Goal: Information Seeking & Learning: Learn about a topic

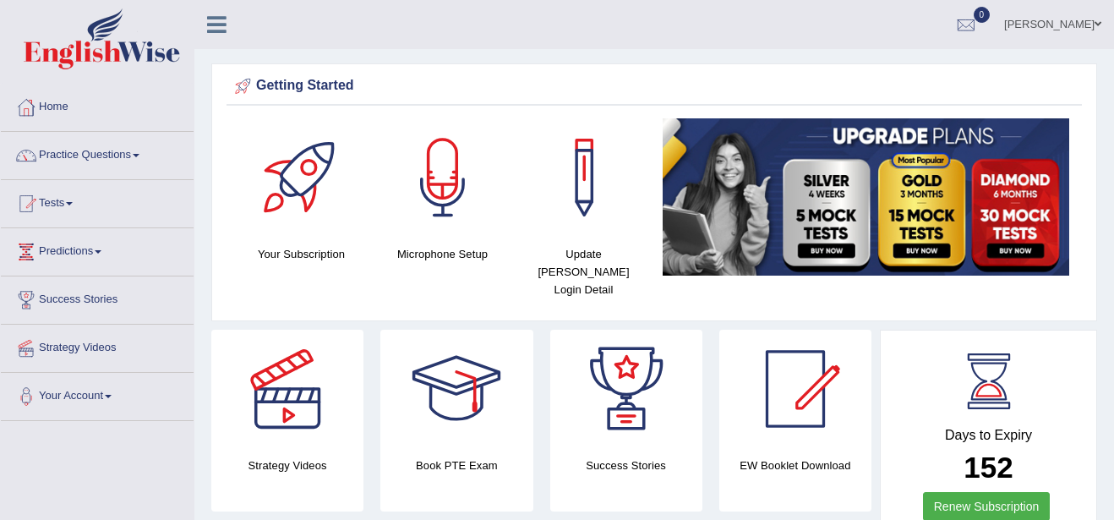
click at [55, 108] on link "Home" at bounding box center [97, 105] width 193 height 42
click at [139, 153] on link "Practice Questions" at bounding box center [97, 153] width 193 height 42
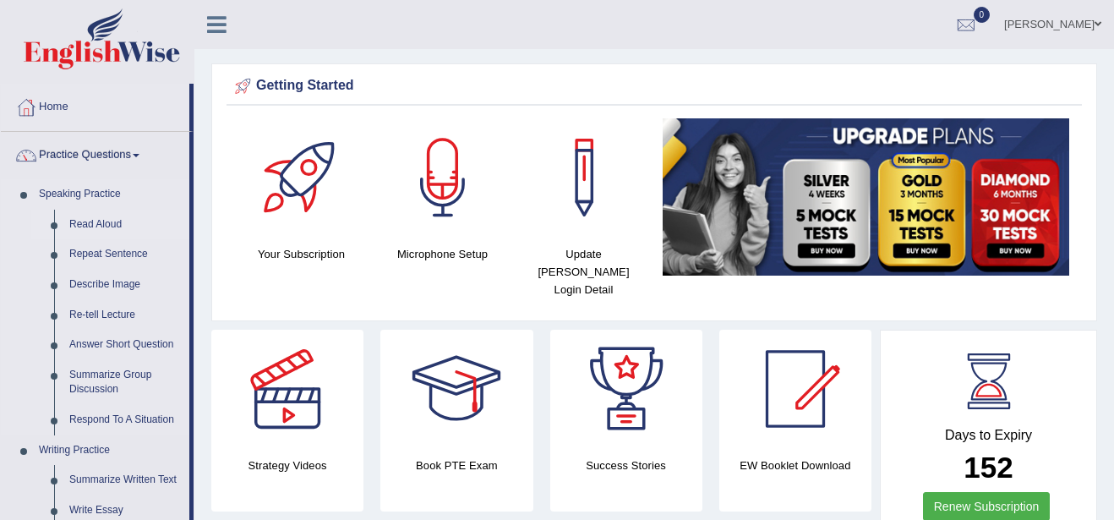
click at [96, 218] on link "Read Aloud" at bounding box center [126, 225] width 128 height 30
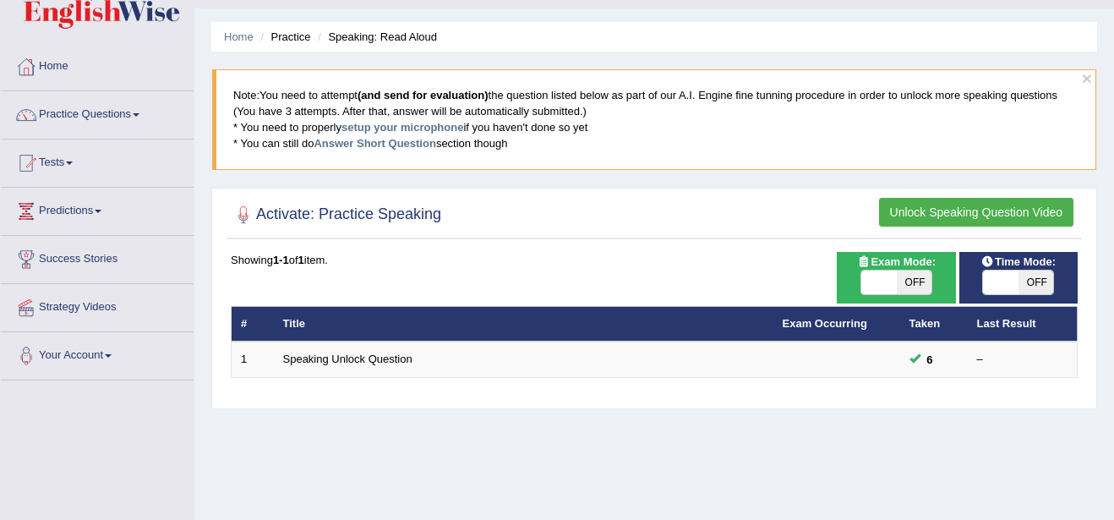
scroll to position [34, 0]
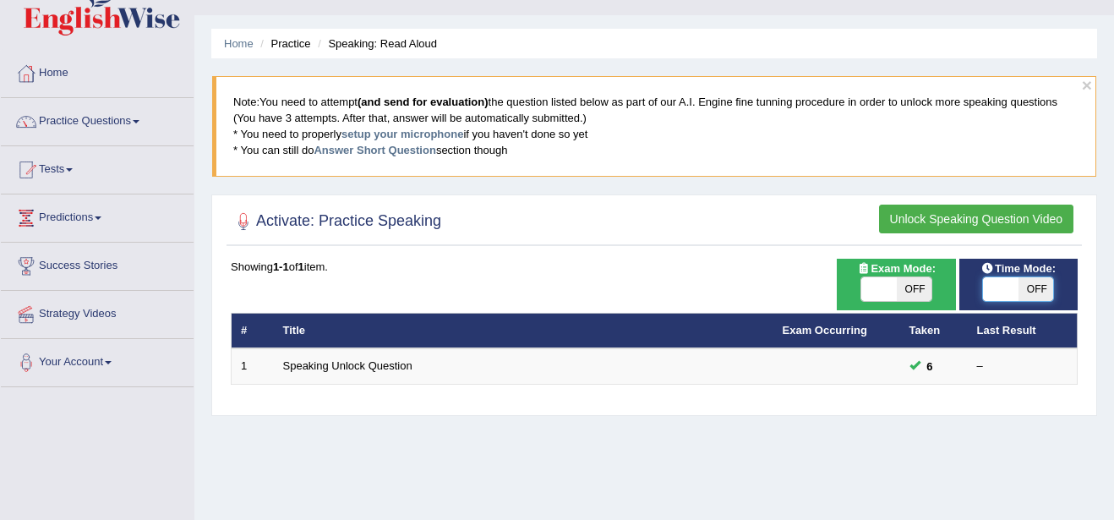
click at [1008, 292] on span at bounding box center [1001, 289] width 36 height 24
checkbox input "true"
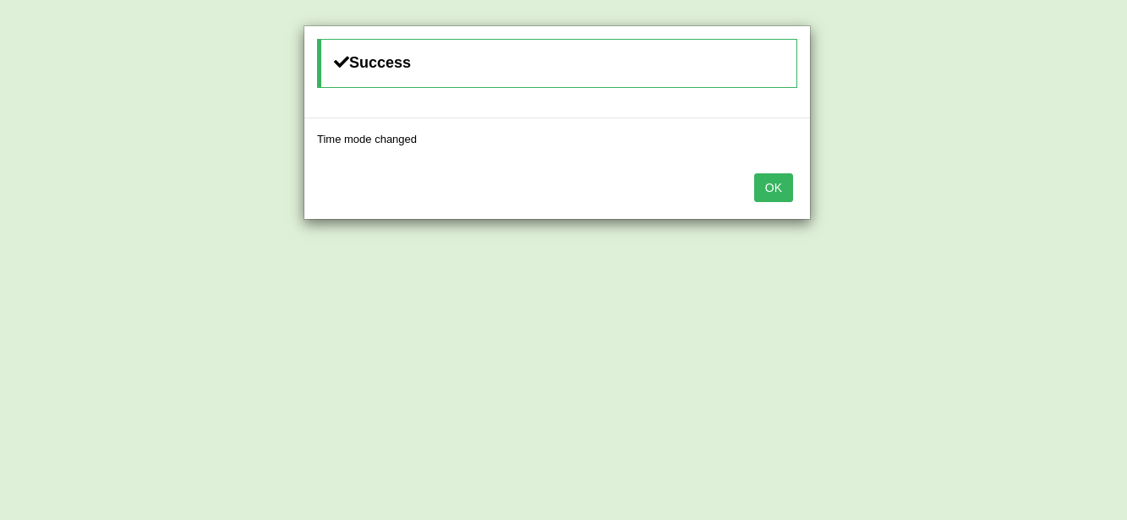
click at [775, 194] on button "OK" at bounding box center [773, 187] width 39 height 29
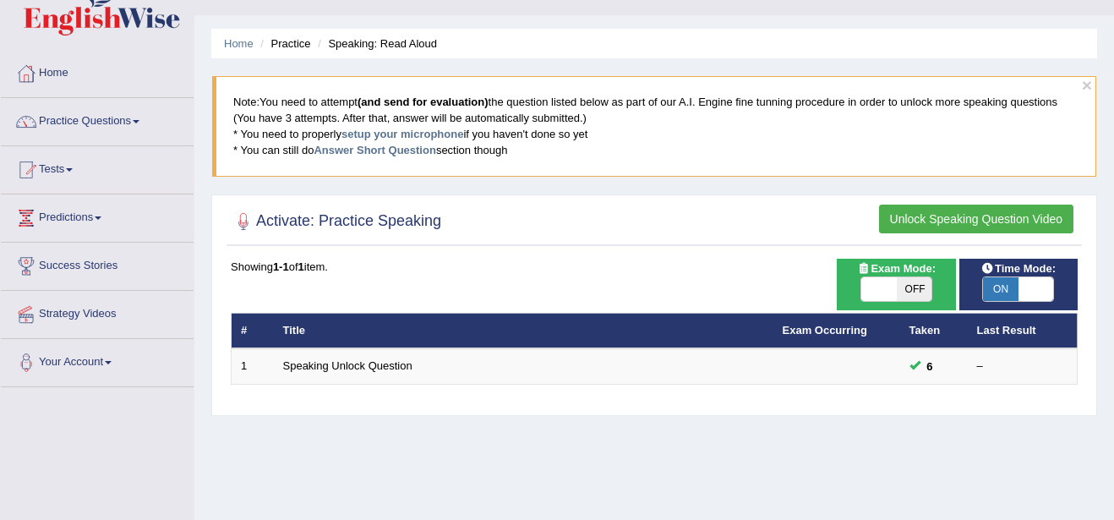
click at [914, 218] on button "Unlock Speaking Question Video" at bounding box center [976, 219] width 194 height 29
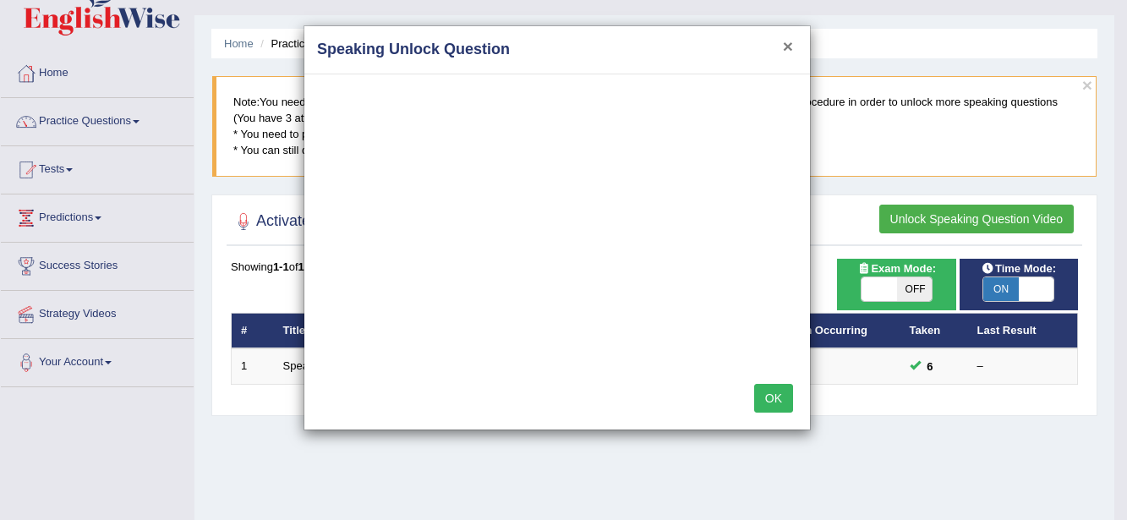
click at [785, 50] on button "×" at bounding box center [788, 46] width 10 height 18
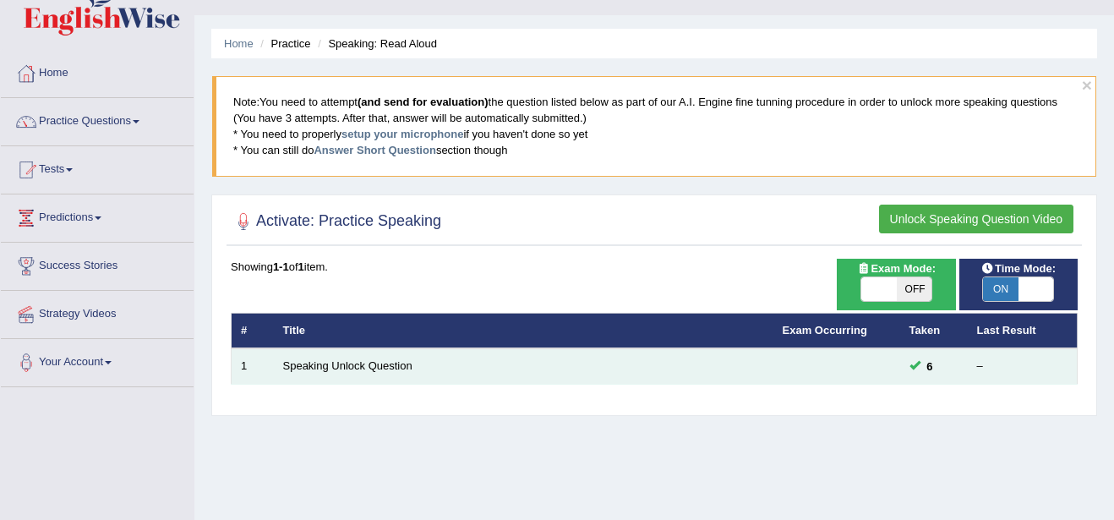
click at [873, 372] on td at bounding box center [836, 366] width 127 height 36
click at [345, 363] on link "Speaking Unlock Question" at bounding box center [347, 365] width 129 height 13
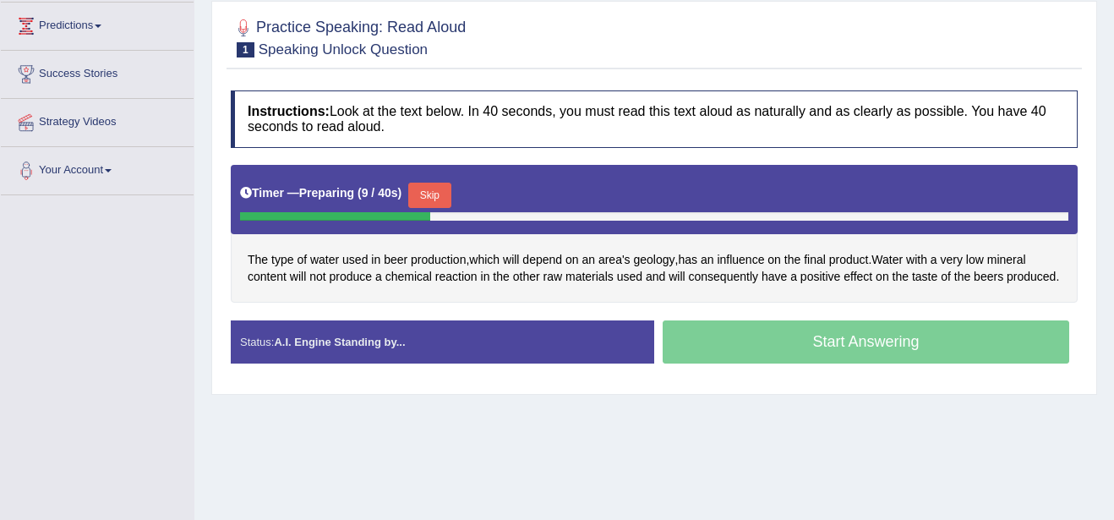
scroll to position [237, 0]
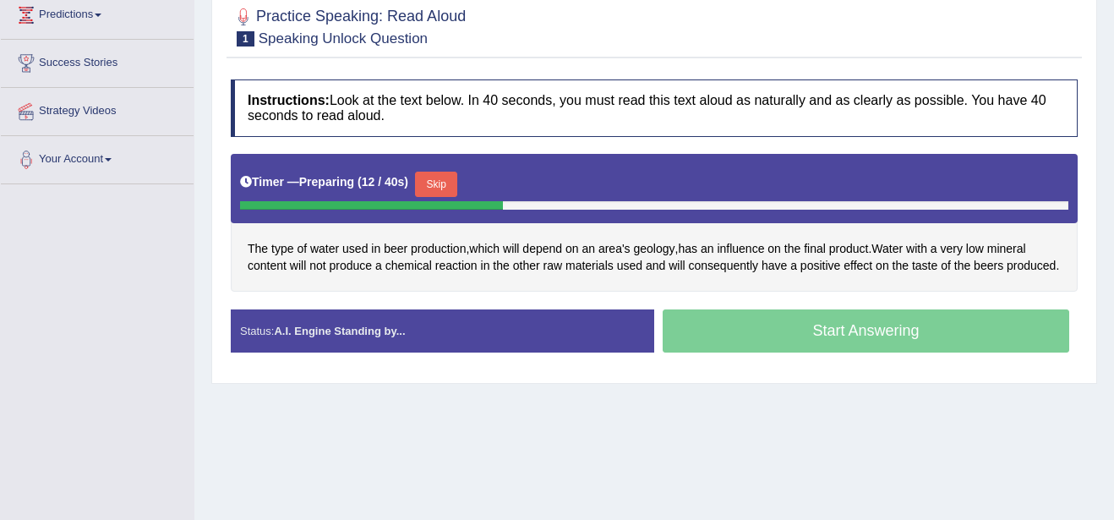
click at [440, 181] on button "Skip" at bounding box center [436, 184] width 42 height 25
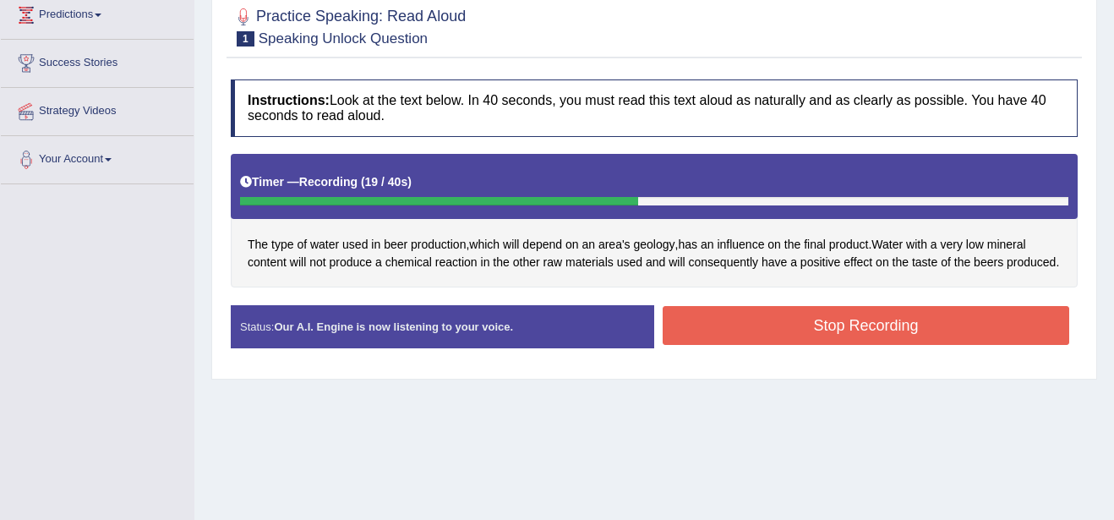
click at [790, 325] on button "Stop Recording" at bounding box center [866, 325] width 407 height 39
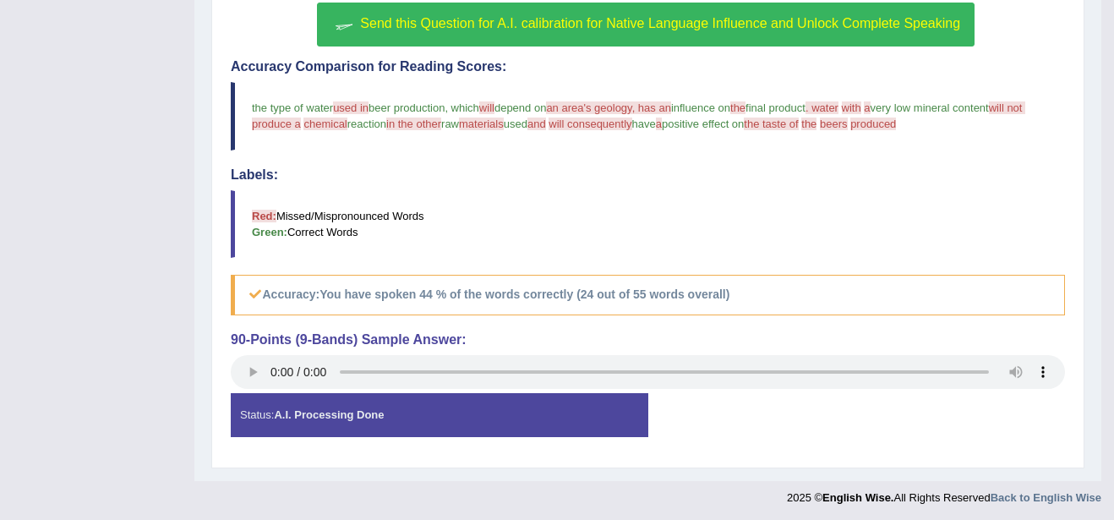
scroll to position [560, 0]
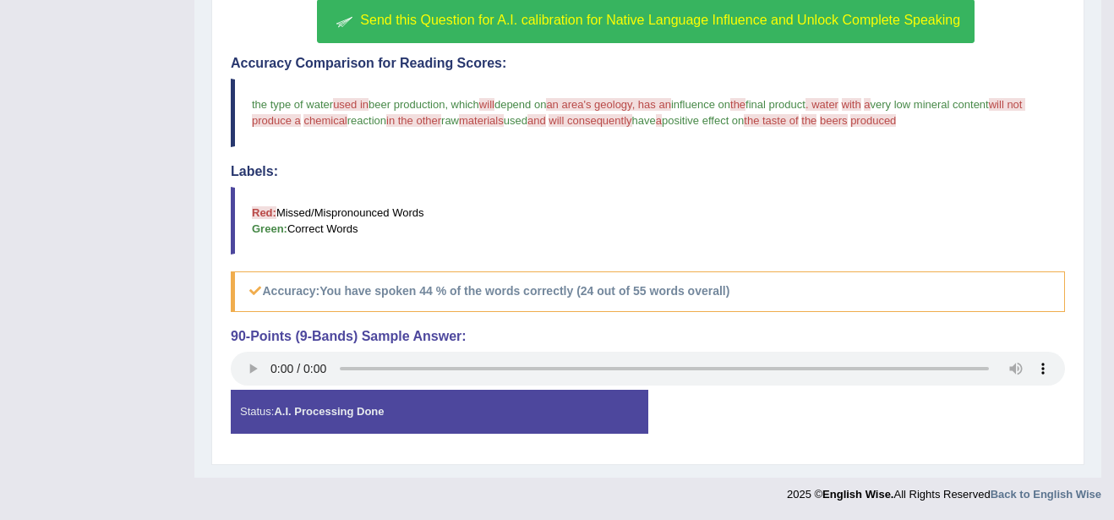
click at [602, 19] on span "Send this Question for A.I. calibration for Native Language Influence and Unloc…" at bounding box center [660, 20] width 600 height 14
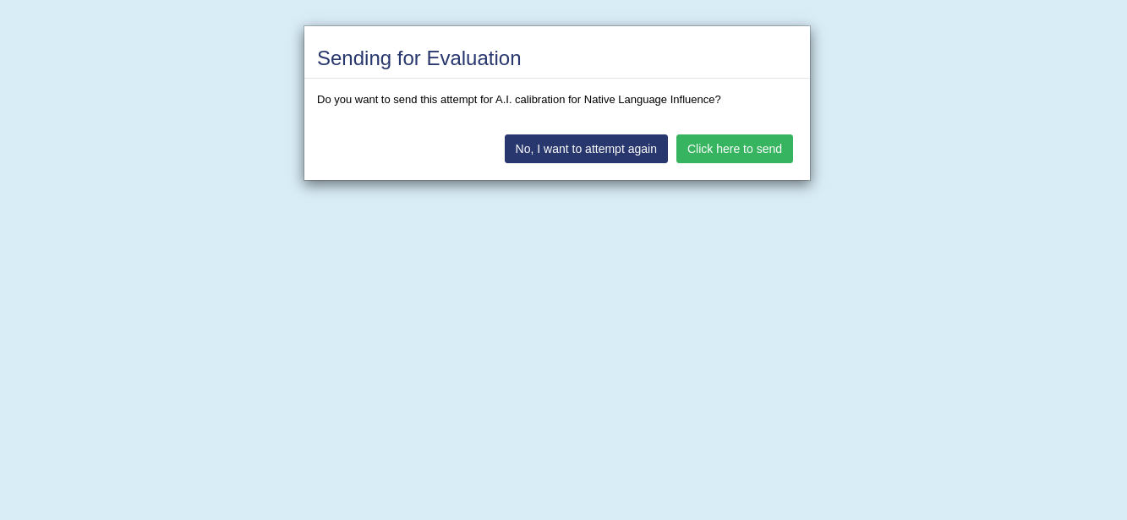
click at [728, 147] on button "Click here to send" at bounding box center [734, 148] width 117 height 29
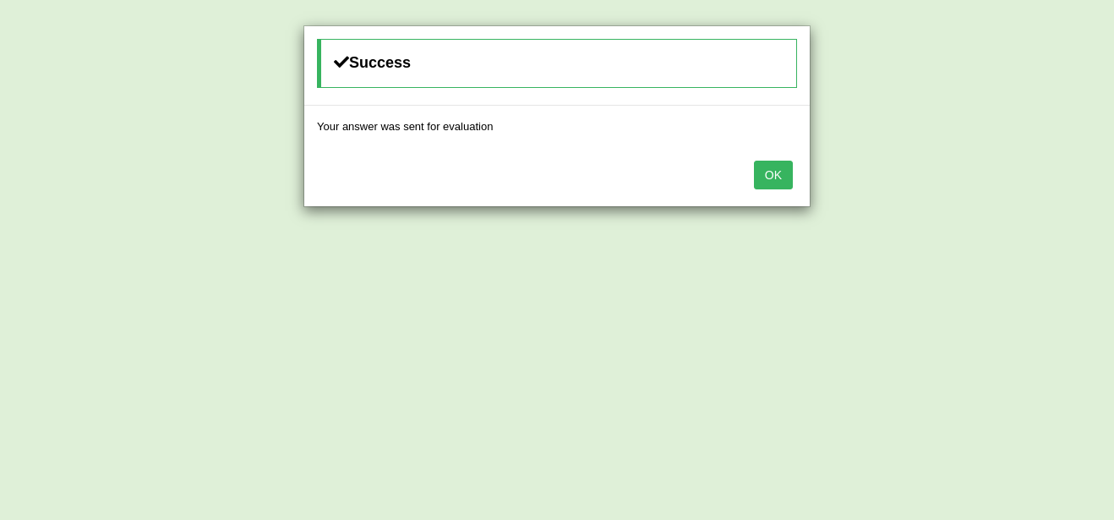
click at [774, 183] on button "OK" at bounding box center [773, 175] width 39 height 29
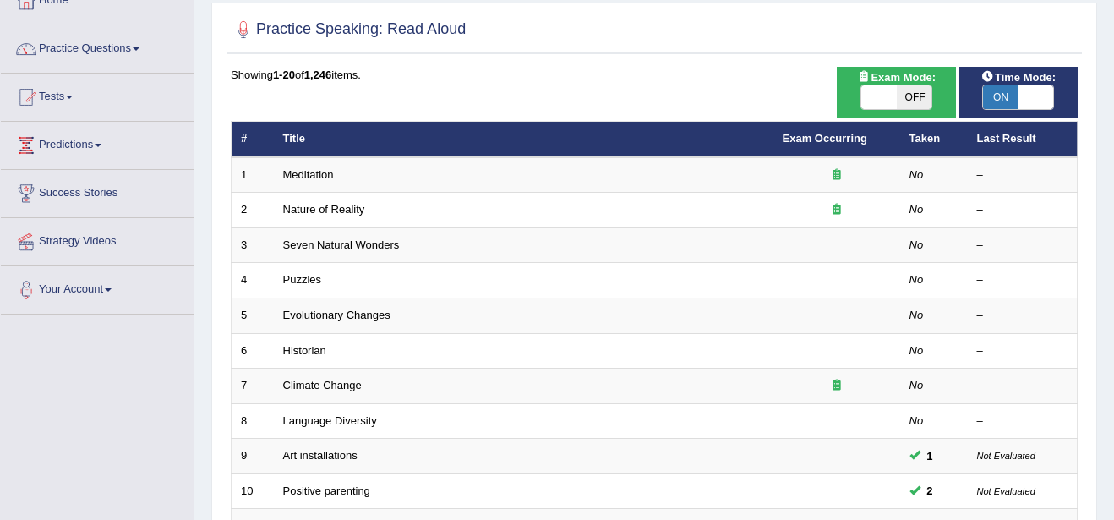
scroll to position [135, 0]
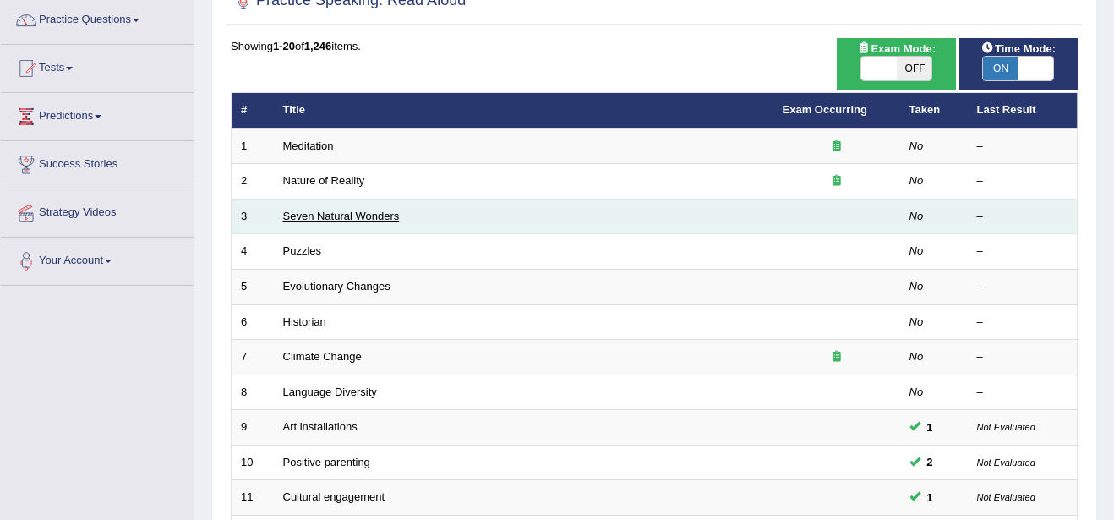
click at [302, 210] on link "Seven Natural Wonders" at bounding box center [341, 216] width 117 height 13
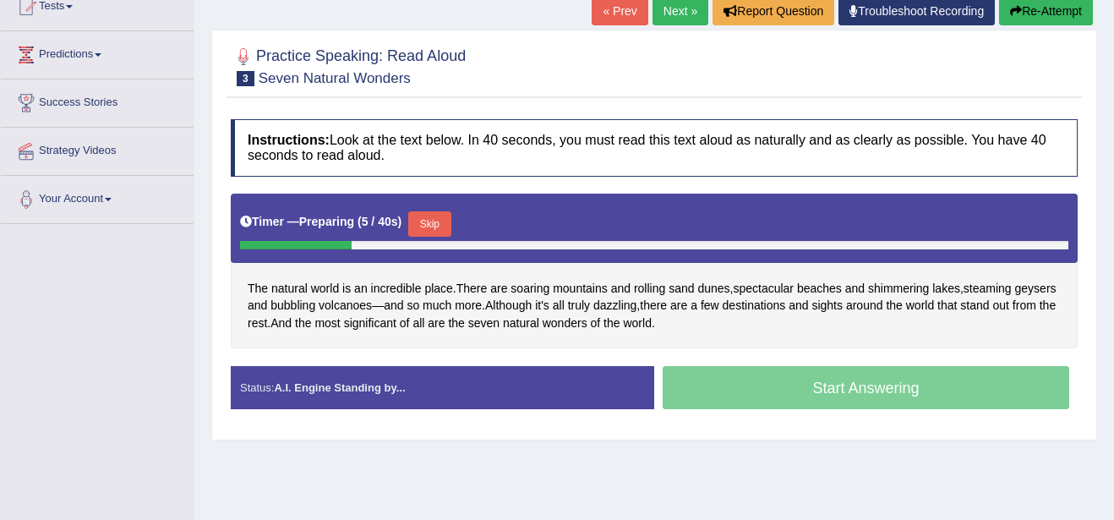
scroll to position [203, 0]
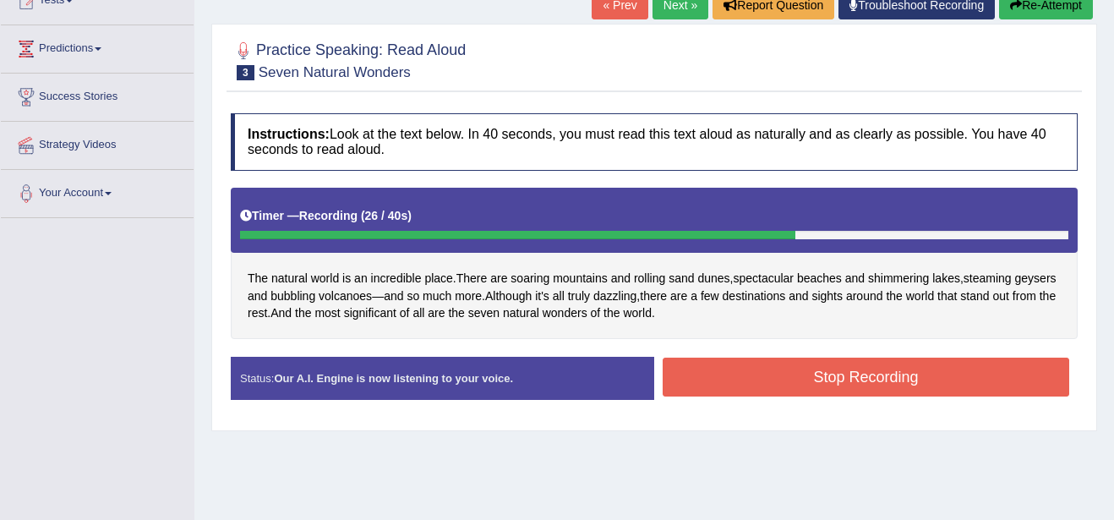
click at [864, 375] on button "Stop Recording" at bounding box center [866, 377] width 407 height 39
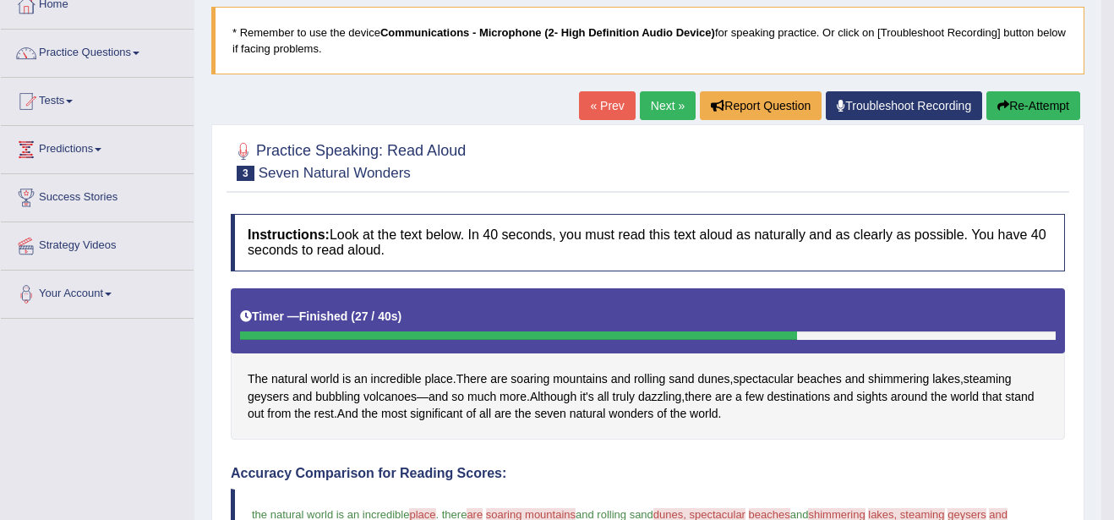
scroll to position [101, 0]
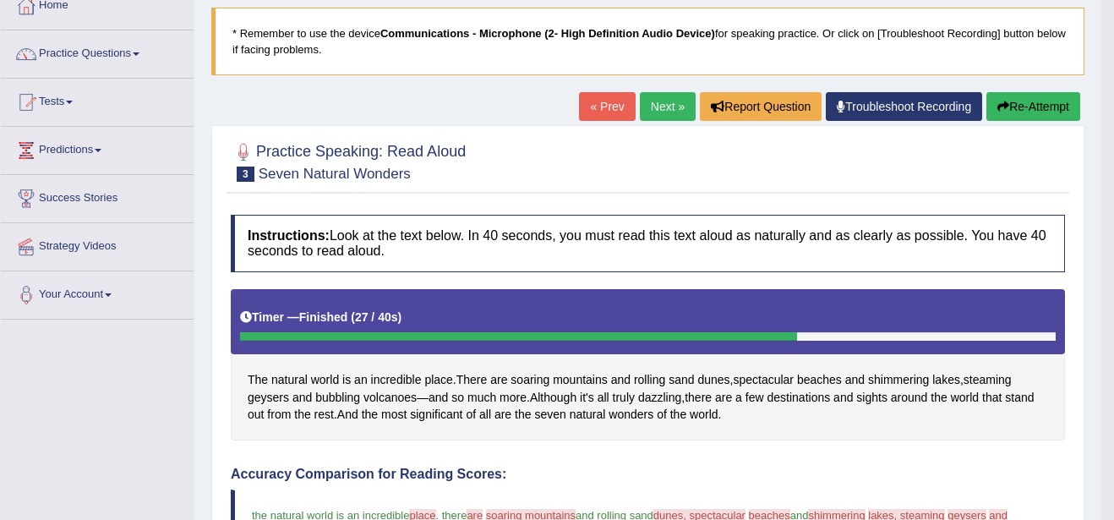
click at [668, 102] on link "Next »" at bounding box center [668, 106] width 56 height 29
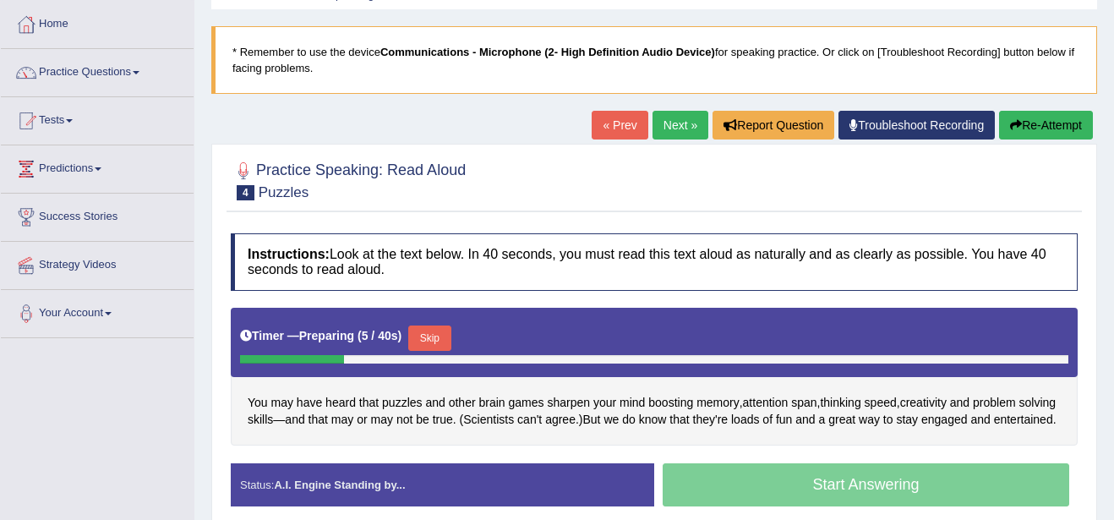
scroll to position [101, 0]
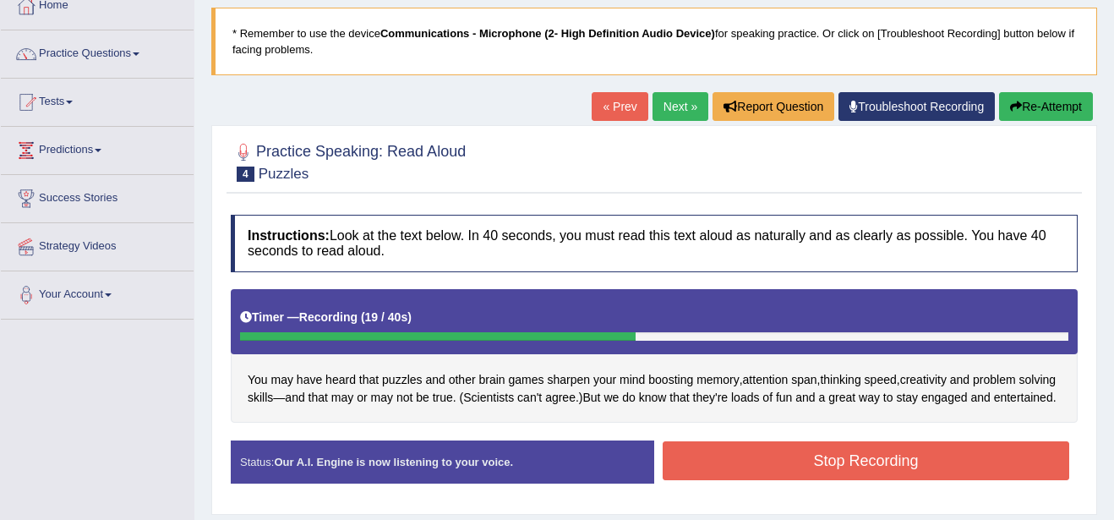
click at [798, 467] on button "Stop Recording" at bounding box center [866, 460] width 407 height 39
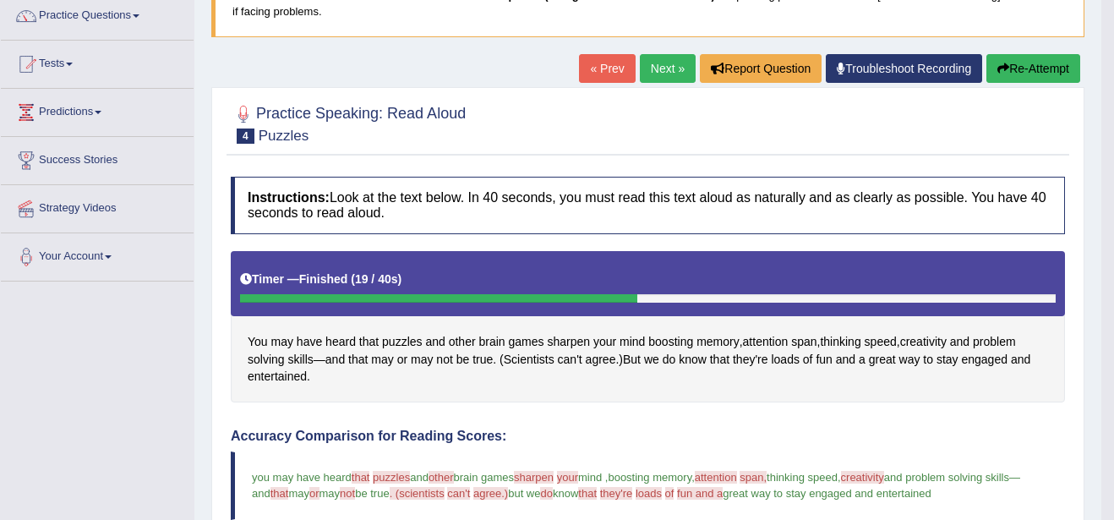
scroll to position [135, 0]
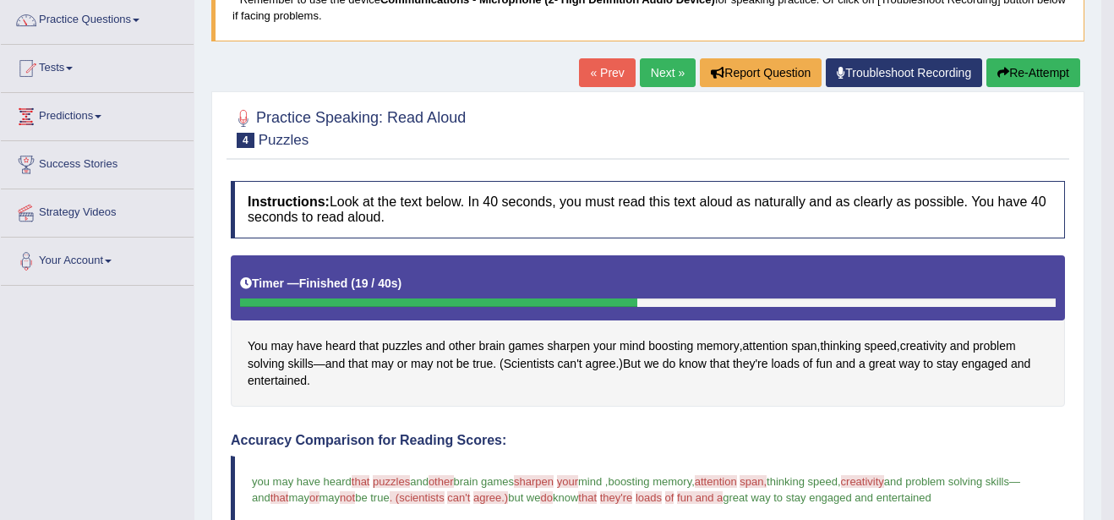
click at [661, 74] on link "Next »" at bounding box center [668, 72] width 56 height 29
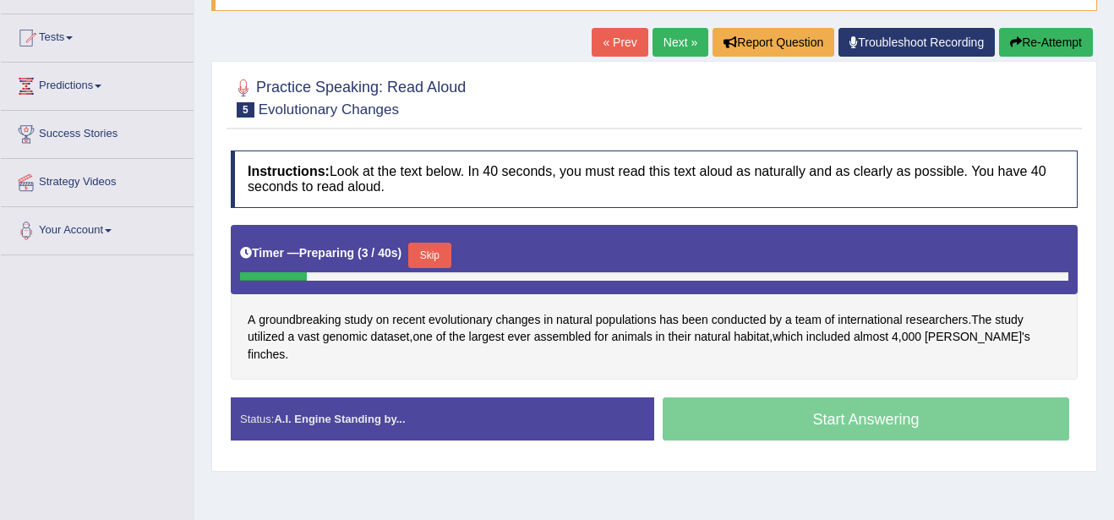
scroll to position [169, 0]
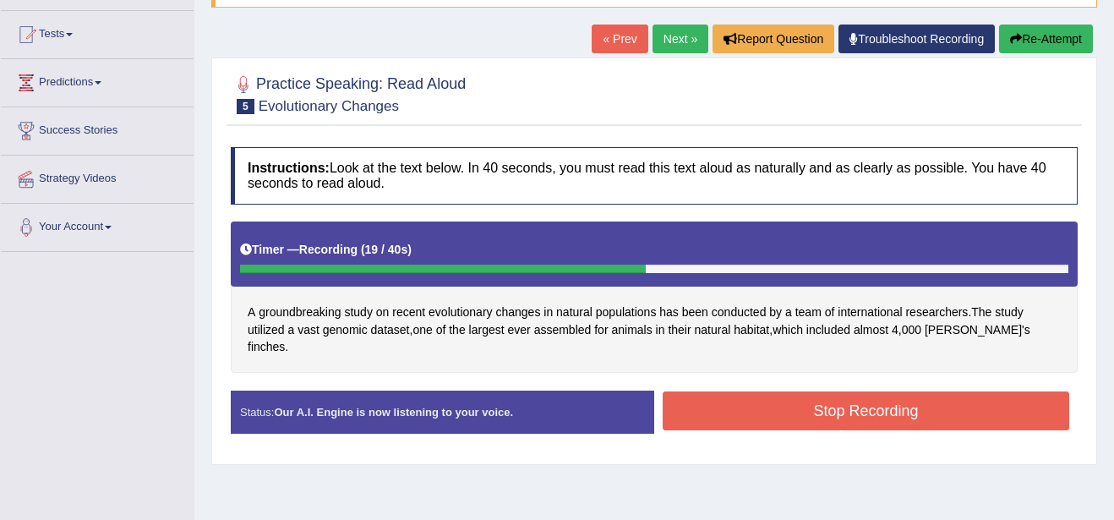
click at [860, 394] on button "Stop Recording" at bounding box center [866, 410] width 407 height 39
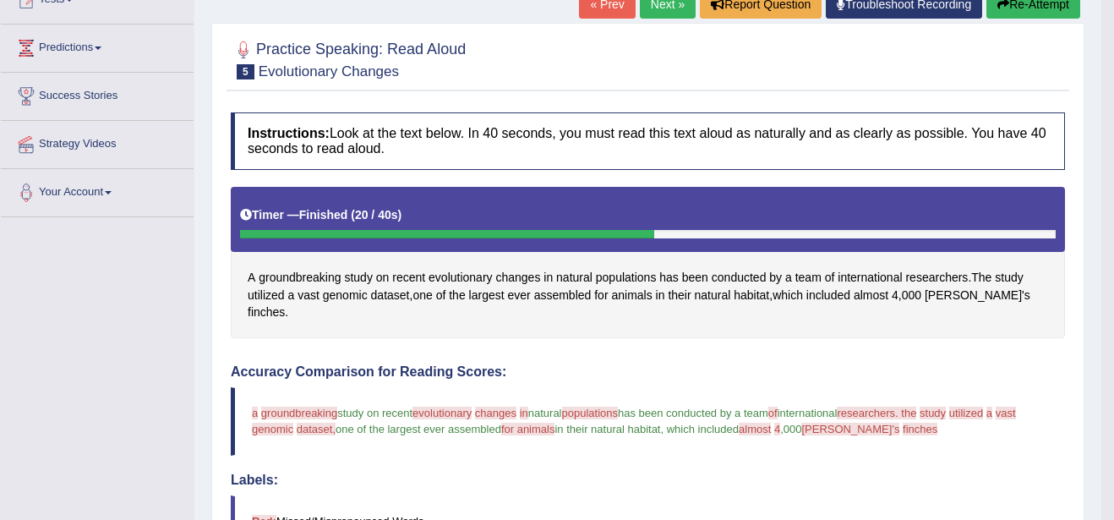
scroll to position [203, 0]
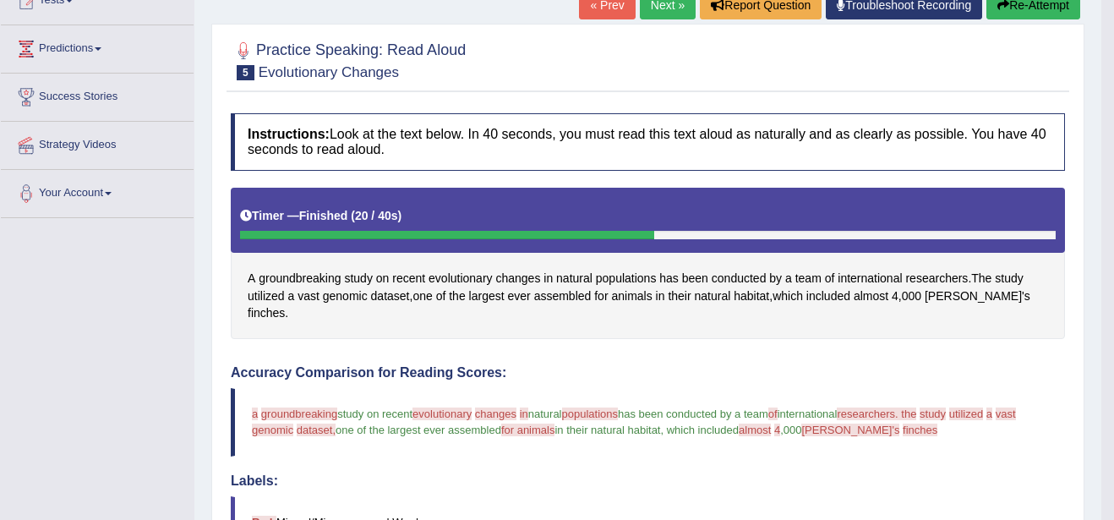
click at [669, 9] on link "Next »" at bounding box center [668, 5] width 56 height 29
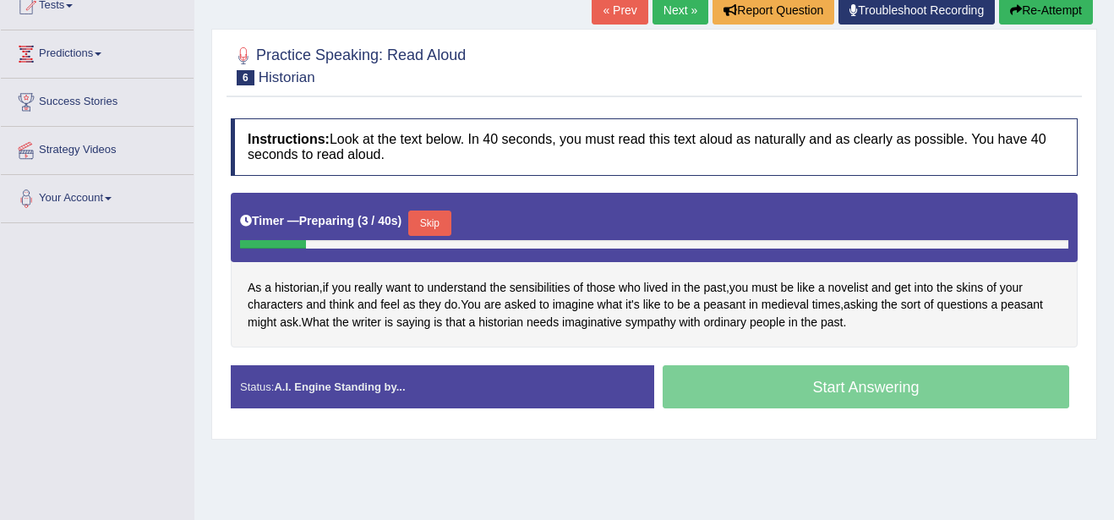
scroll to position [203, 0]
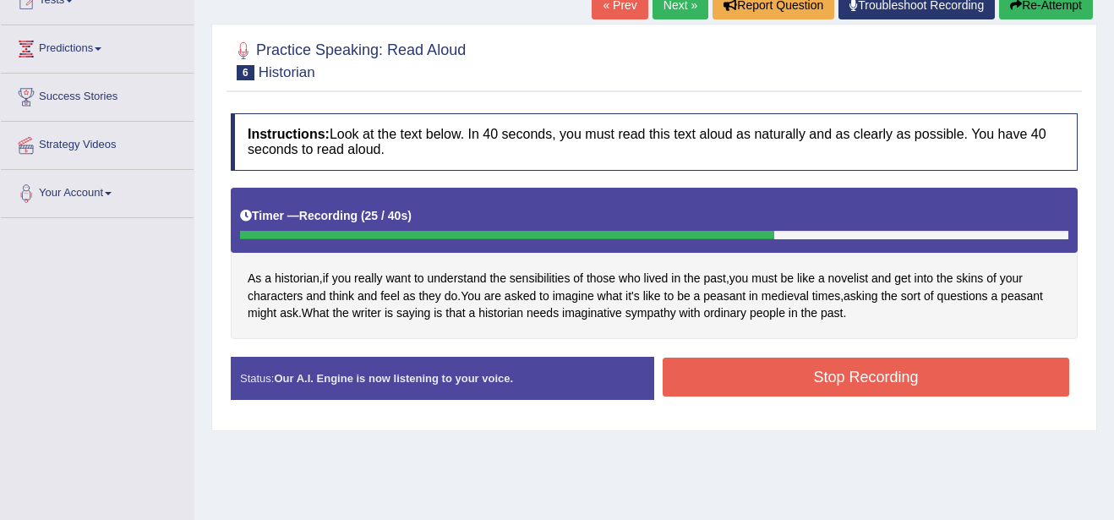
click at [874, 390] on button "Stop Recording" at bounding box center [866, 377] width 407 height 39
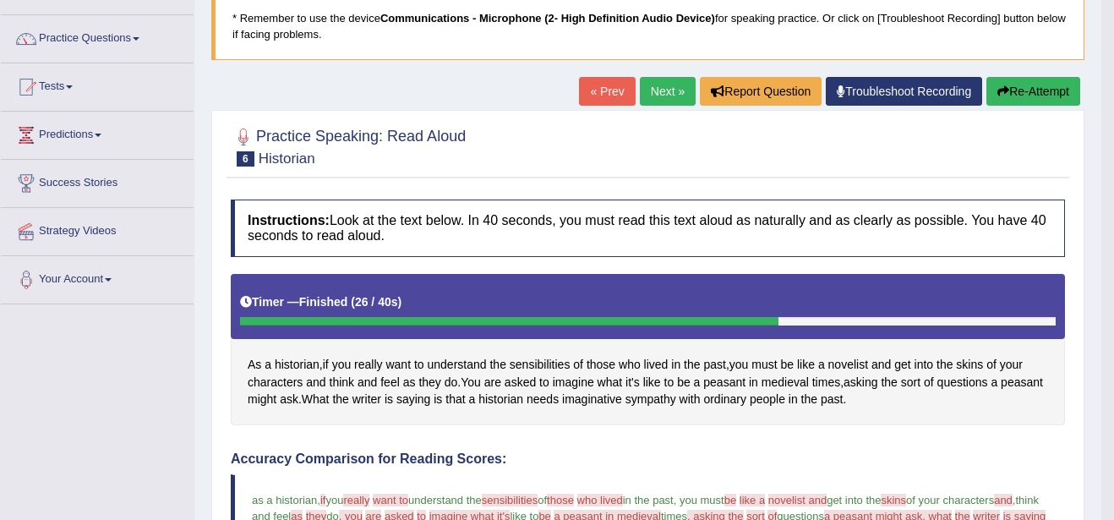
scroll to position [101, 0]
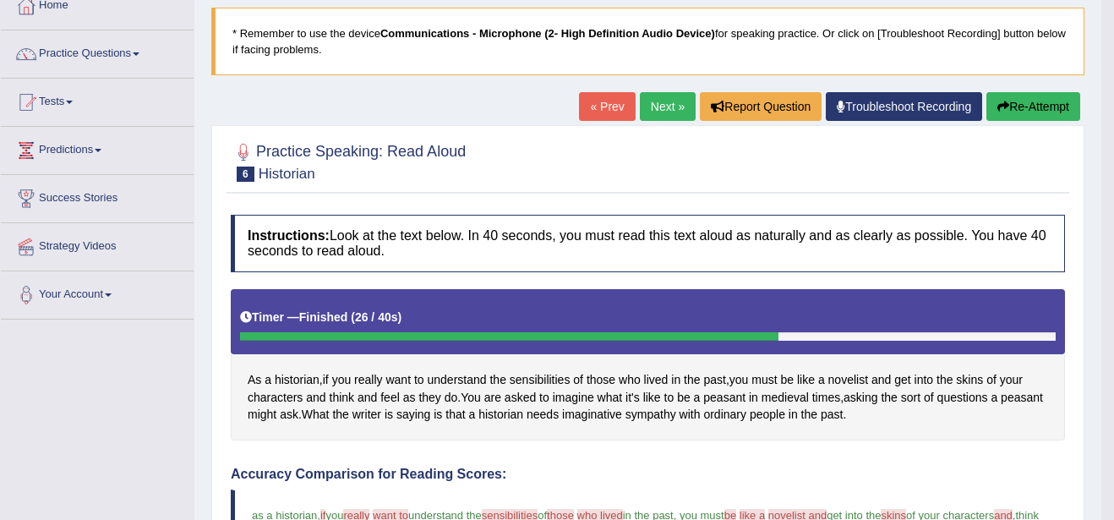
click at [662, 106] on link "Next »" at bounding box center [668, 106] width 56 height 29
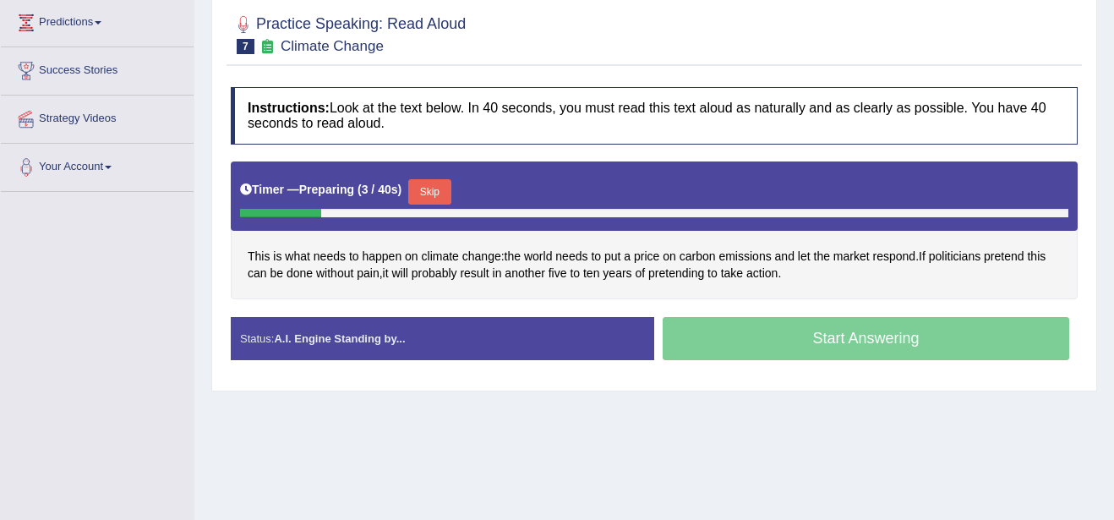
scroll to position [237, 0]
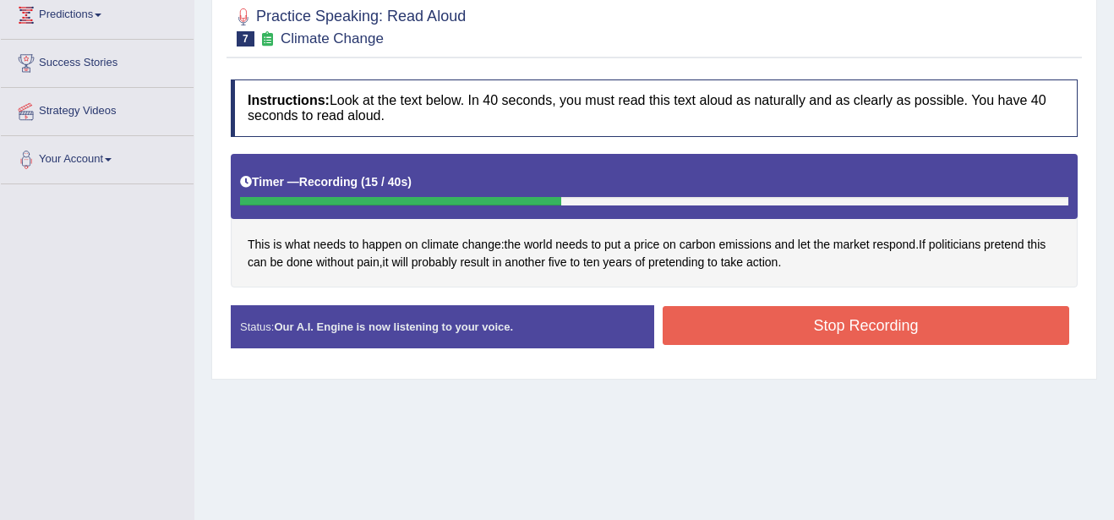
click at [890, 341] on button "Stop Recording" at bounding box center [866, 325] width 407 height 39
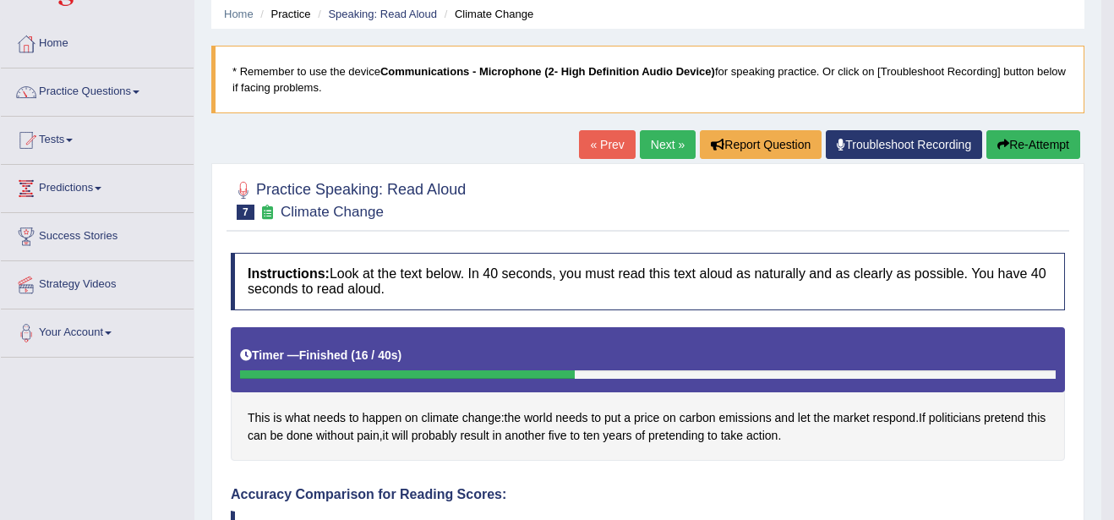
scroll to position [34, 0]
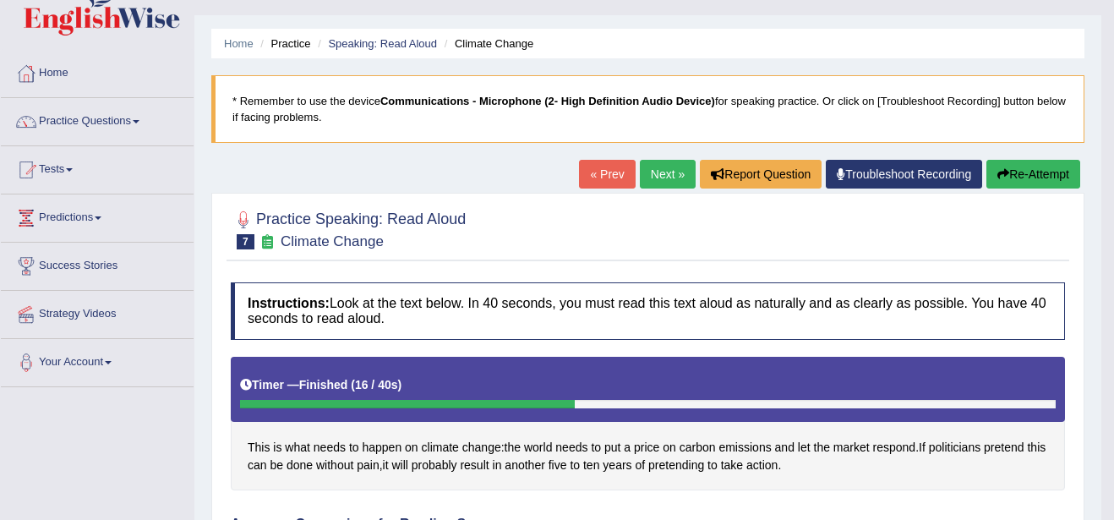
click at [658, 170] on link "Next »" at bounding box center [668, 174] width 56 height 29
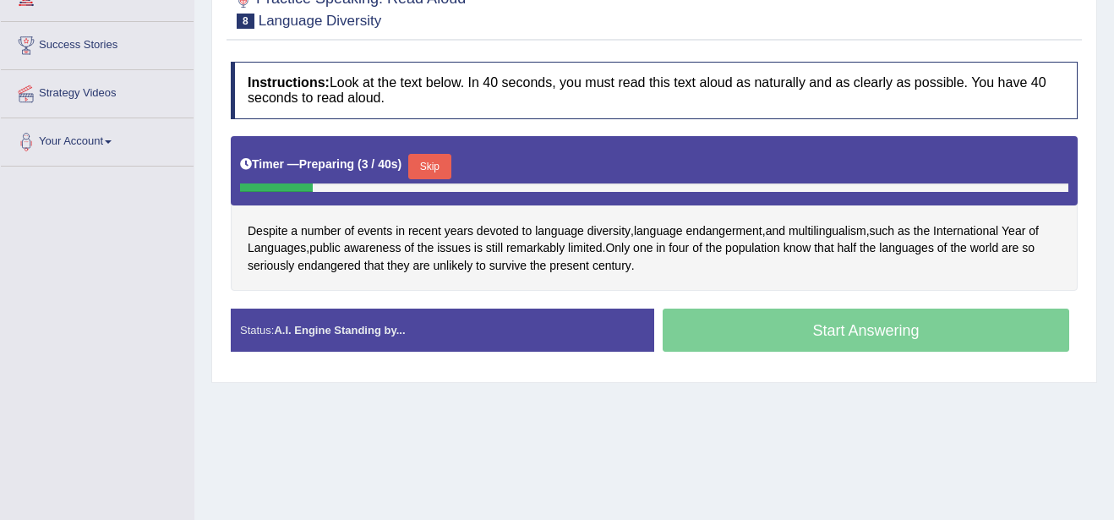
scroll to position [271, 0]
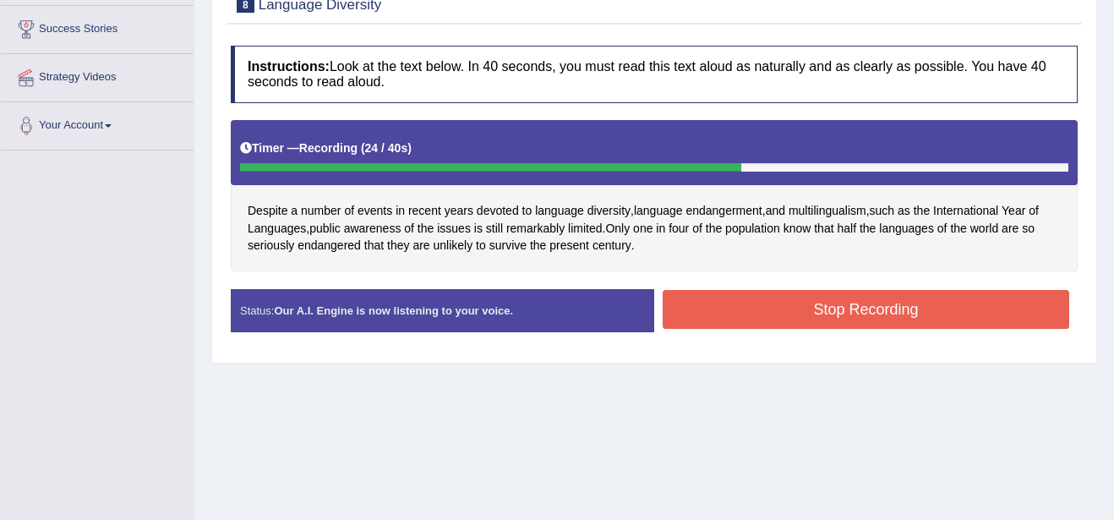
click at [855, 317] on button "Stop Recording" at bounding box center [866, 309] width 407 height 39
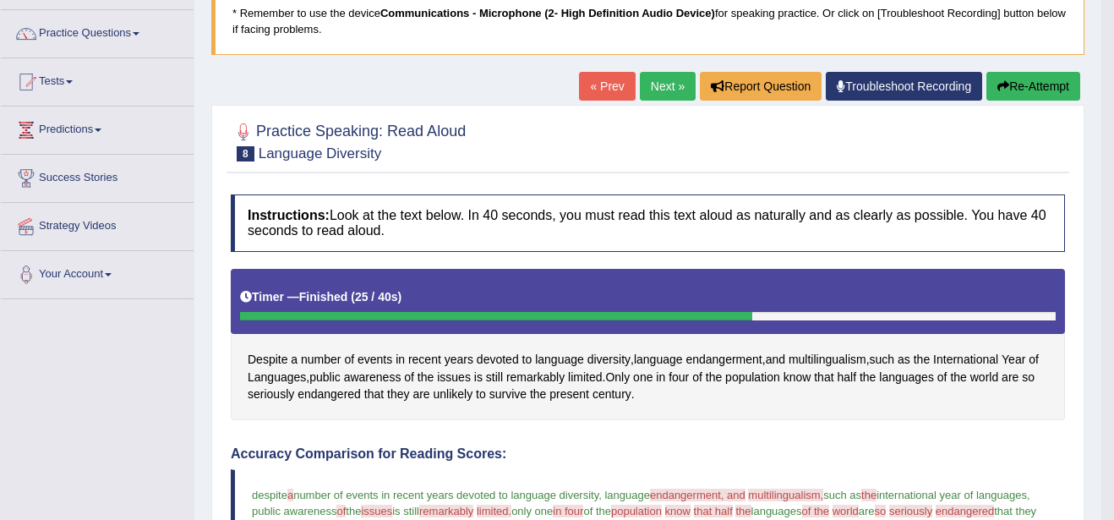
scroll to position [101, 0]
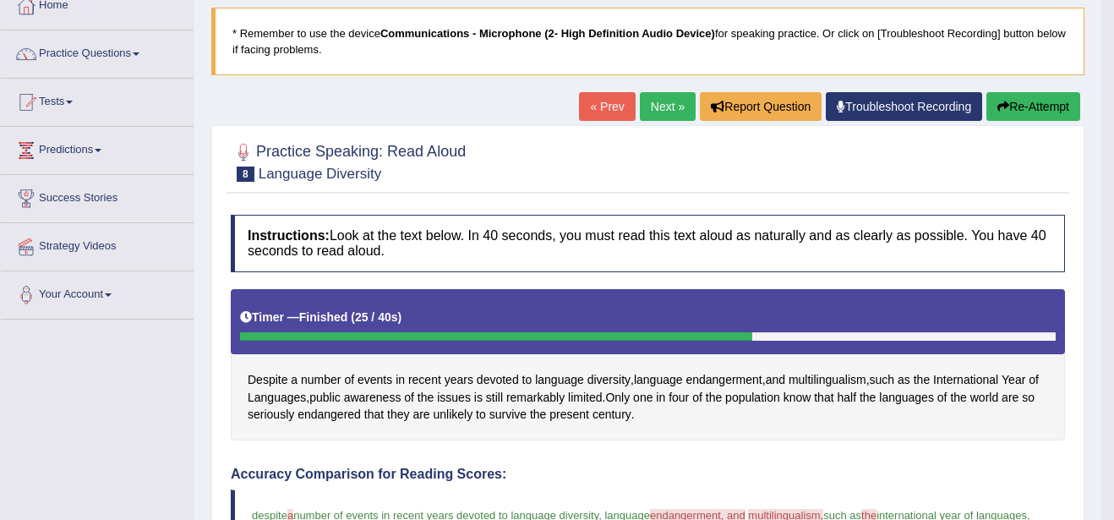
click at [656, 101] on link "Next »" at bounding box center [668, 106] width 56 height 29
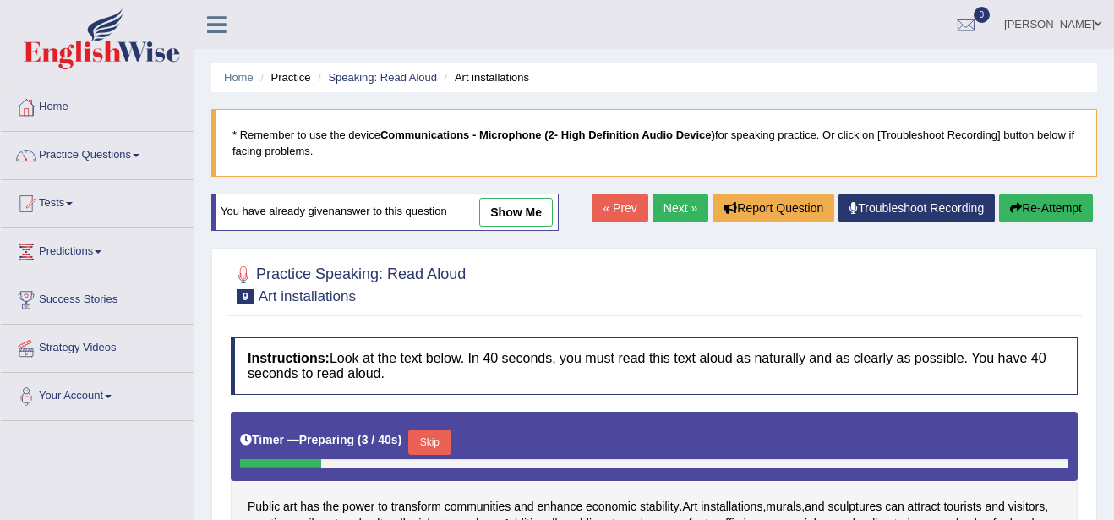
click at [498, 199] on link "show me" at bounding box center [516, 212] width 74 height 29
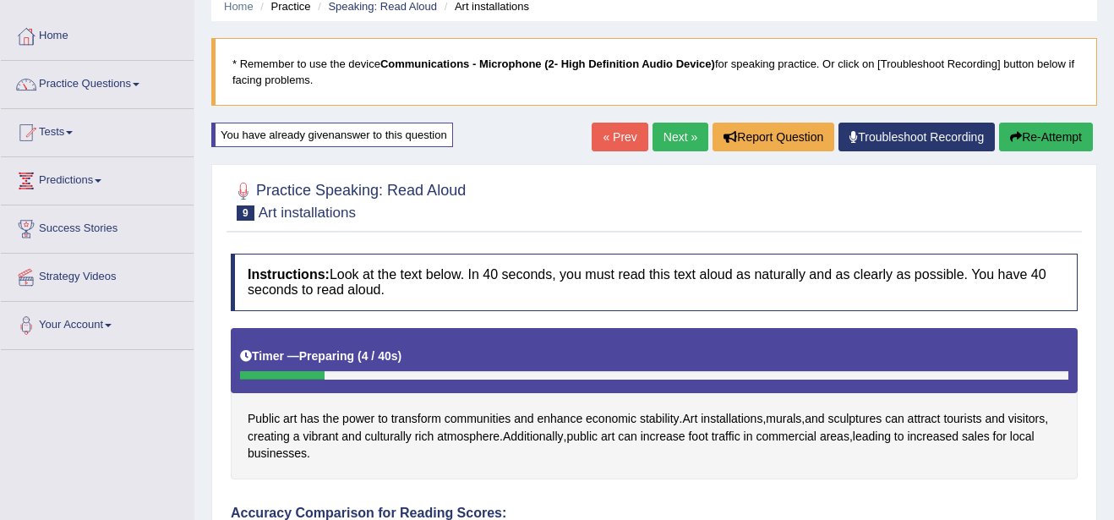
scroll to position [68, 0]
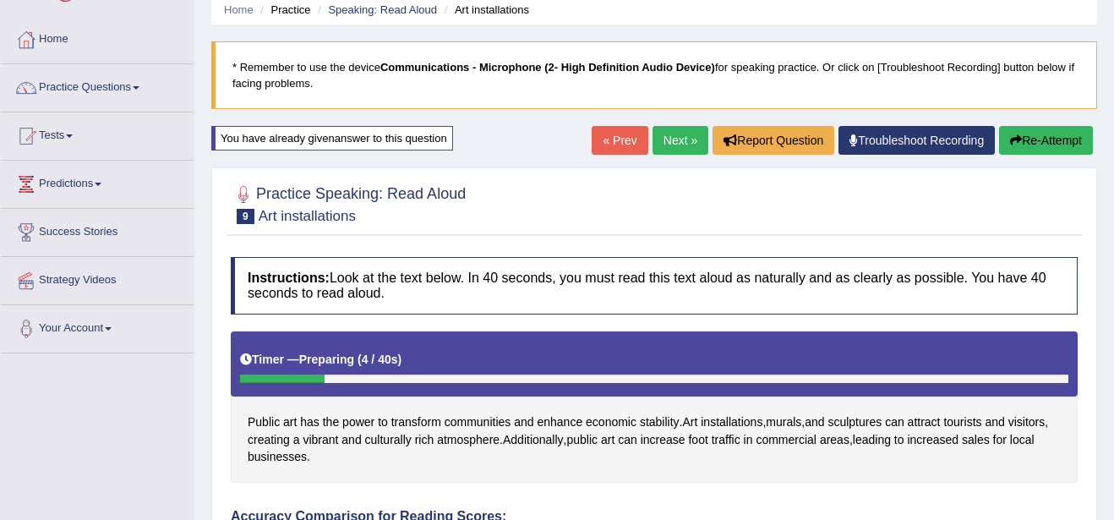
click at [1047, 138] on button "Re-Attempt" at bounding box center [1046, 140] width 94 height 29
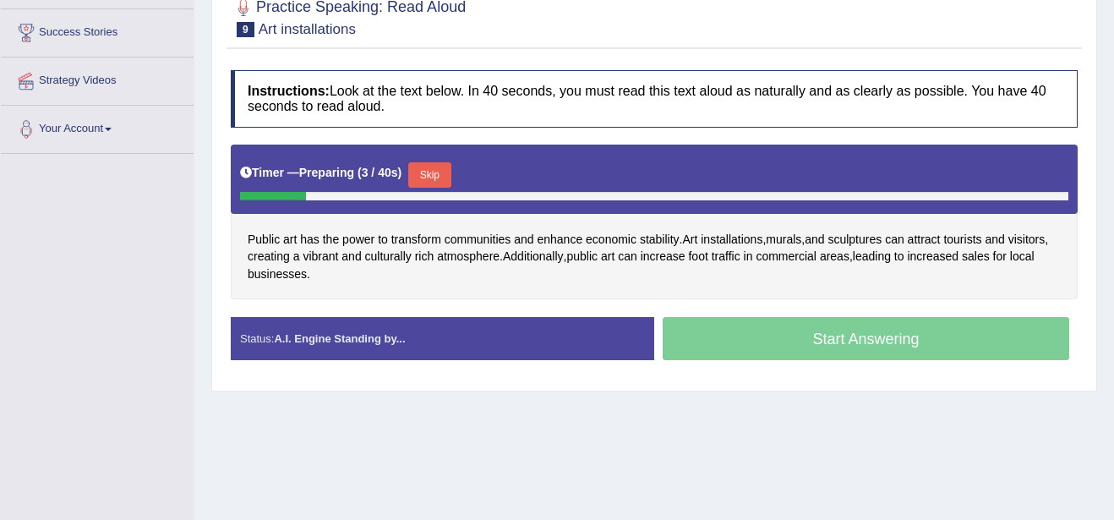
scroll to position [271, 0]
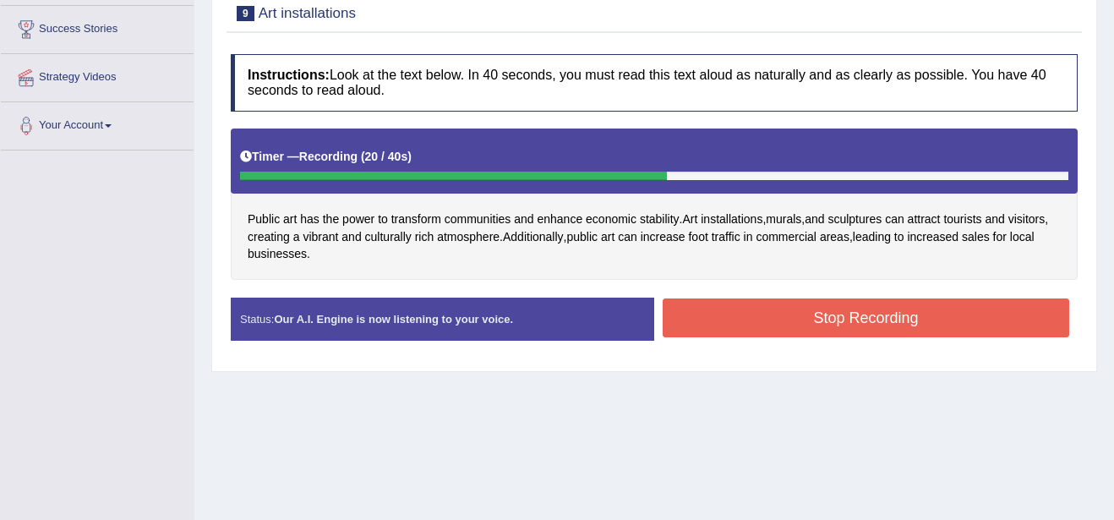
click at [847, 339] on div "Stop Recording" at bounding box center [866, 319] width 424 height 43
click at [842, 325] on button "Stop Recording" at bounding box center [866, 317] width 407 height 39
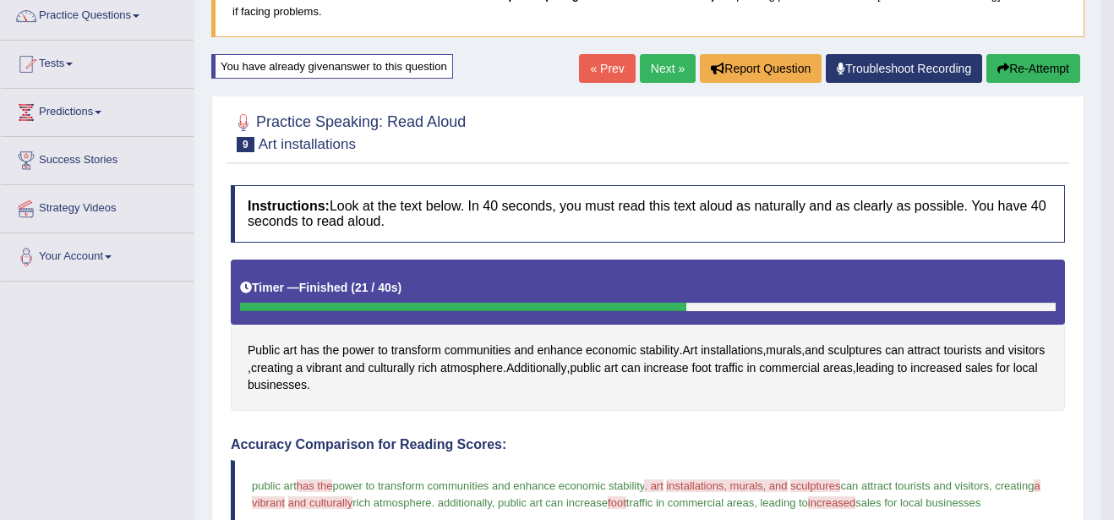
scroll to position [135, 0]
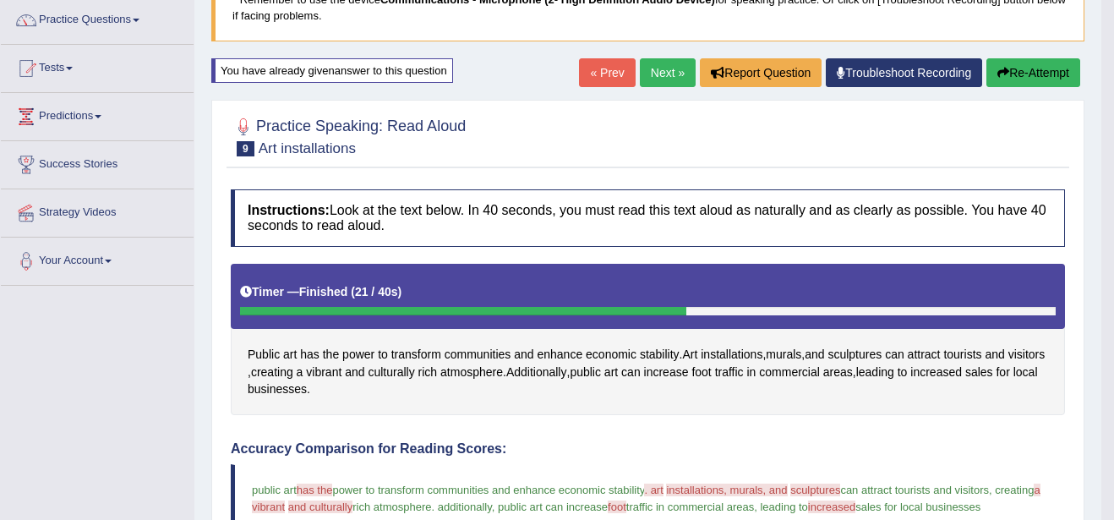
click at [656, 67] on link "Next »" at bounding box center [668, 72] width 56 height 29
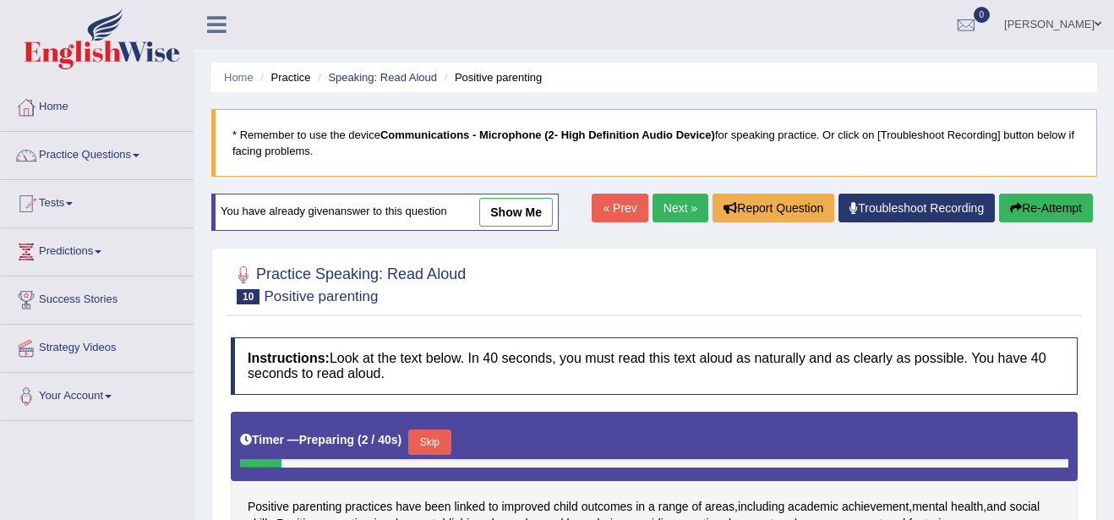
click at [538, 204] on link "show me" at bounding box center [516, 212] width 74 height 29
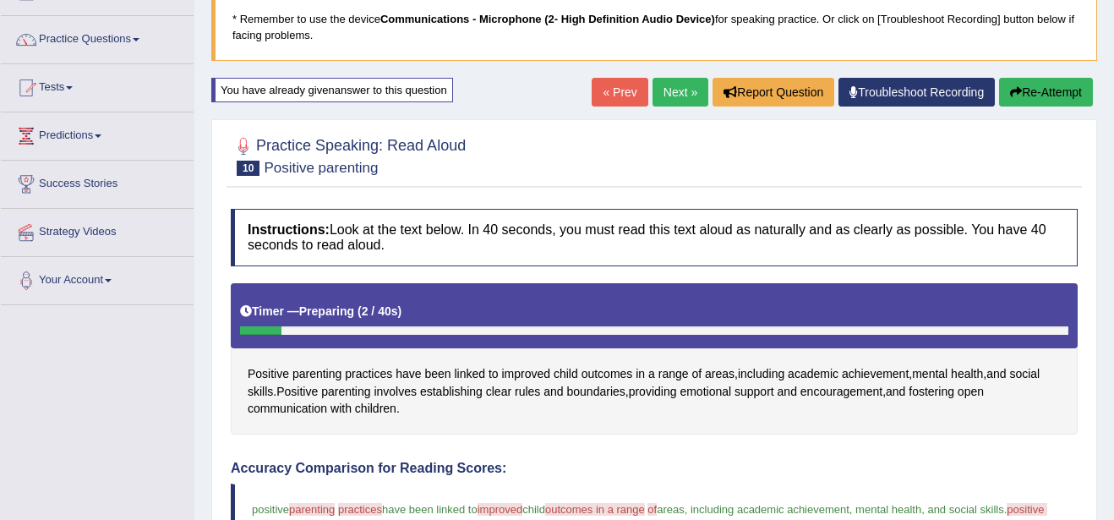
scroll to position [101, 0]
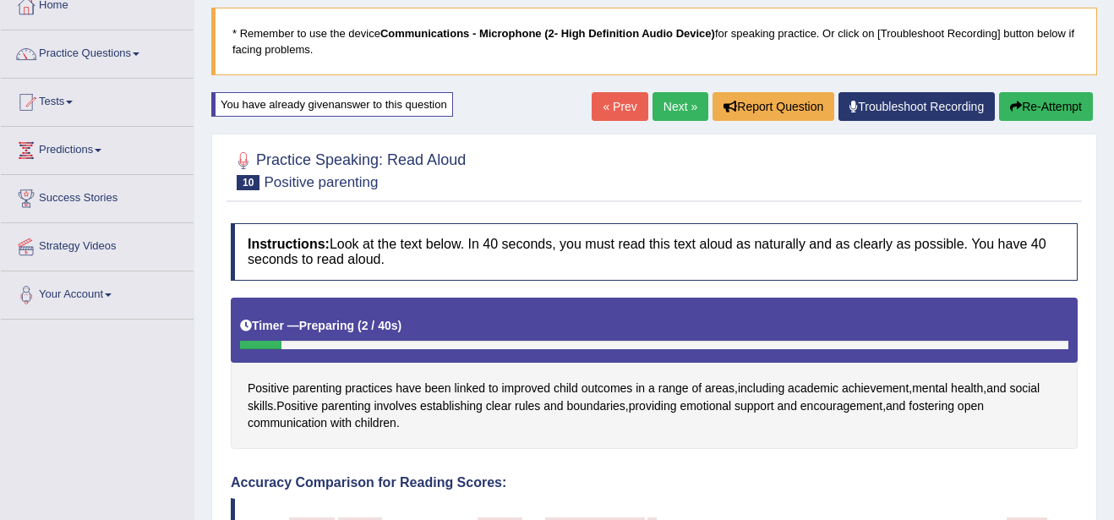
click at [1030, 99] on button "Re-Attempt" at bounding box center [1046, 106] width 94 height 29
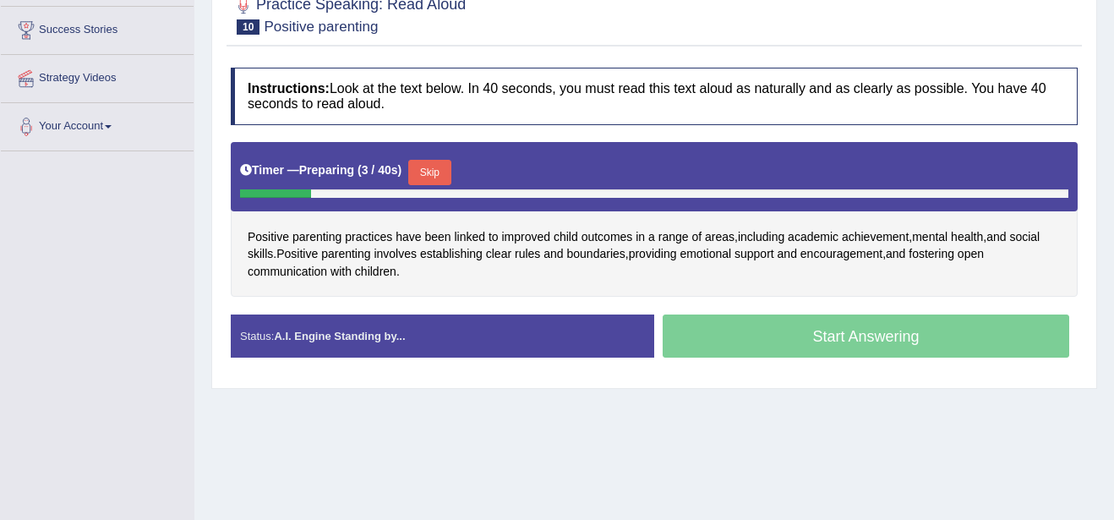
scroll to position [271, 0]
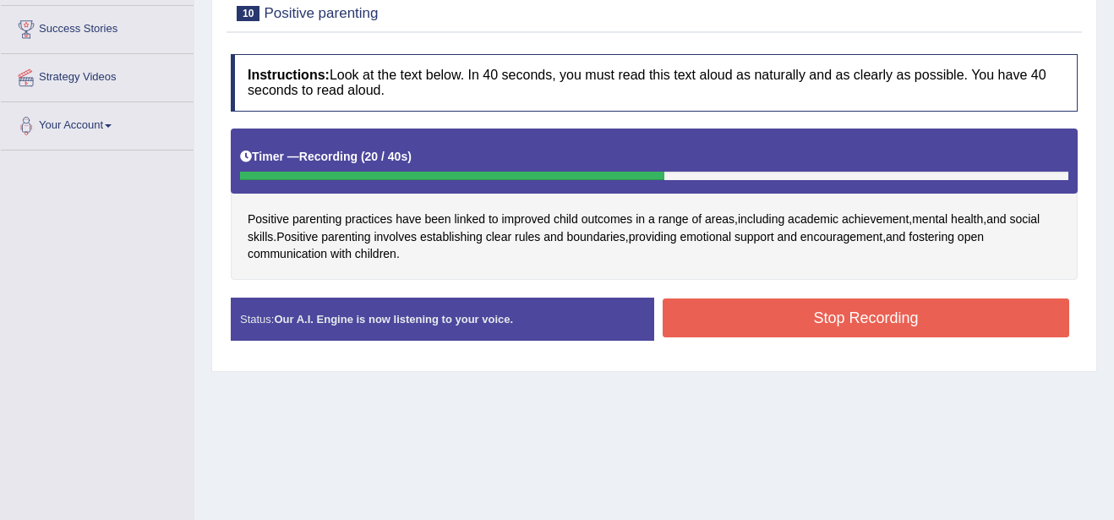
click at [992, 321] on button "Stop Recording" at bounding box center [866, 317] width 407 height 39
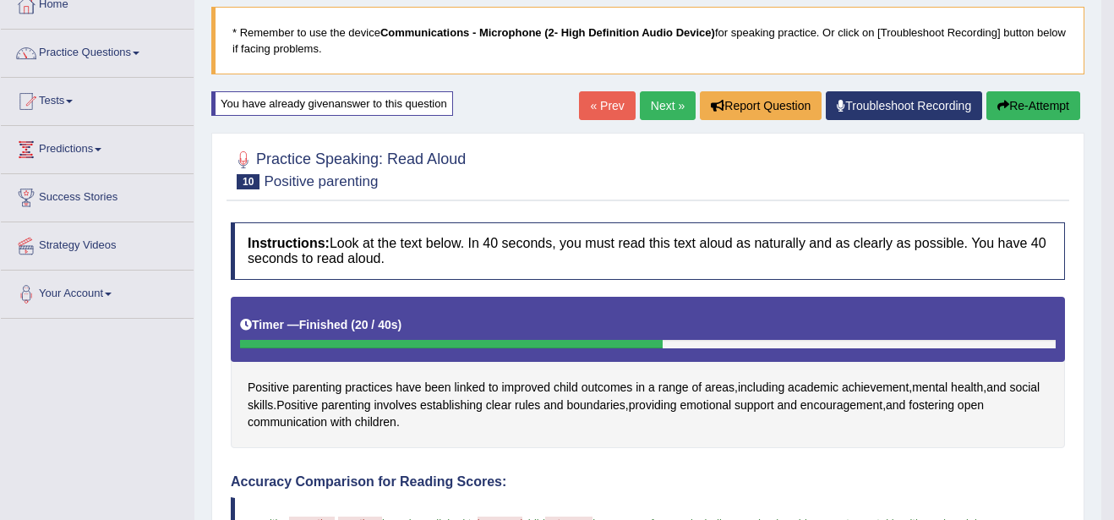
scroll to position [101, 0]
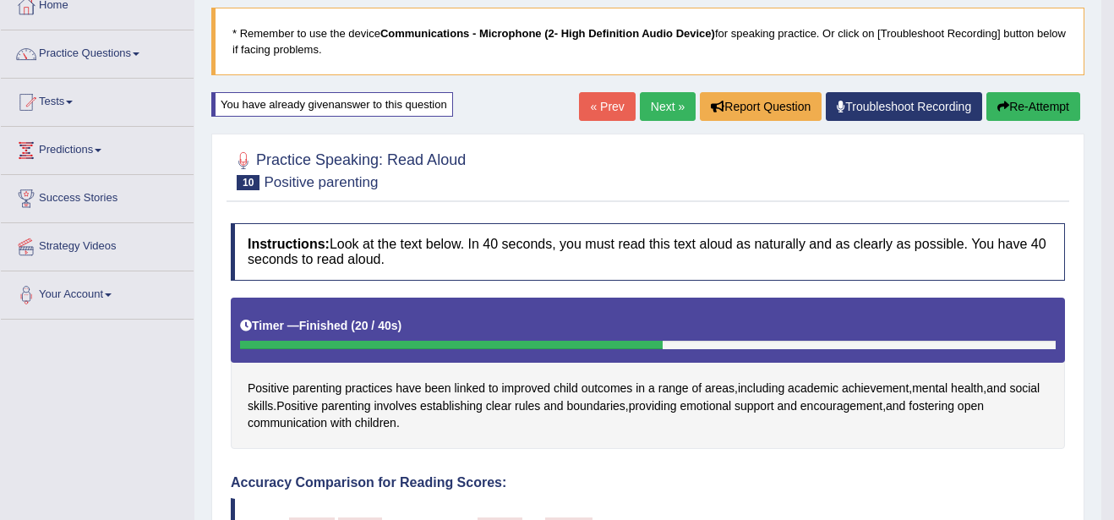
click at [649, 102] on link "Next »" at bounding box center [668, 106] width 56 height 29
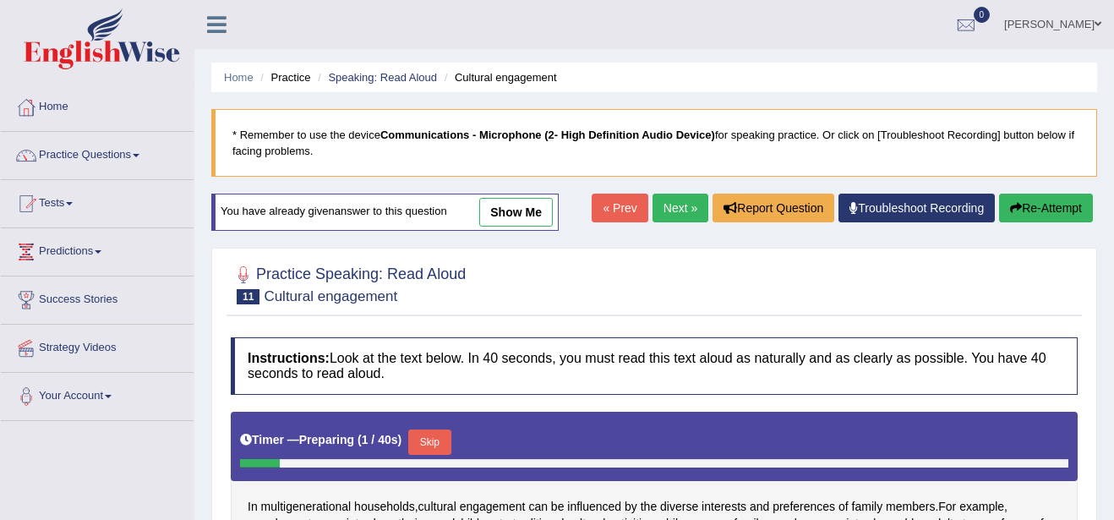
click at [531, 213] on link "show me" at bounding box center [516, 212] width 74 height 29
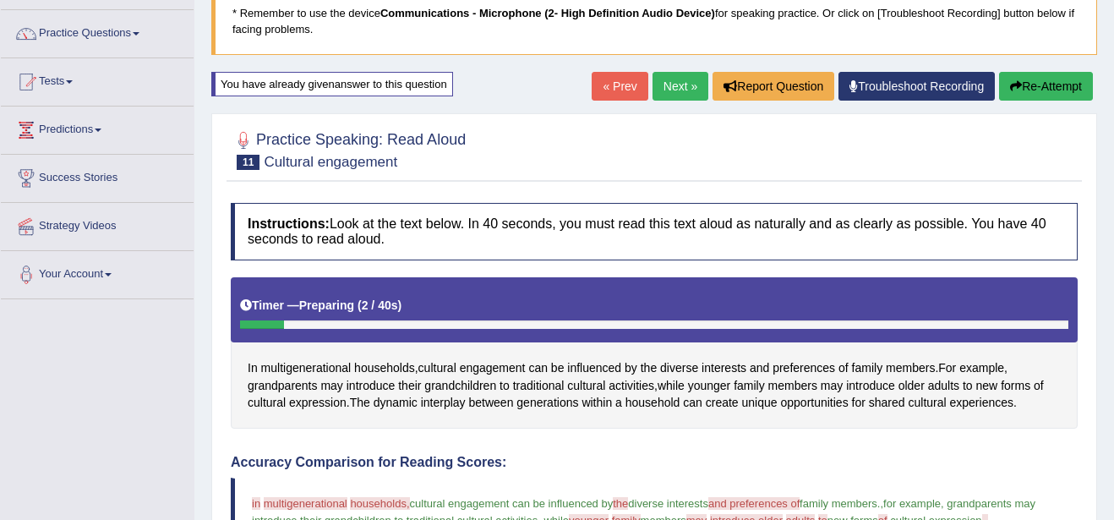
scroll to position [101, 0]
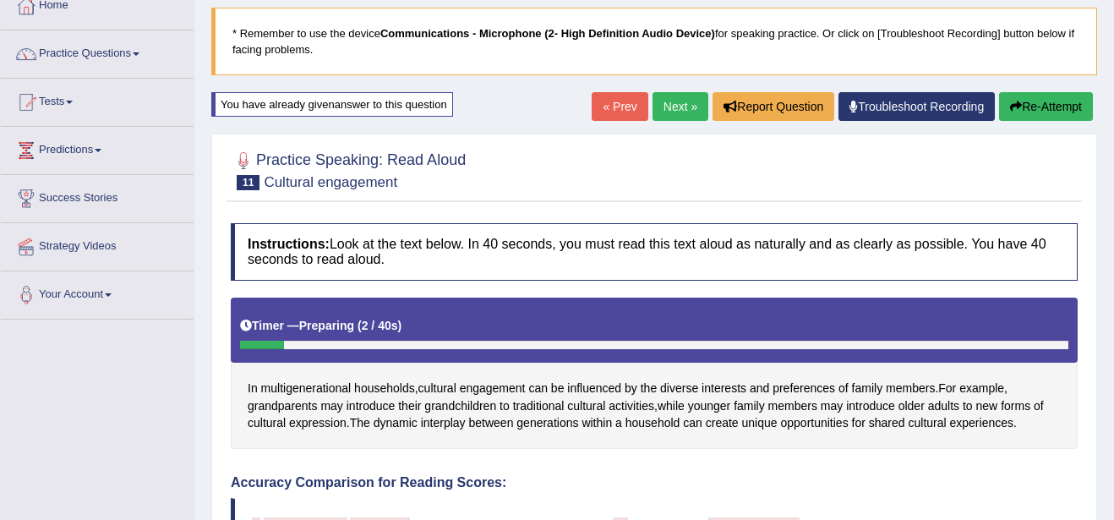
click at [1024, 101] on button "Re-Attempt" at bounding box center [1046, 106] width 94 height 29
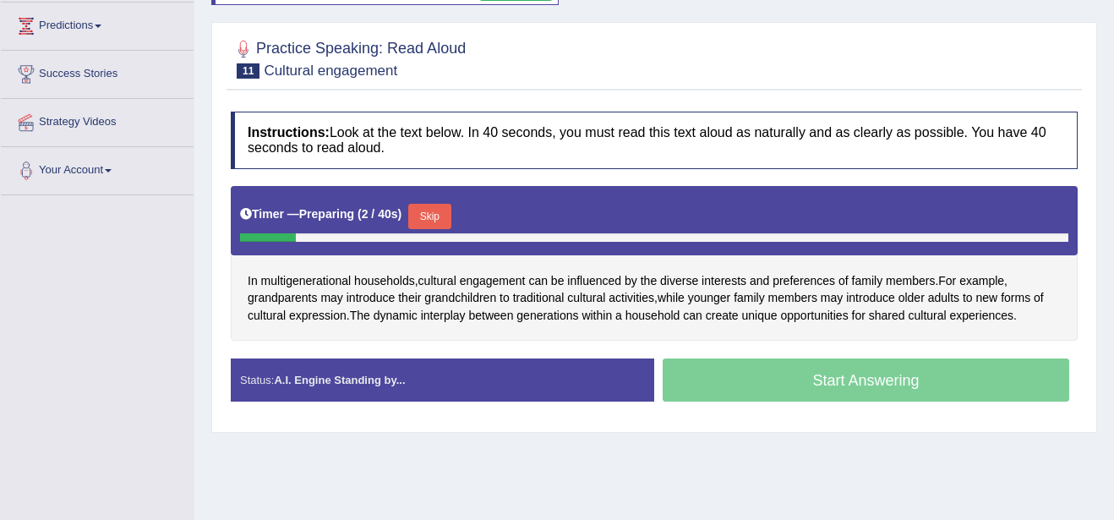
scroll to position [237, 0]
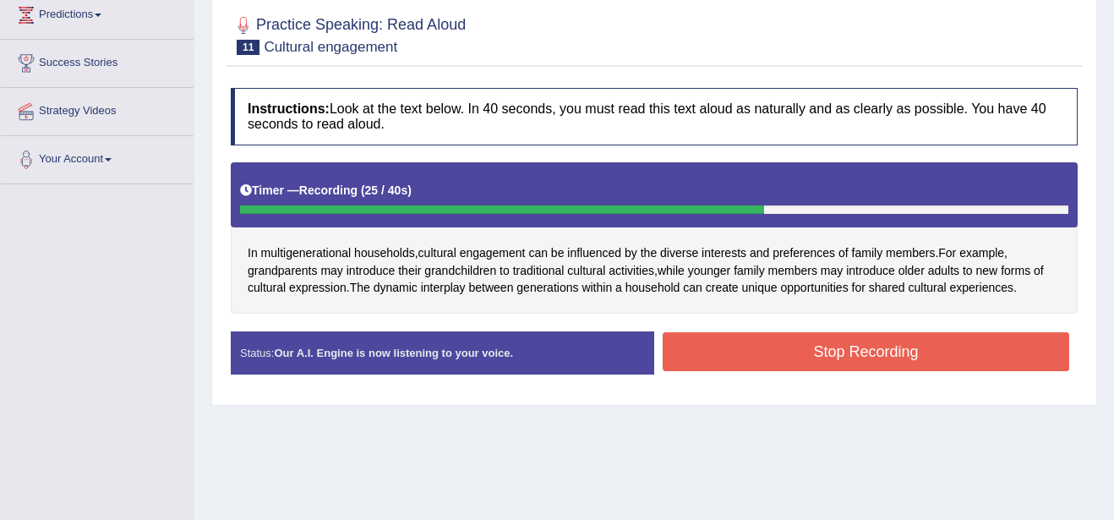
click at [942, 342] on button "Stop Recording" at bounding box center [866, 351] width 407 height 39
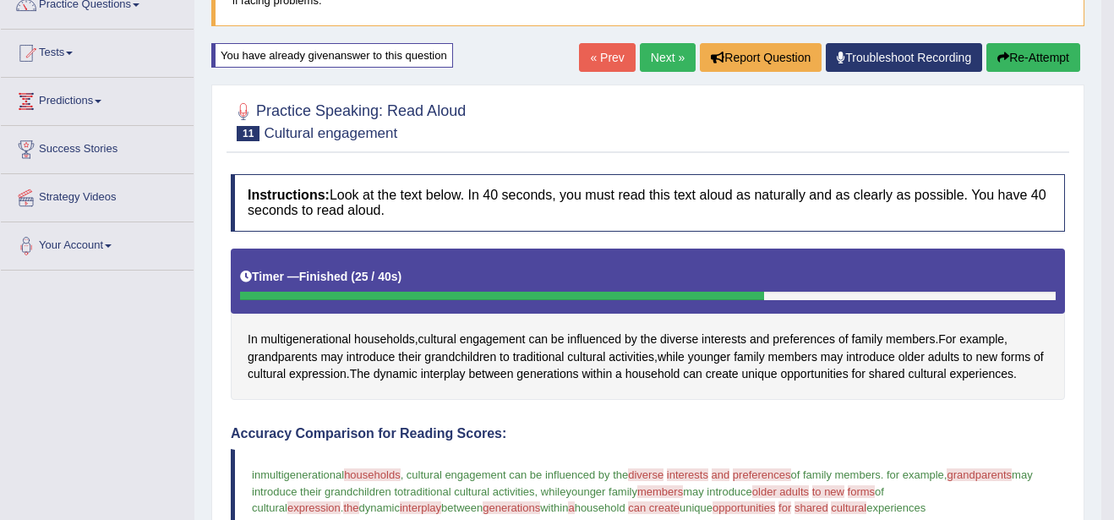
scroll to position [135, 0]
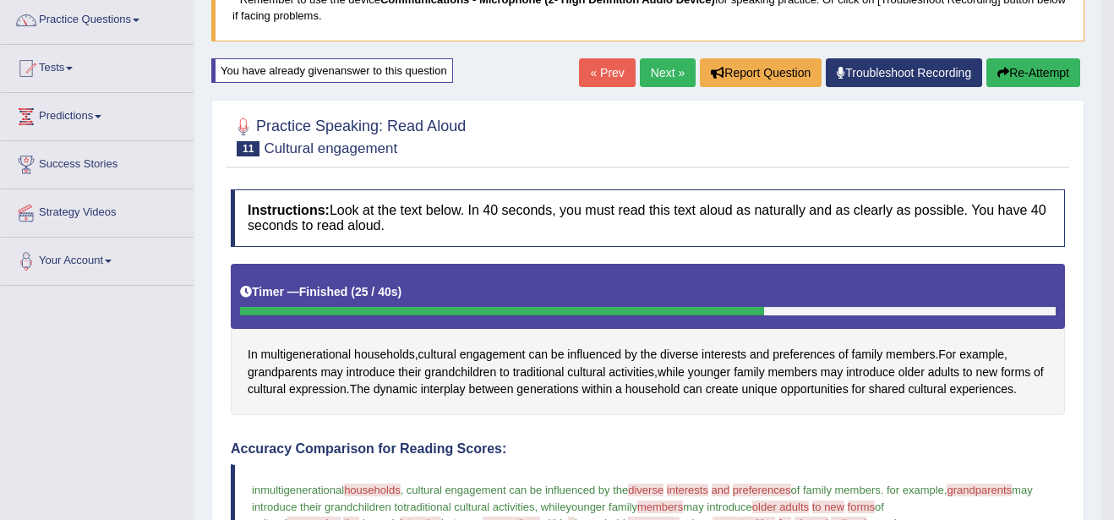
click at [663, 63] on link "Next »" at bounding box center [668, 72] width 56 height 29
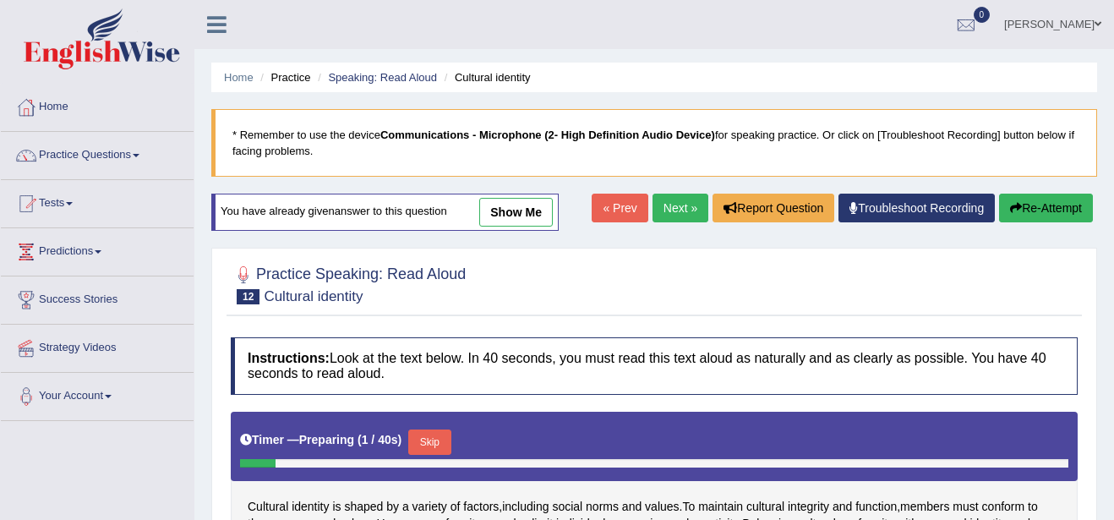
click at [519, 214] on link "show me" at bounding box center [516, 212] width 74 height 29
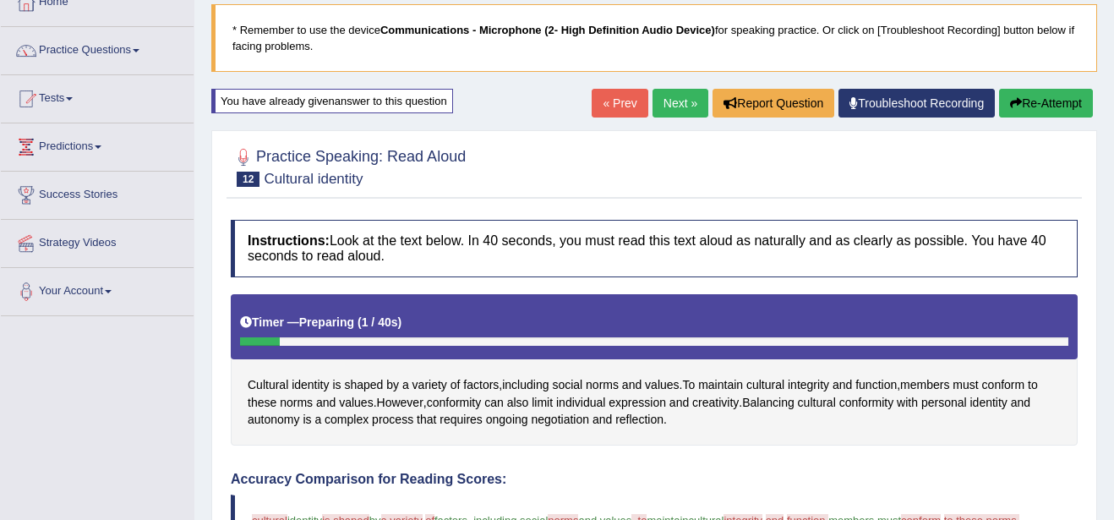
scroll to position [101, 0]
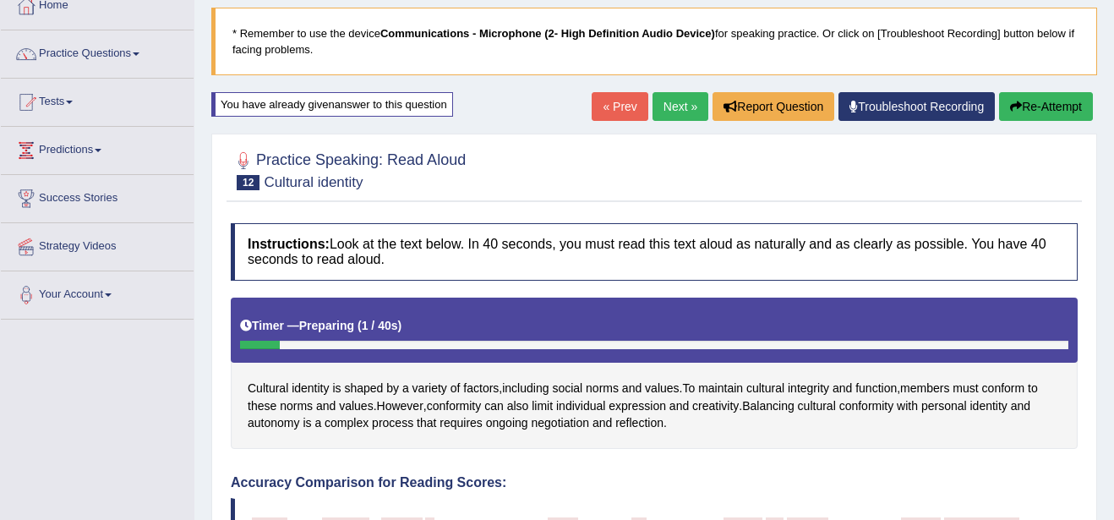
click at [1051, 103] on button "Re-Attempt" at bounding box center [1046, 106] width 94 height 29
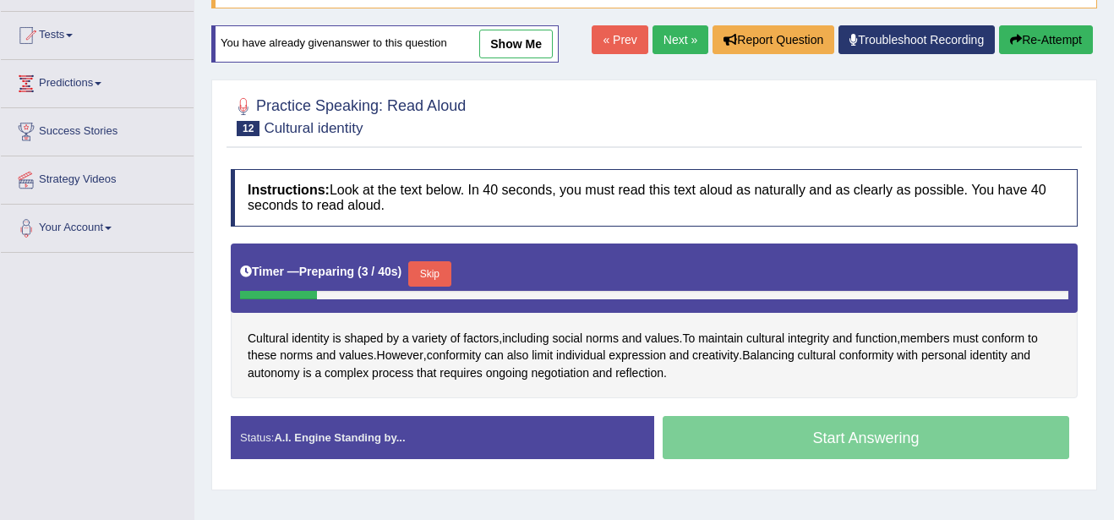
scroll to position [169, 0]
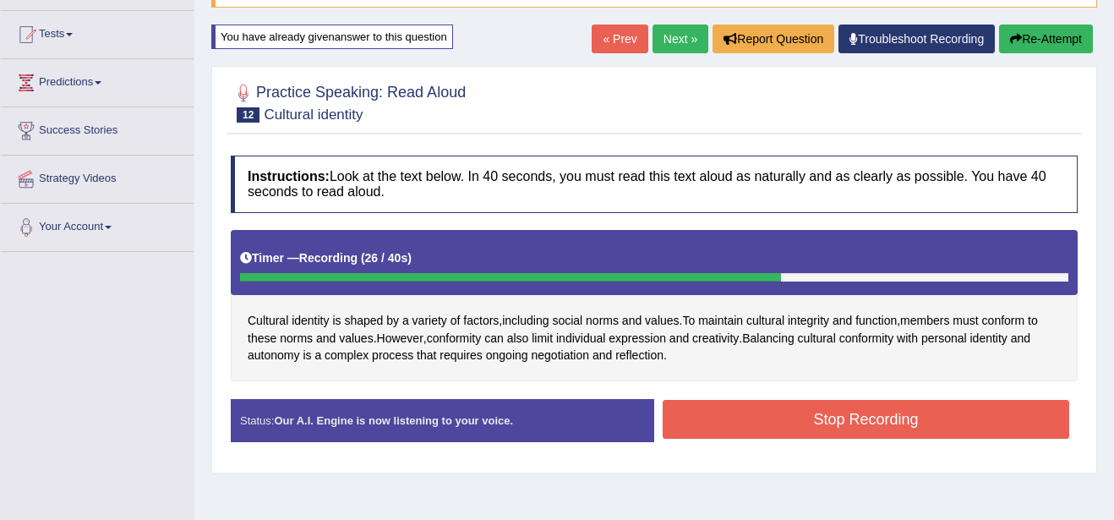
click at [867, 424] on button "Stop Recording" at bounding box center [866, 419] width 407 height 39
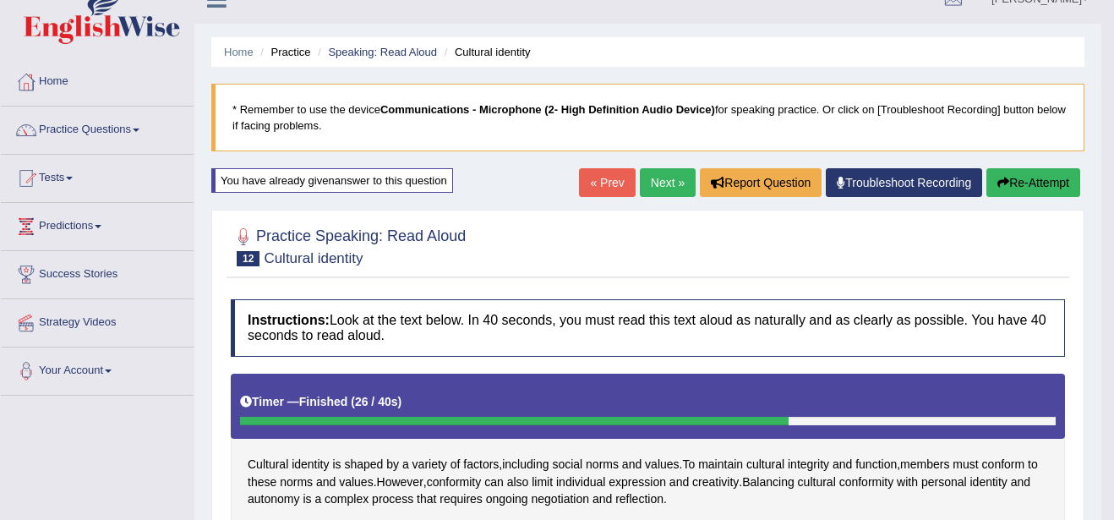
scroll to position [0, 0]
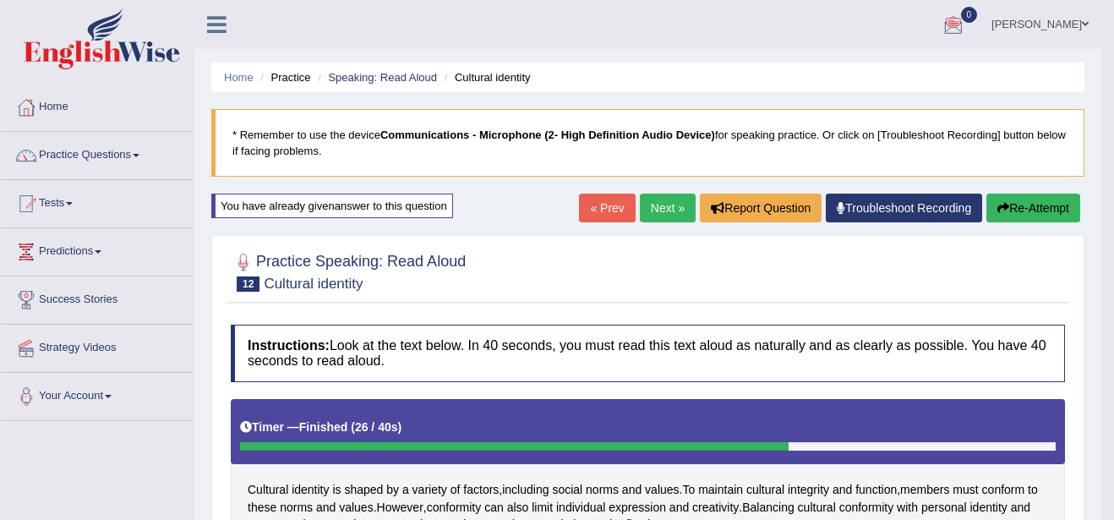
click at [667, 205] on link "Next »" at bounding box center [668, 208] width 56 height 29
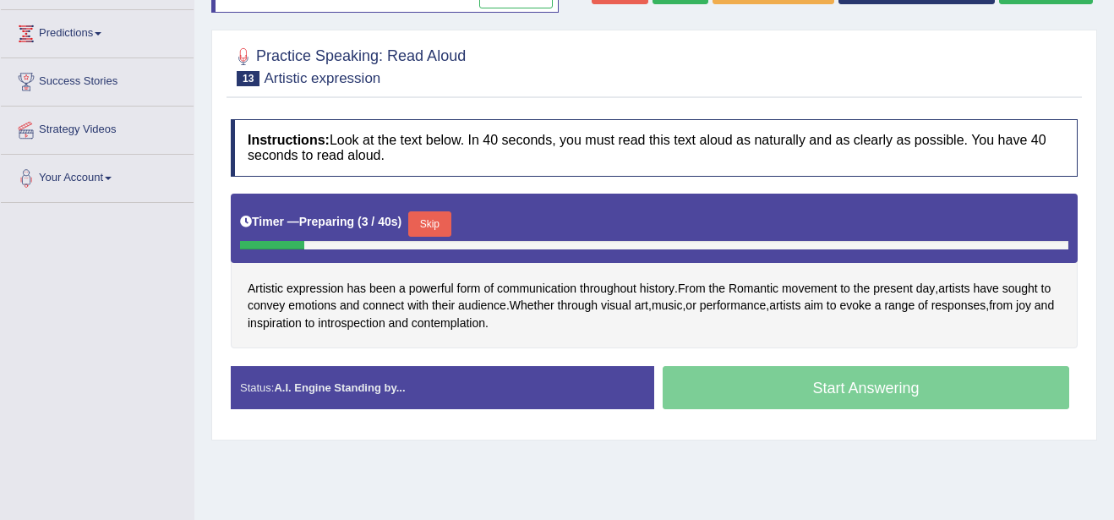
scroll to position [237, 0]
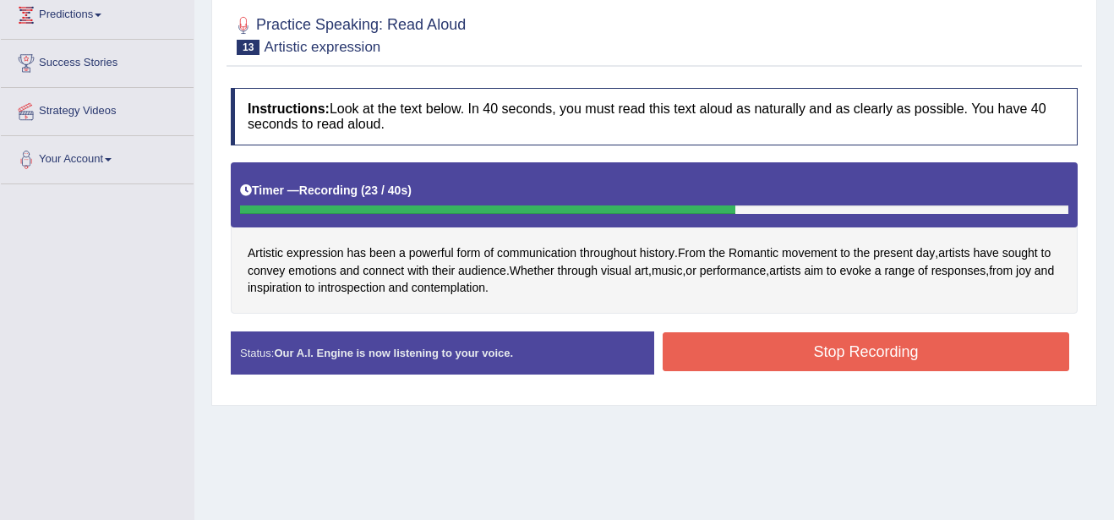
click at [844, 340] on button "Stop Recording" at bounding box center [866, 351] width 407 height 39
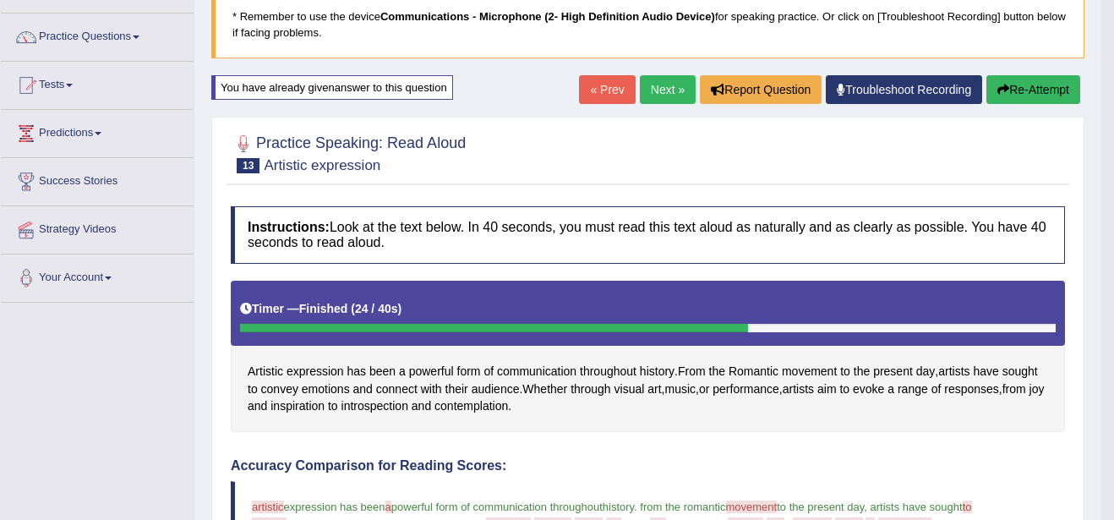
scroll to position [101, 0]
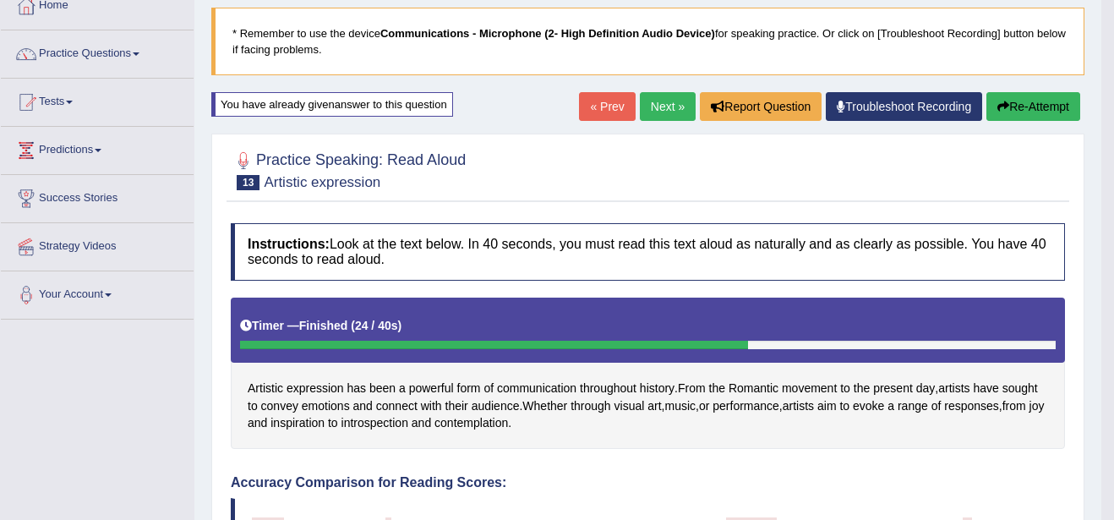
click at [669, 98] on link "Next »" at bounding box center [668, 106] width 56 height 29
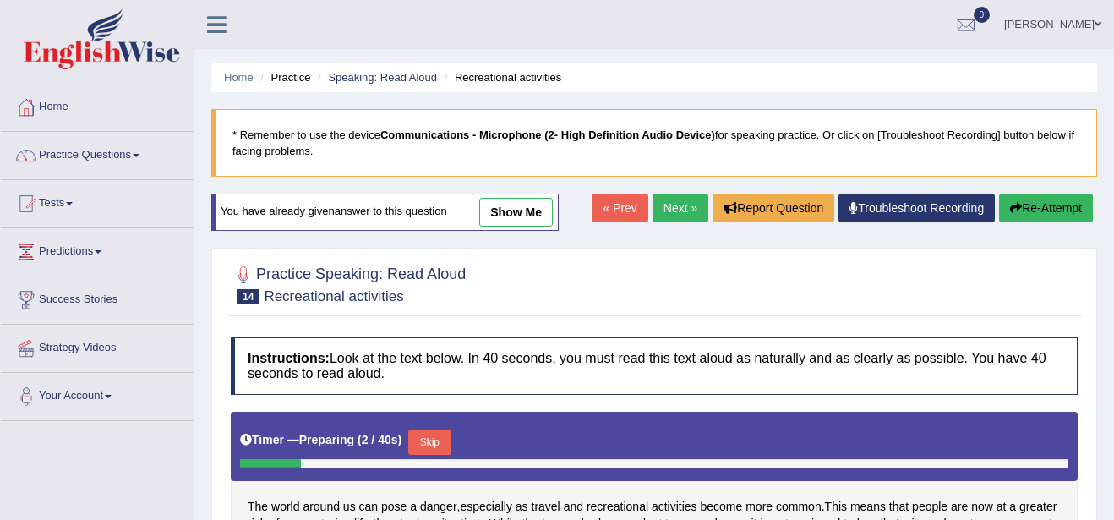
click at [509, 209] on link "show me" at bounding box center [516, 212] width 74 height 29
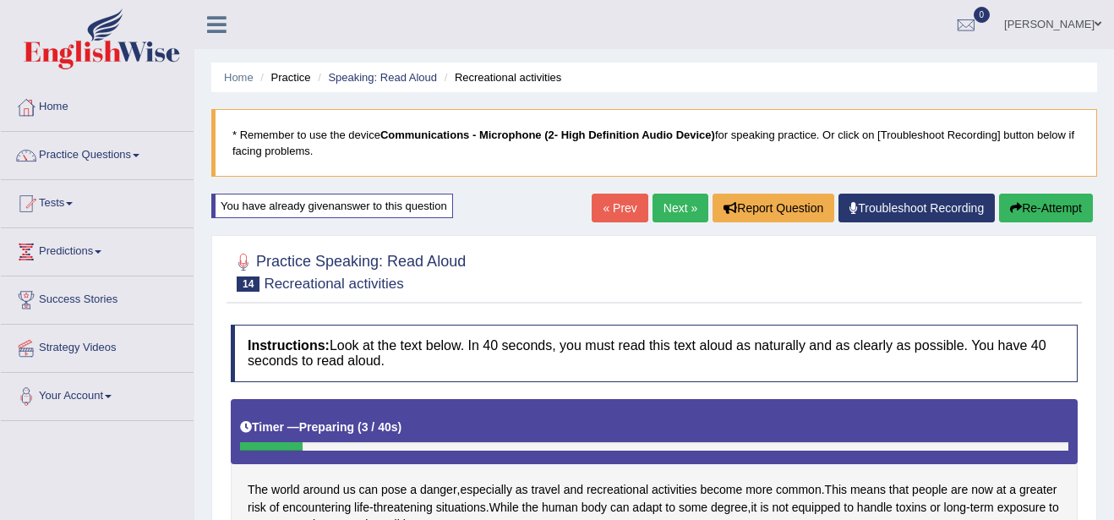
click at [1037, 209] on button "Re-Attempt" at bounding box center [1046, 208] width 94 height 29
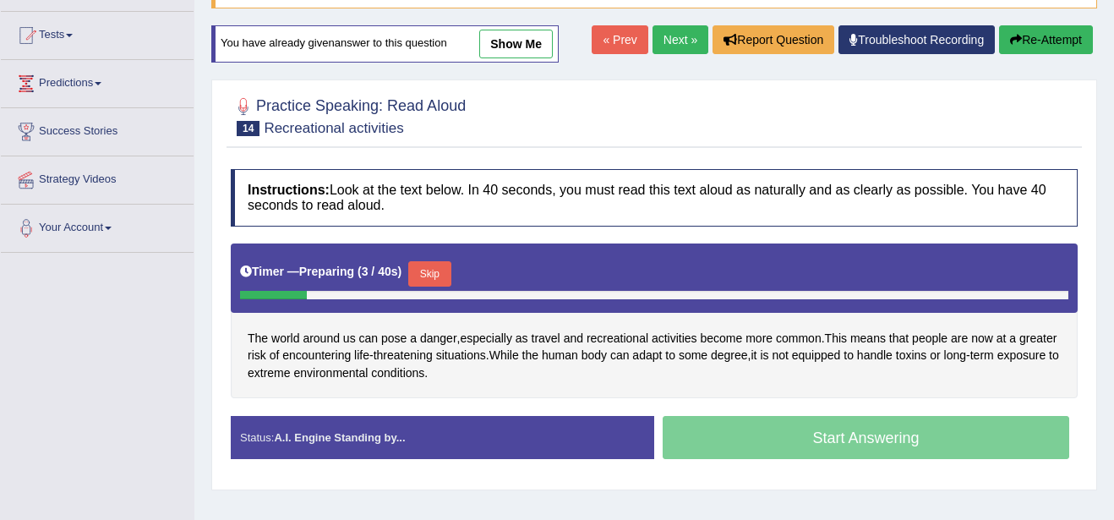
scroll to position [203, 0]
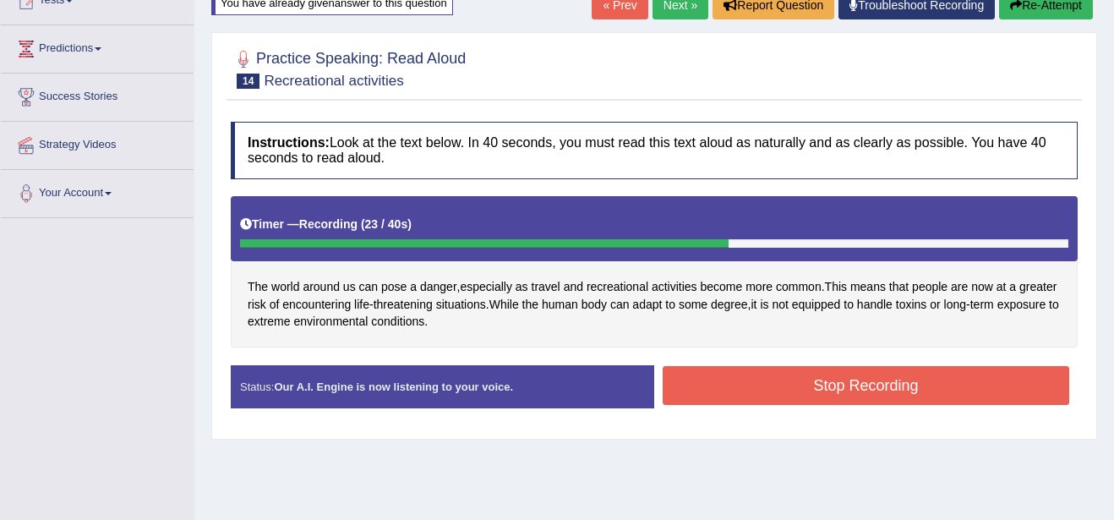
click at [886, 385] on button "Stop Recording" at bounding box center [866, 385] width 407 height 39
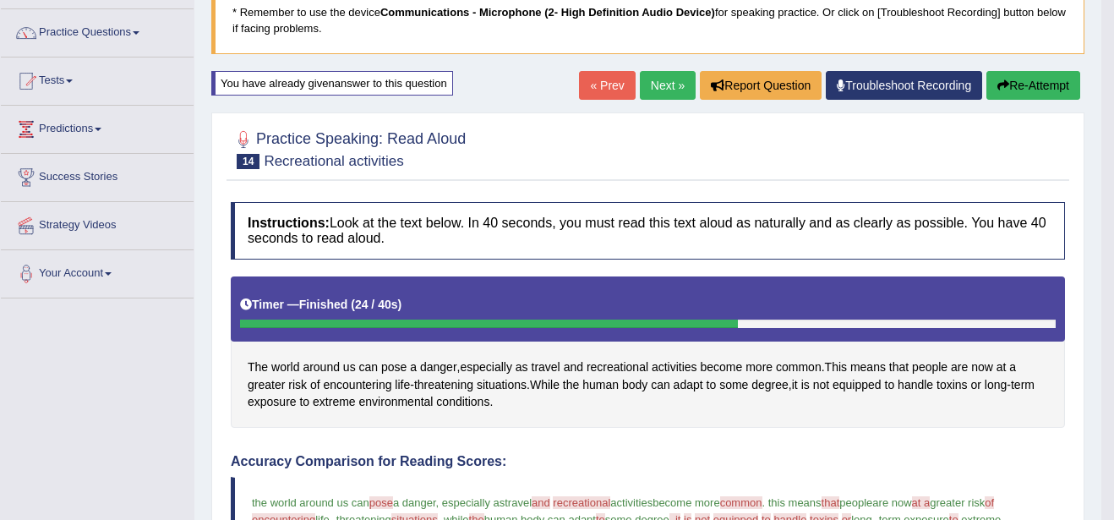
scroll to position [100, 0]
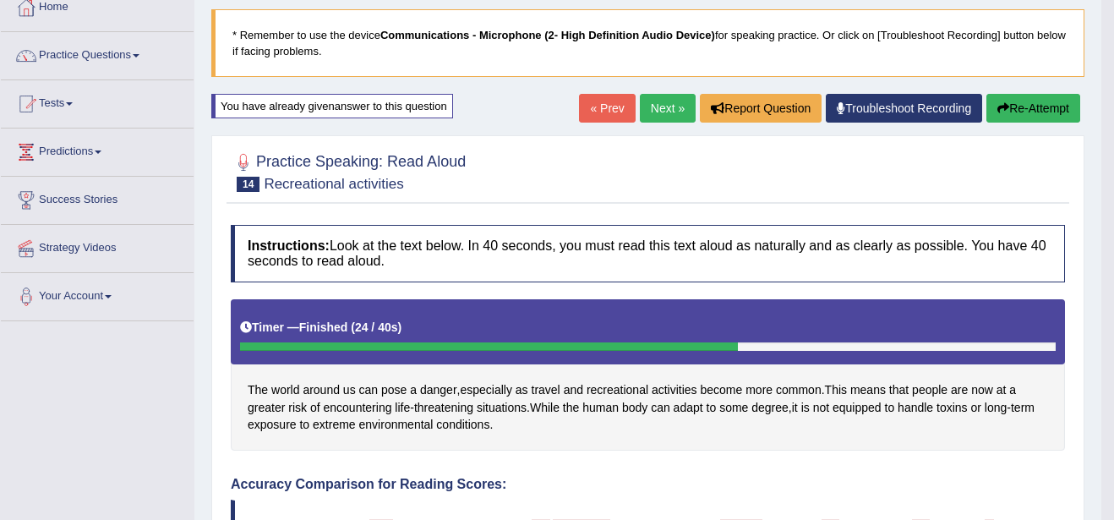
click at [679, 105] on link "Next »" at bounding box center [668, 108] width 56 height 29
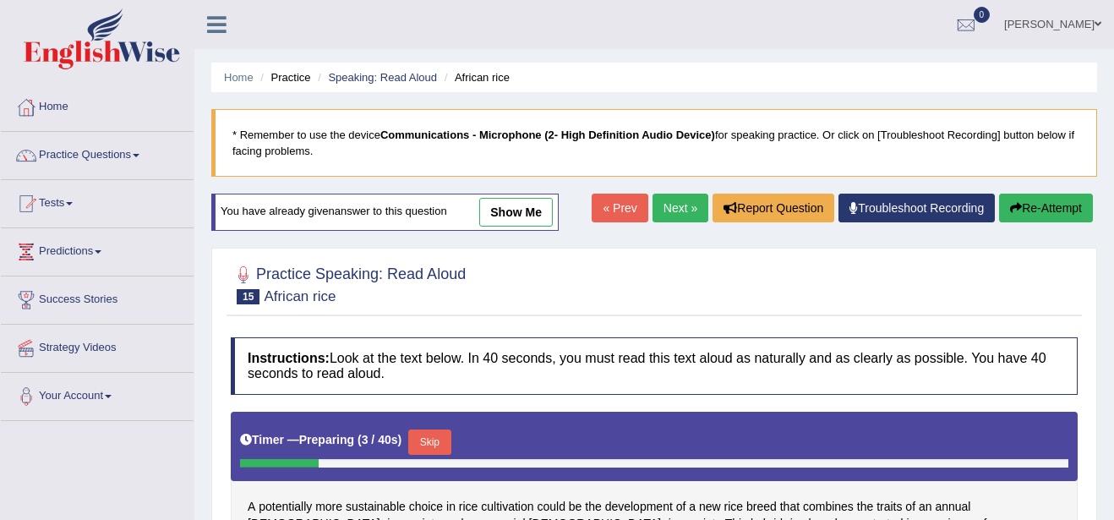
click at [523, 205] on link "show me" at bounding box center [516, 212] width 74 height 29
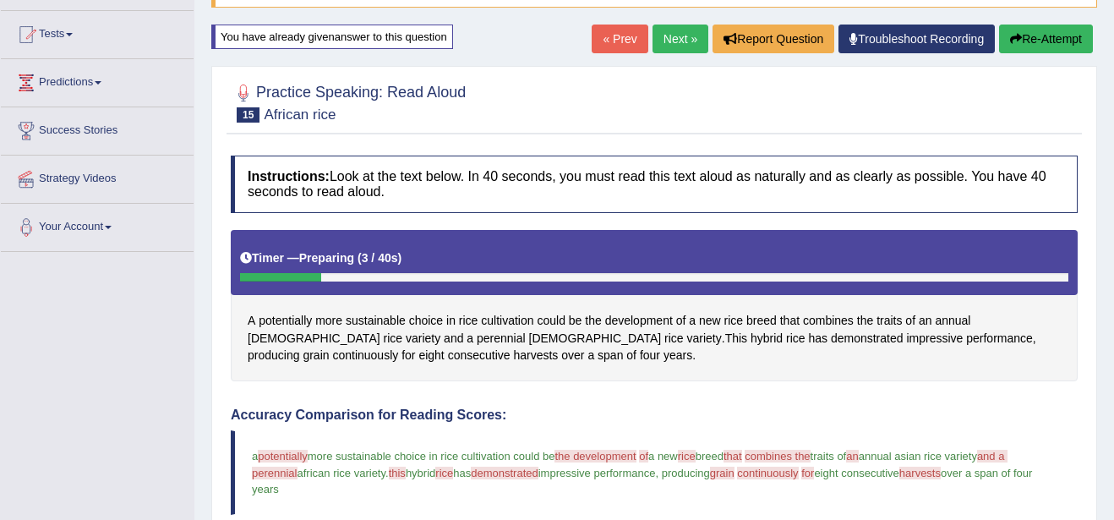
scroll to position [135, 0]
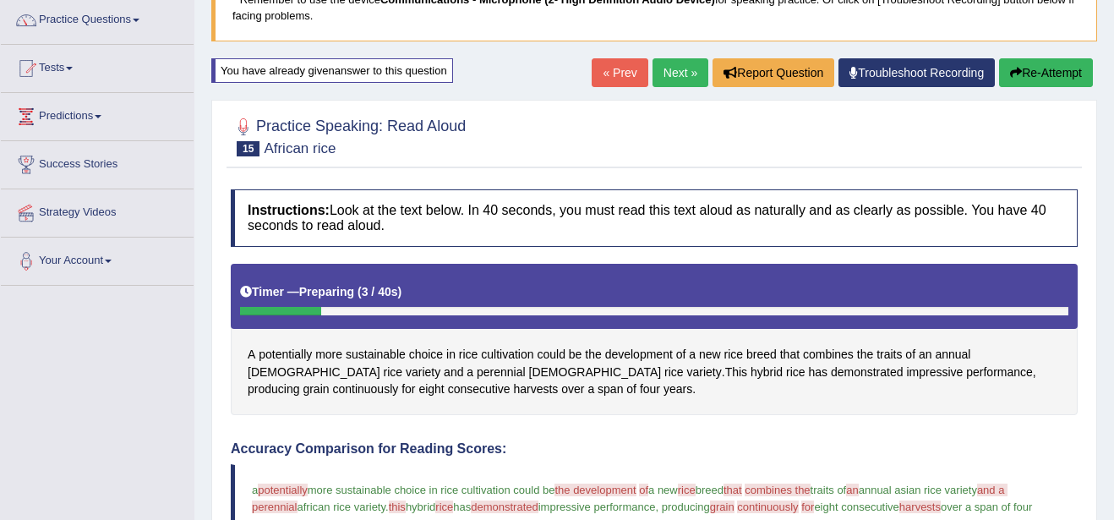
click at [1044, 72] on button "Re-Attempt" at bounding box center [1046, 72] width 94 height 29
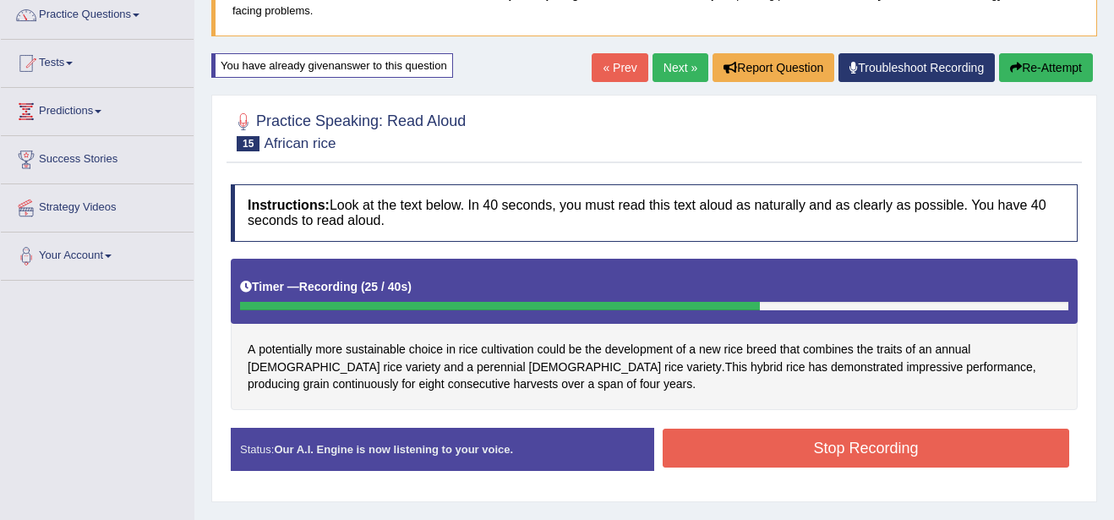
click at [865, 437] on button "Stop Recording" at bounding box center [866, 448] width 407 height 39
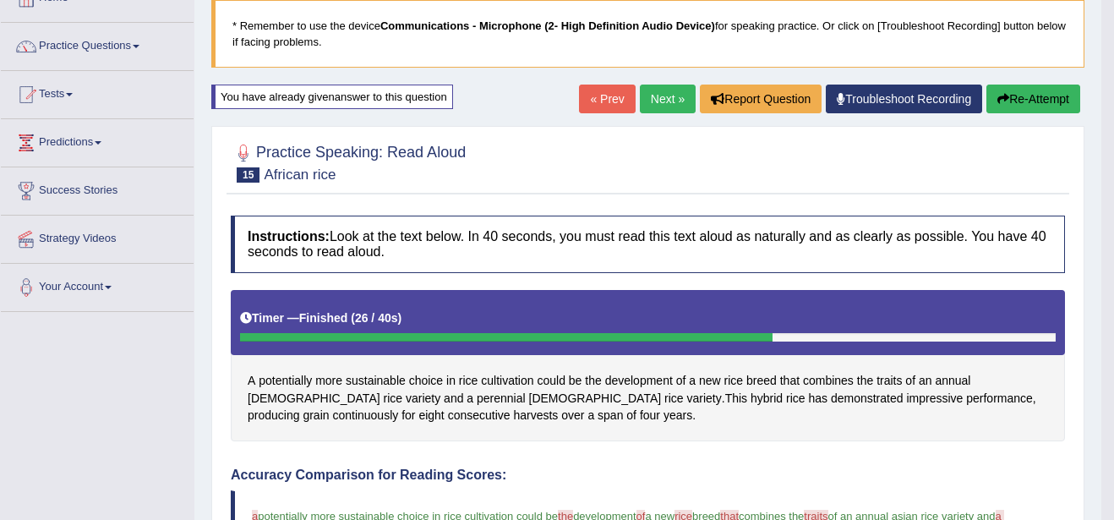
scroll to position [107, 0]
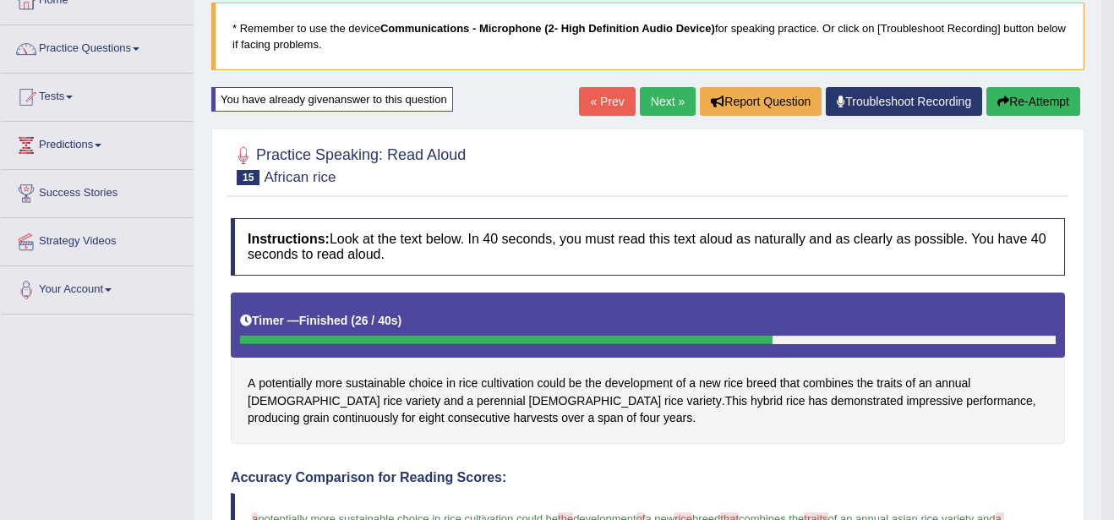
click at [1019, 94] on button "Re-Attempt" at bounding box center [1033, 101] width 94 height 29
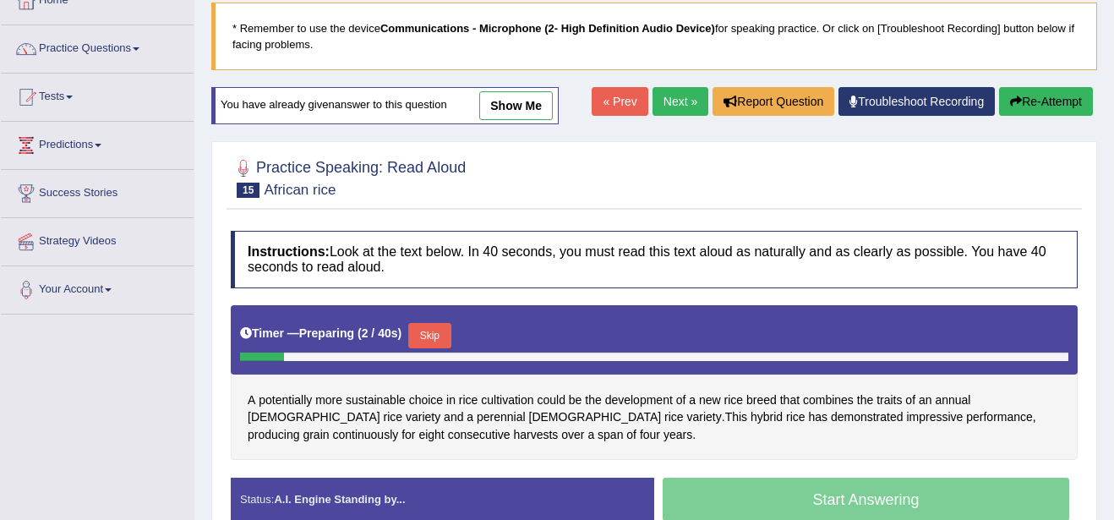
click at [849, 490] on div "Start Answering" at bounding box center [866, 501] width 424 height 47
click at [422, 333] on button "Skip" at bounding box center [429, 335] width 42 height 25
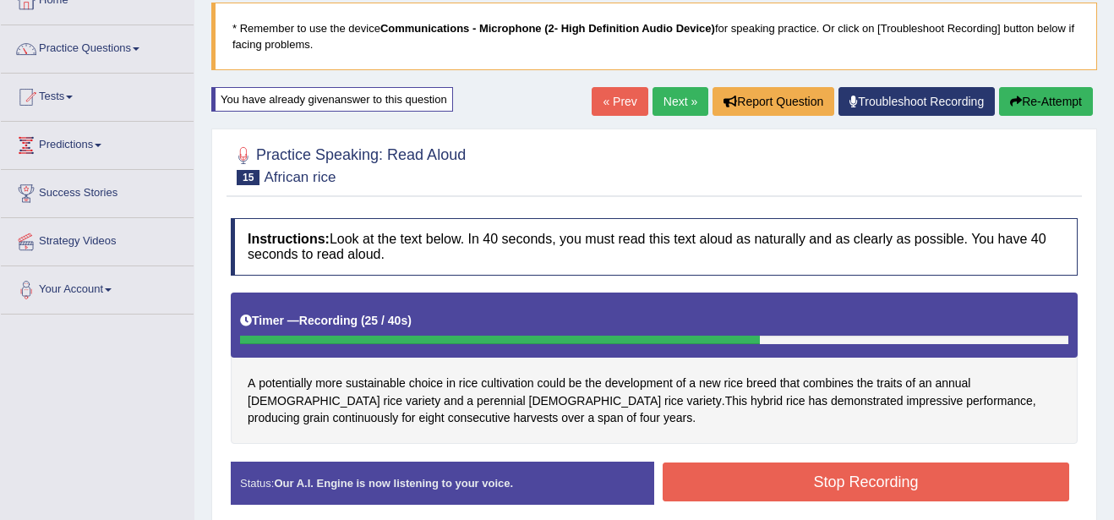
click at [730, 466] on button "Stop Recording" at bounding box center [866, 481] width 407 height 39
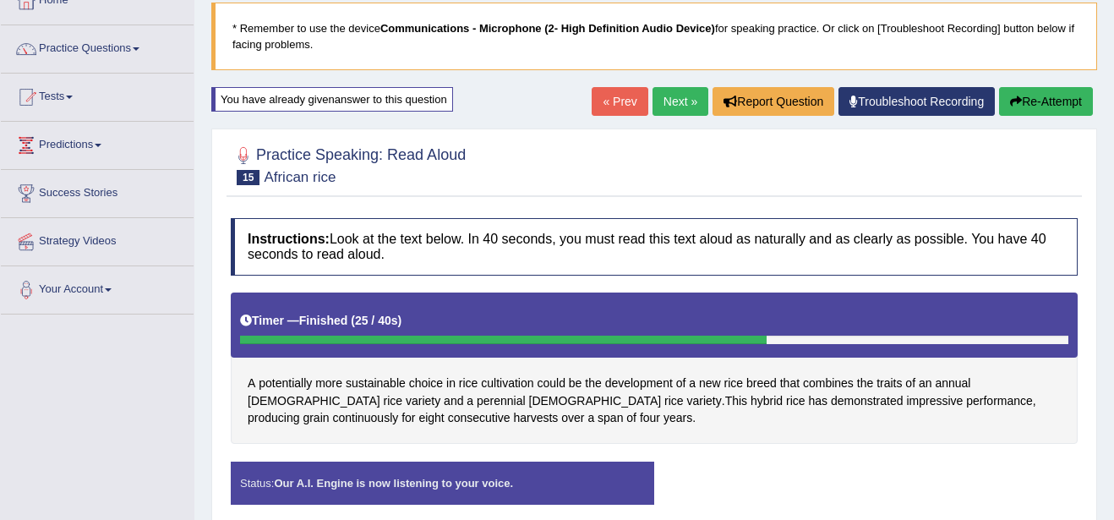
click at [730, 466] on div "Status: Our A.I. Engine is now listening to your voice. Start Answering Stop Re…" at bounding box center [654, 492] width 847 height 60
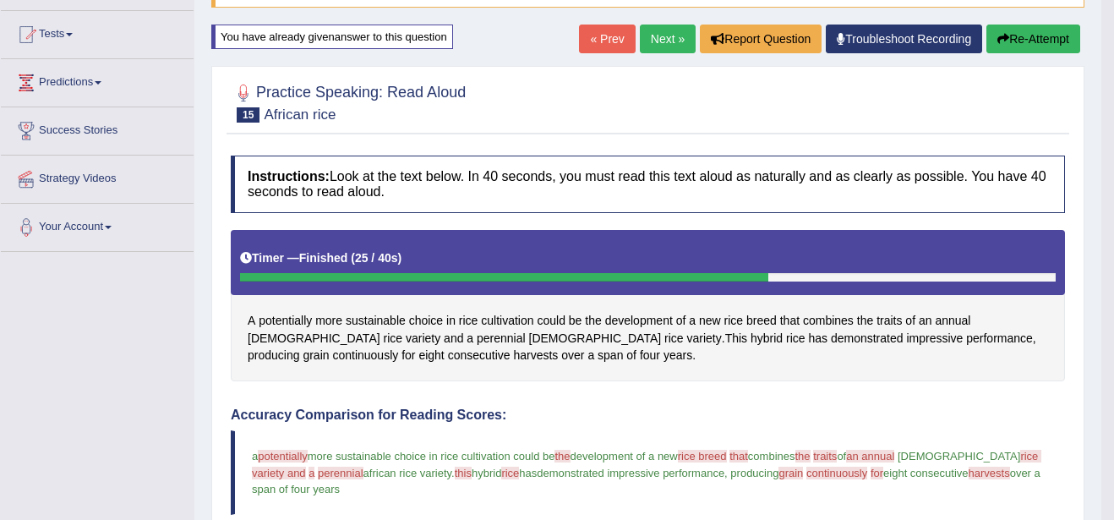
scroll to position [140, 0]
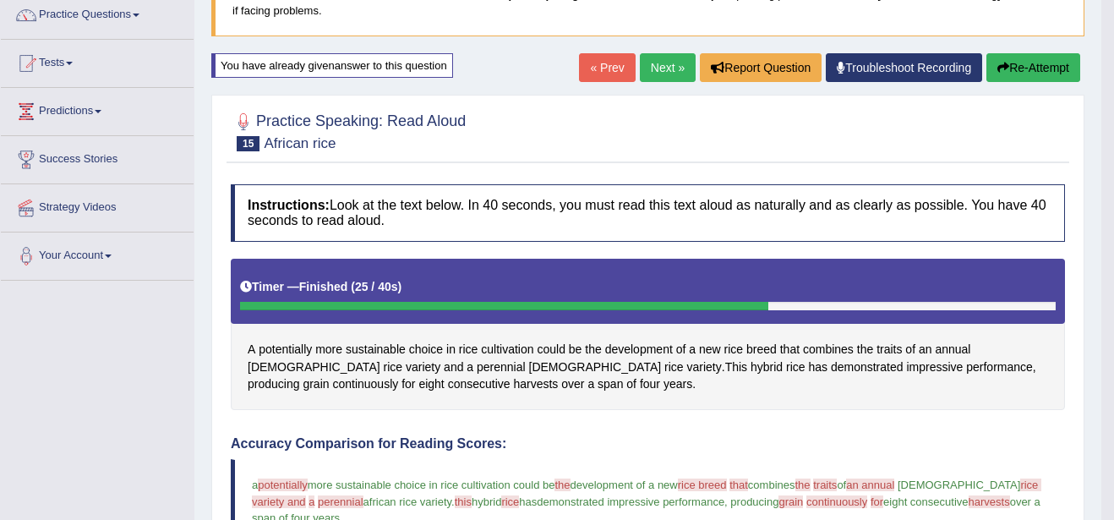
click at [661, 67] on link "Next »" at bounding box center [668, 67] width 56 height 29
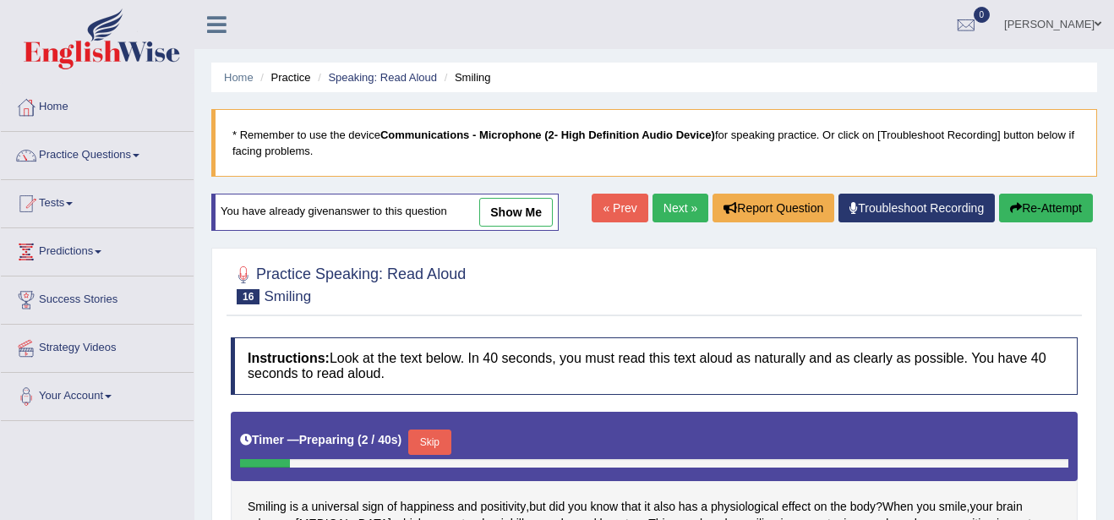
click at [511, 206] on link "show me" at bounding box center [516, 212] width 74 height 29
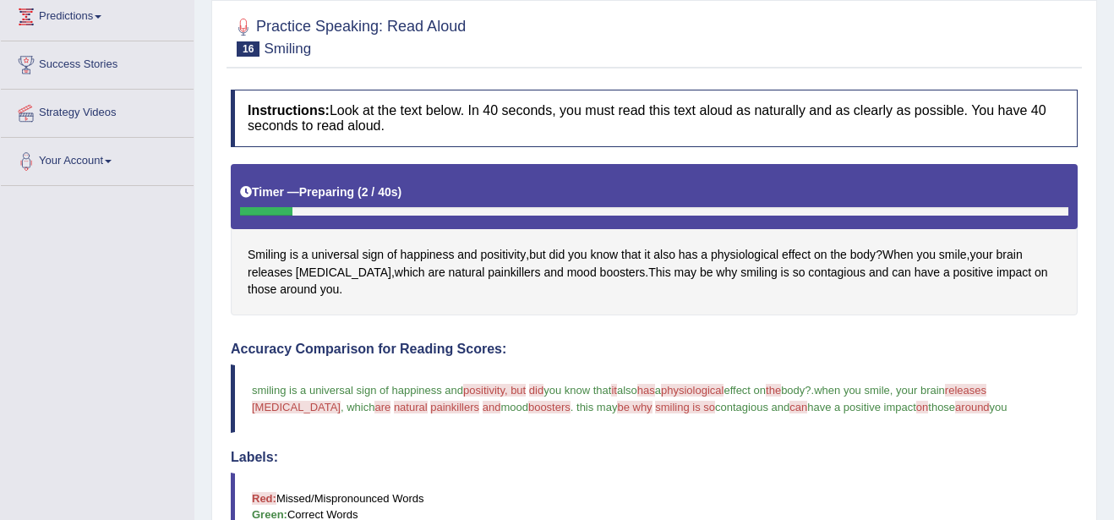
scroll to position [203, 0]
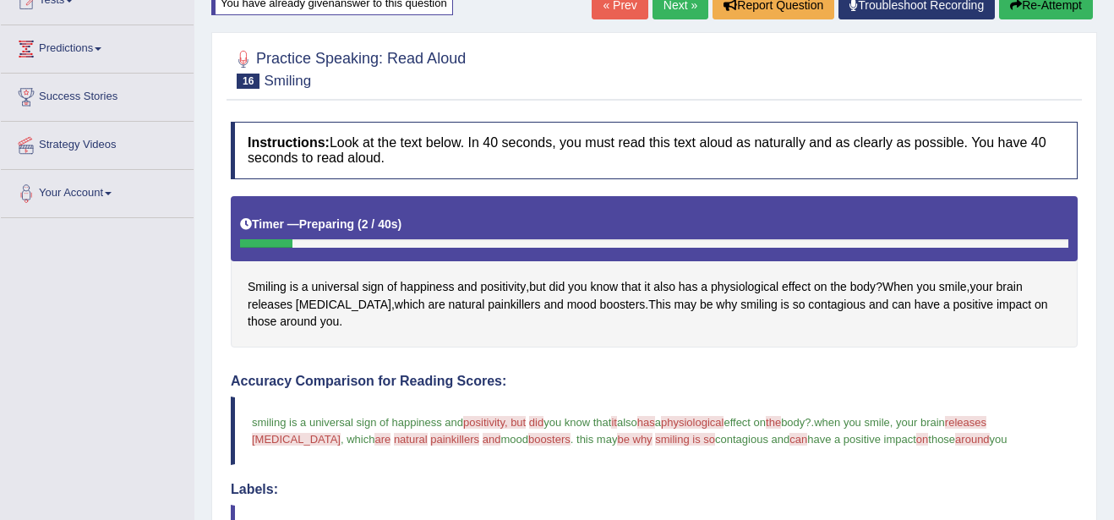
click at [1064, 8] on button "Re-Attempt" at bounding box center [1046, 5] width 94 height 29
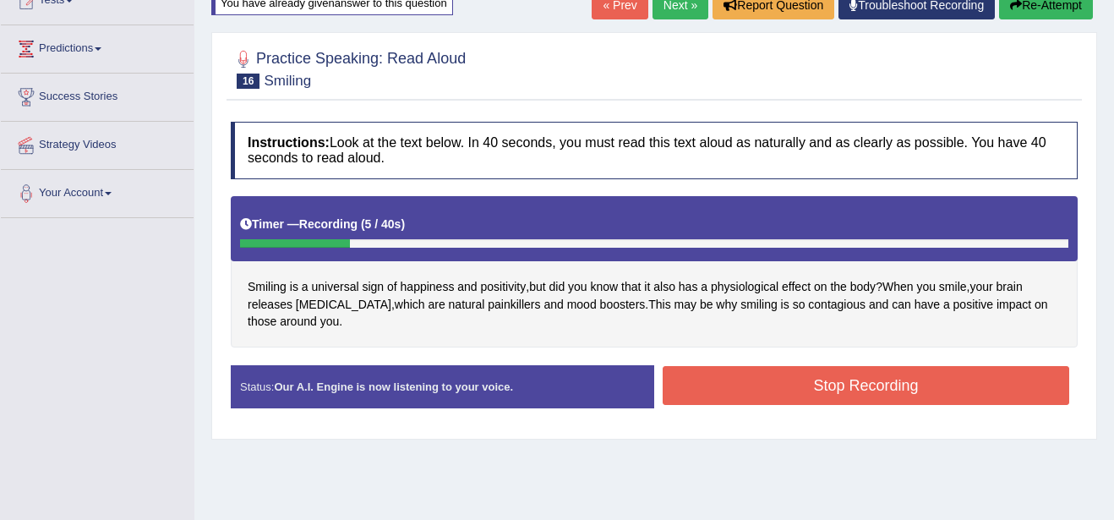
click at [892, 393] on button "Stop Recording" at bounding box center [866, 385] width 407 height 39
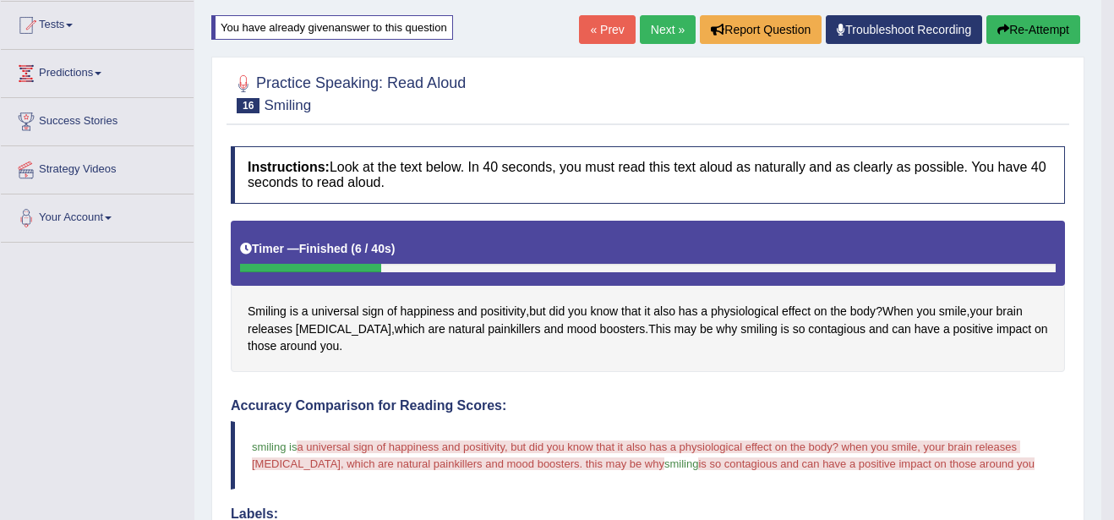
scroll to position [169, 0]
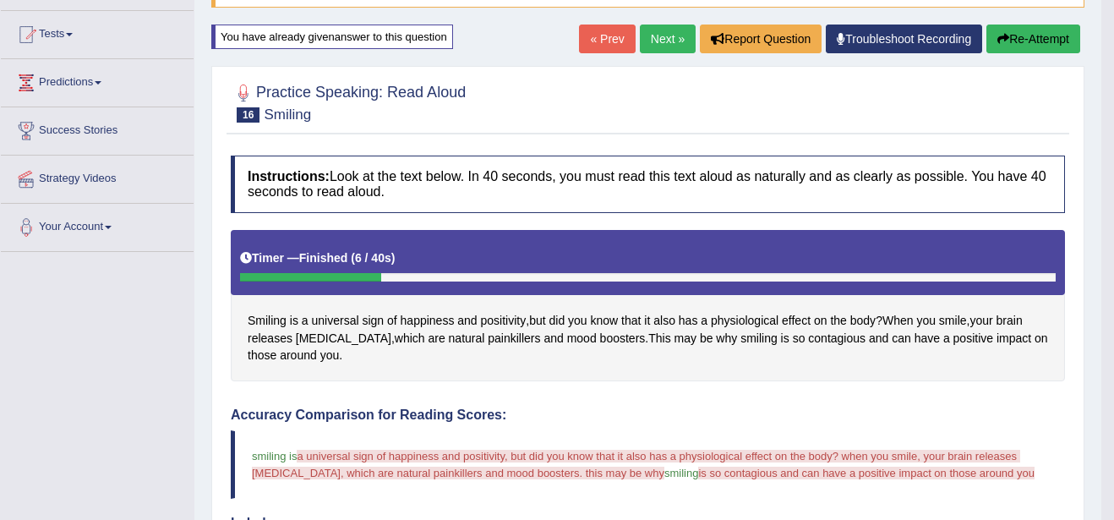
click at [1039, 34] on button "Re-Attempt" at bounding box center [1033, 39] width 94 height 29
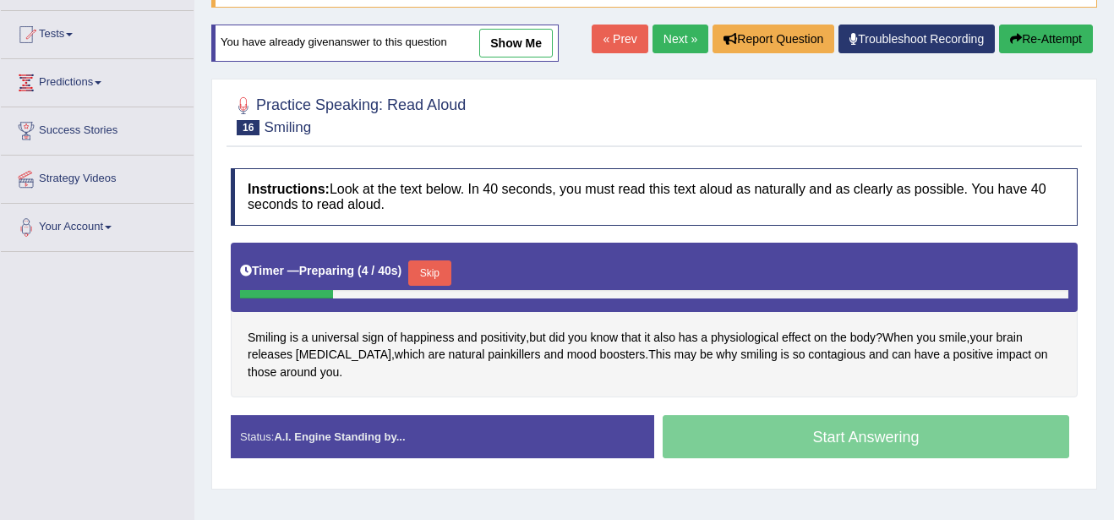
drag, startPoint x: 436, startPoint y: 271, endPoint x: 733, endPoint y: 428, distance: 335.8
click at [733, 428] on div "Instructions: Look at the text below. In 40 seconds, you must read this text al…" at bounding box center [654, 320] width 855 height 320
drag, startPoint x: 424, startPoint y: 274, endPoint x: 468, endPoint y: 266, distance: 45.4
click at [468, 266] on div "Timer — Preparing ( 9 / 40s ) Skip" at bounding box center [654, 273] width 828 height 34
click at [427, 270] on button "Skip" at bounding box center [436, 272] width 42 height 25
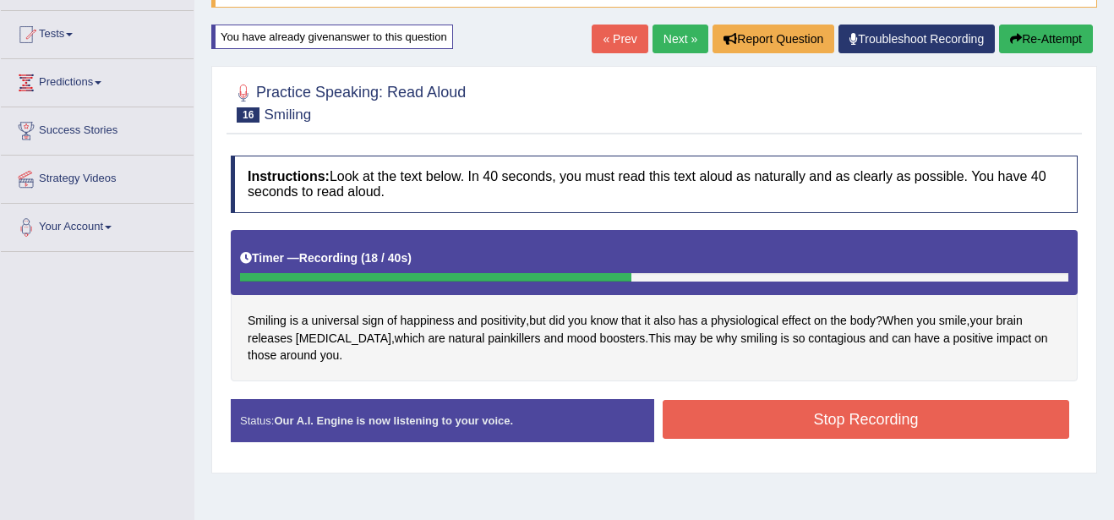
click at [805, 413] on button "Stop Recording" at bounding box center [866, 419] width 407 height 39
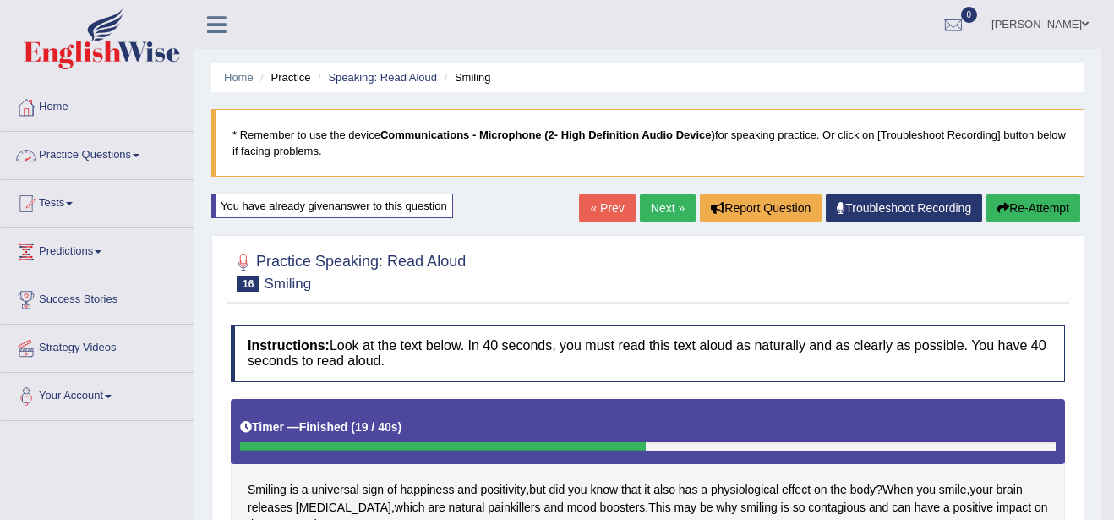
click at [144, 149] on link "Practice Questions" at bounding box center [97, 153] width 193 height 42
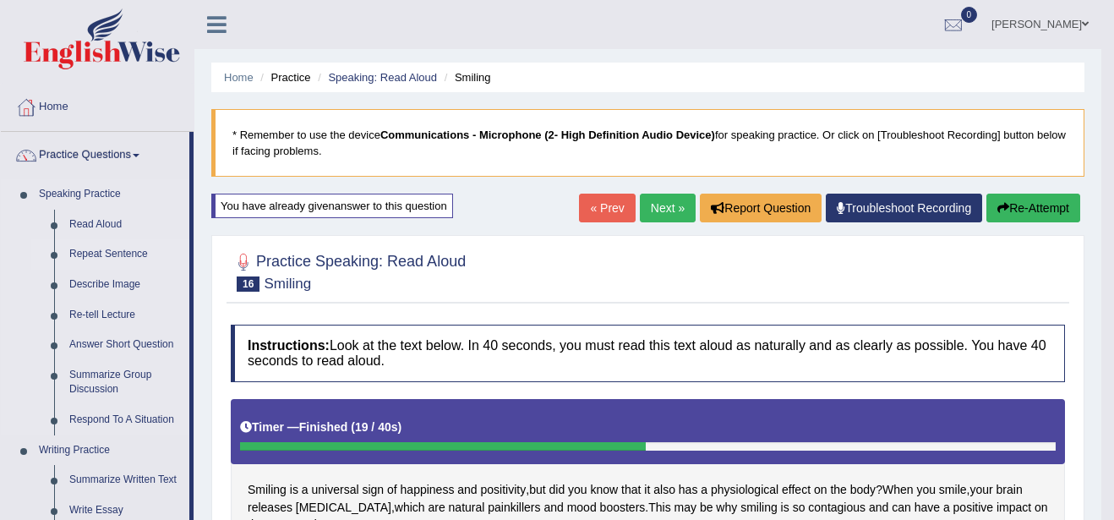
click at [123, 256] on link "Repeat Sentence" at bounding box center [126, 254] width 128 height 30
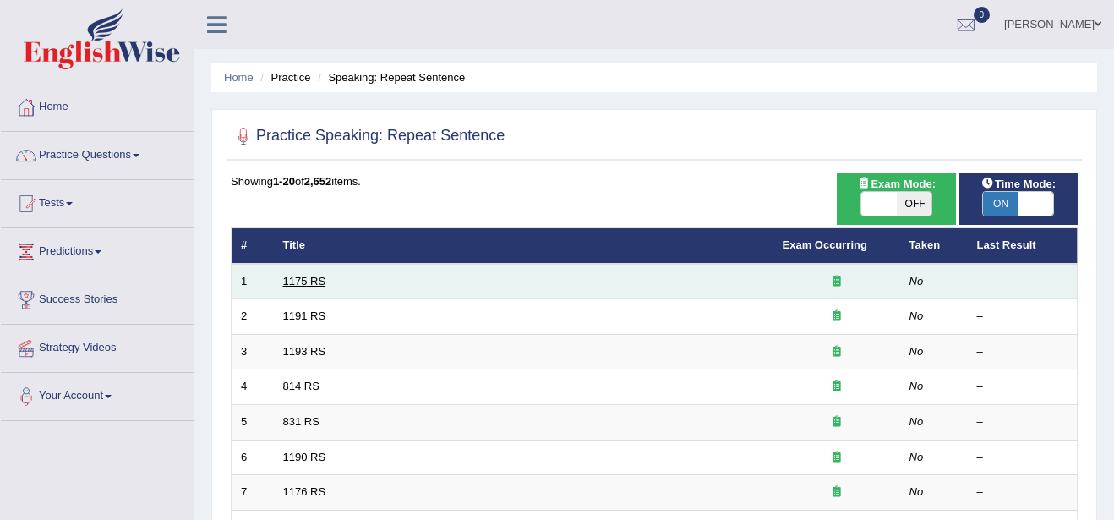
click at [298, 283] on link "1175 RS" at bounding box center [304, 281] width 43 height 13
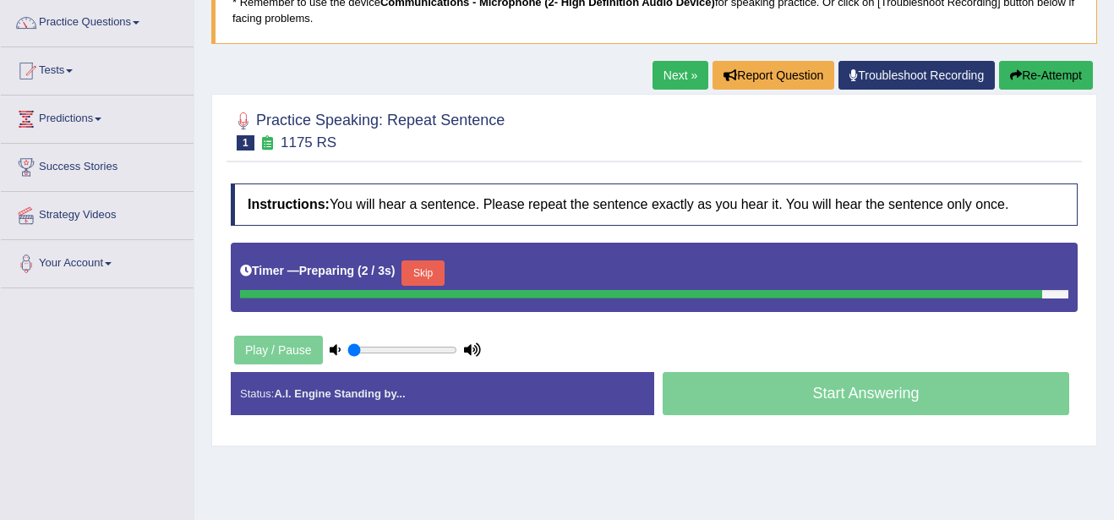
scroll to position [135, 0]
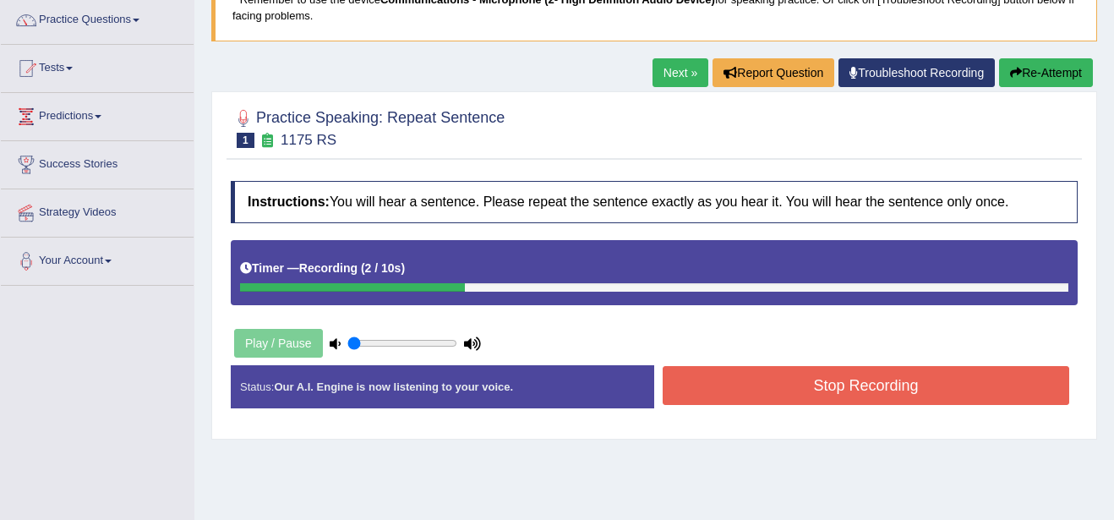
click at [805, 393] on button "Stop Recording" at bounding box center [866, 385] width 407 height 39
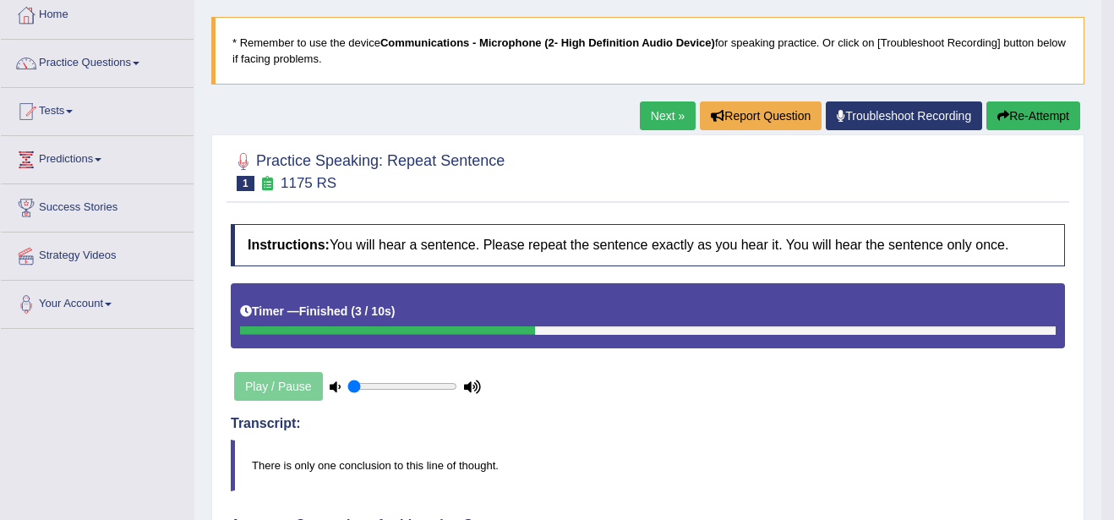
scroll to position [68, 0]
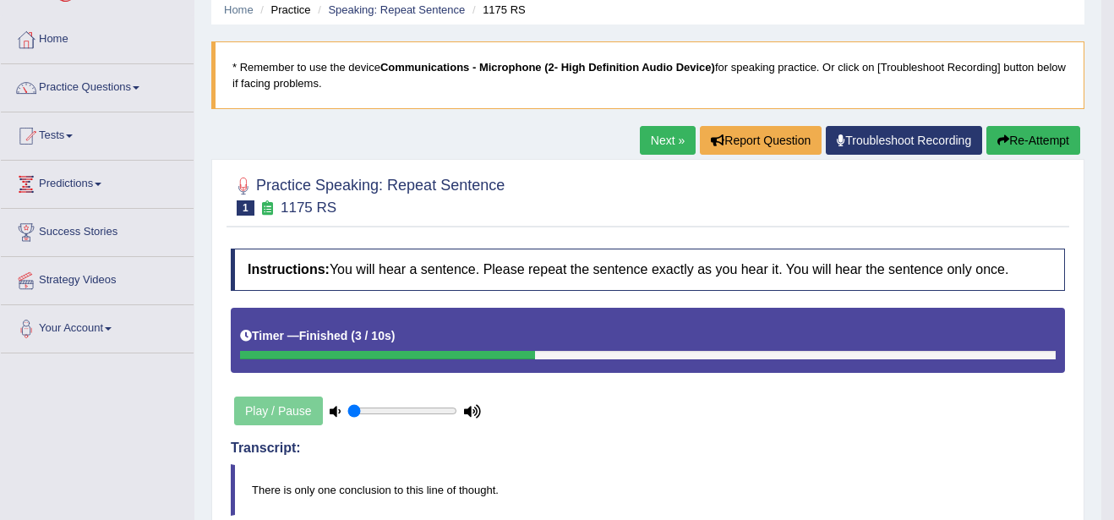
click at [1051, 139] on button "Re-Attempt" at bounding box center [1033, 140] width 94 height 29
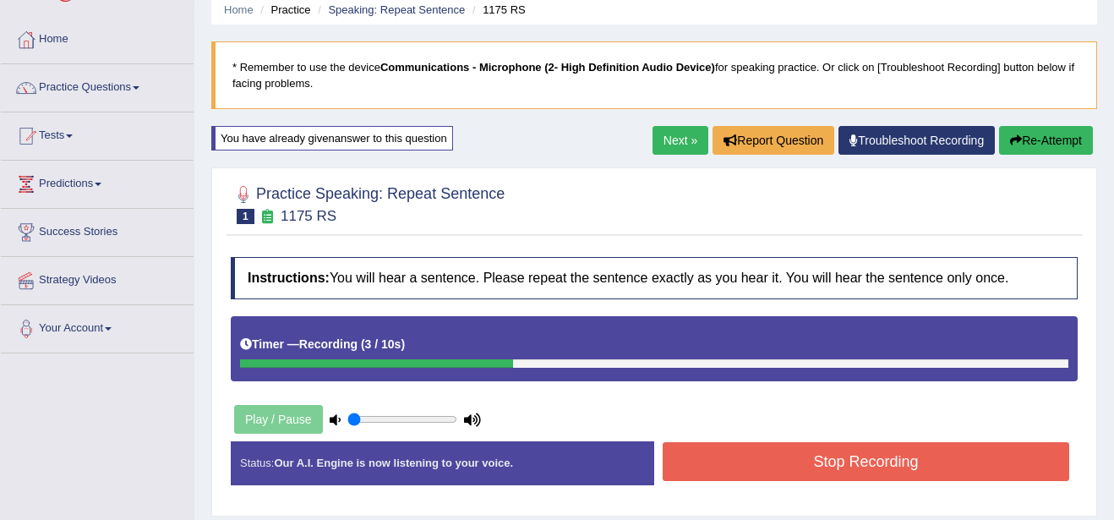
click at [865, 484] on div "Stop Recording" at bounding box center [866, 463] width 424 height 43
click at [858, 465] on button "Stop Recording" at bounding box center [866, 461] width 407 height 39
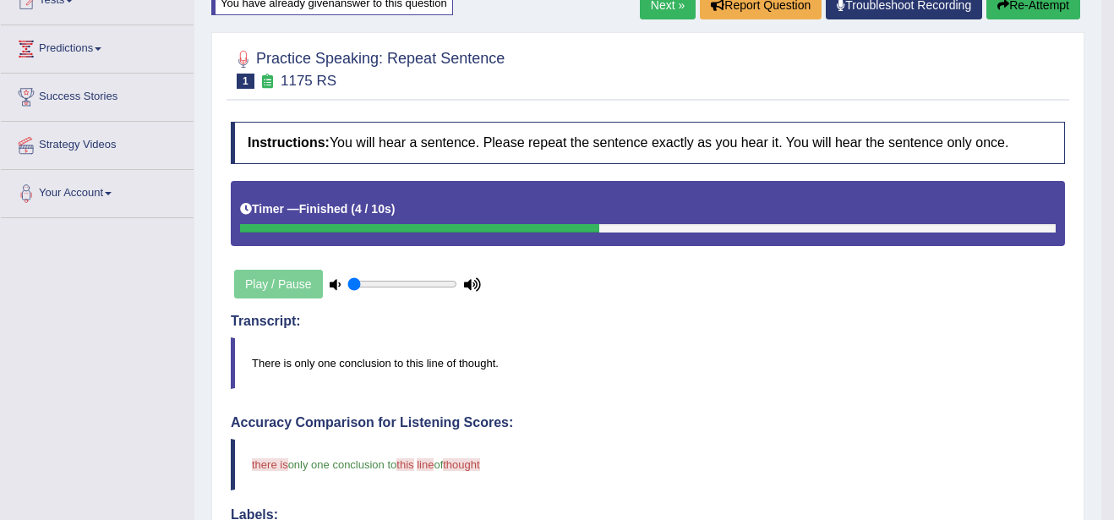
scroll to position [169, 0]
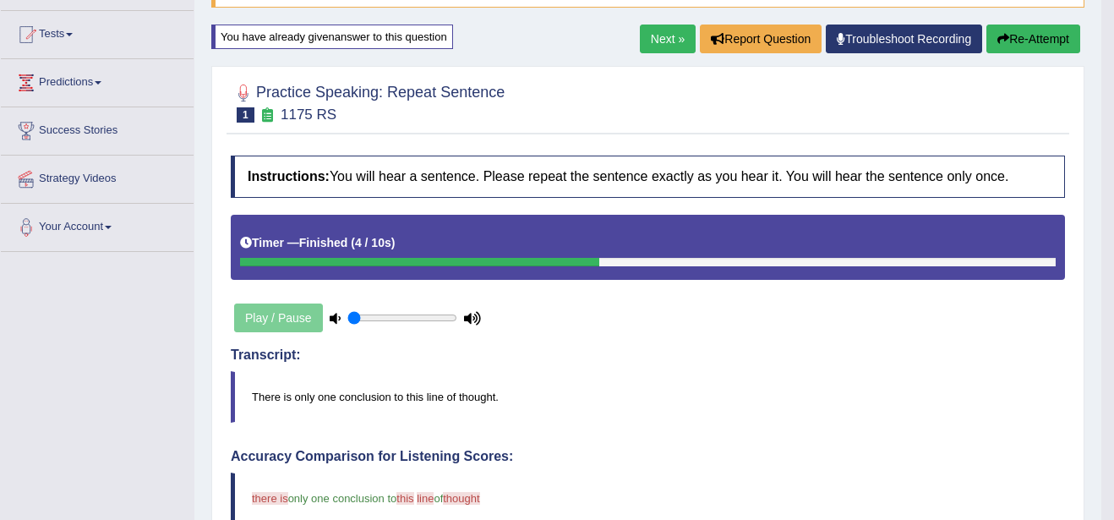
click at [666, 31] on link "Next »" at bounding box center [668, 39] width 56 height 29
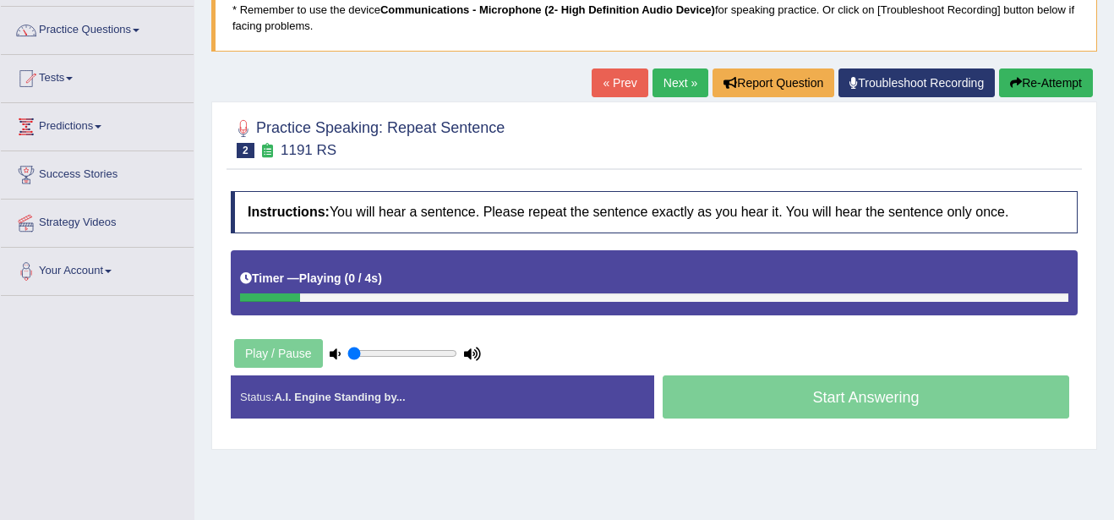
scroll to position [135, 0]
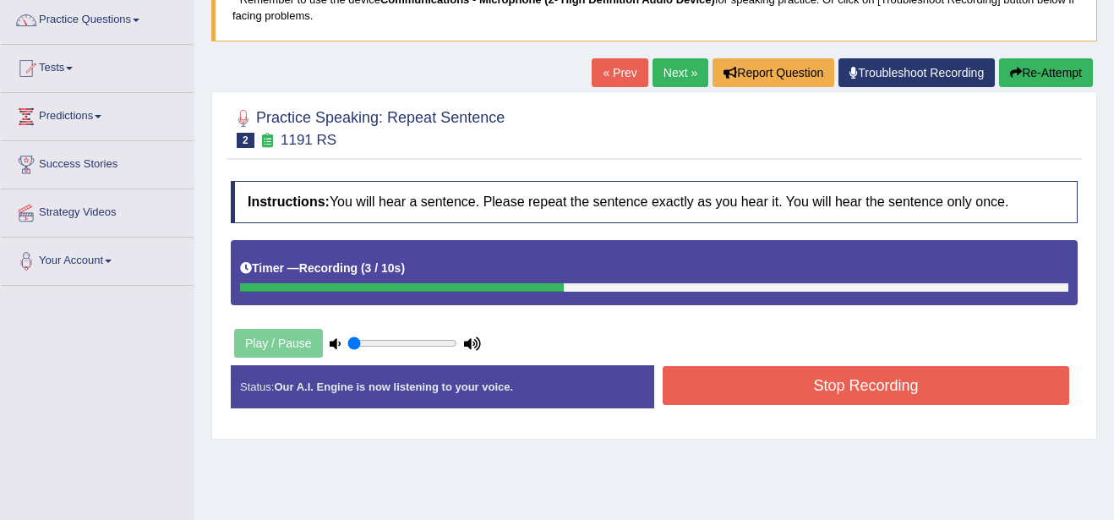
click at [876, 405] on button "Stop Recording" at bounding box center [866, 385] width 407 height 39
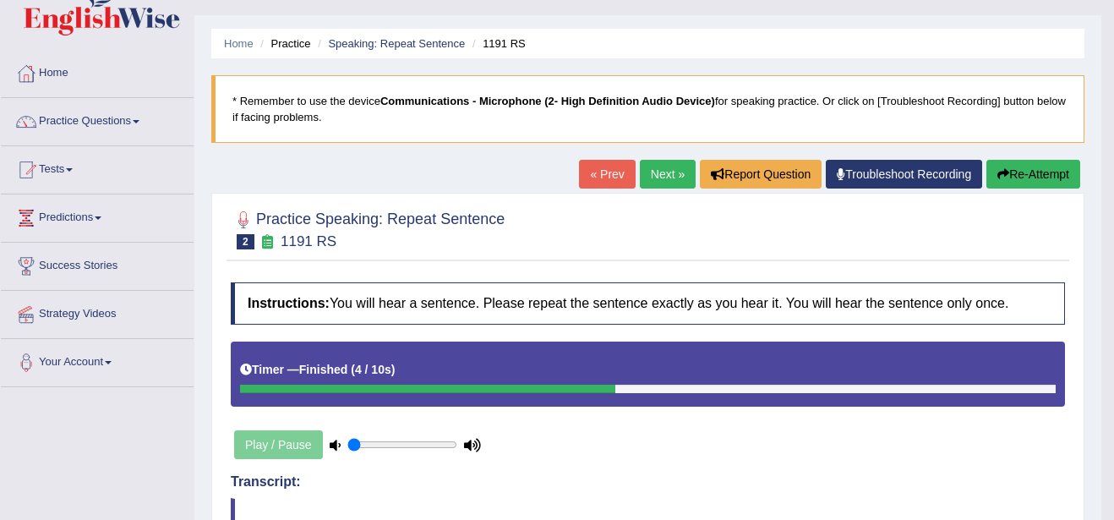
scroll to position [0, 0]
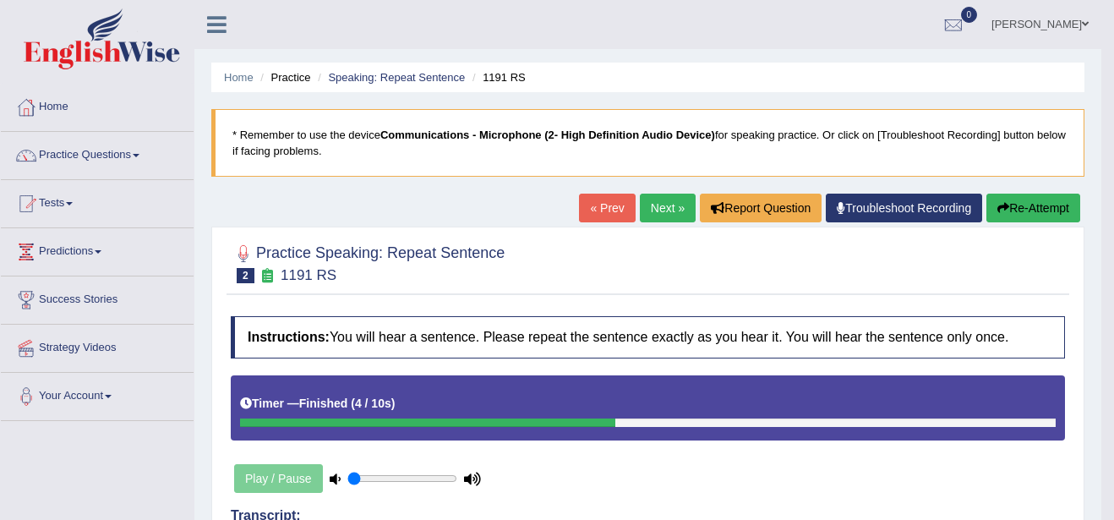
click at [664, 206] on link "Next »" at bounding box center [668, 208] width 56 height 29
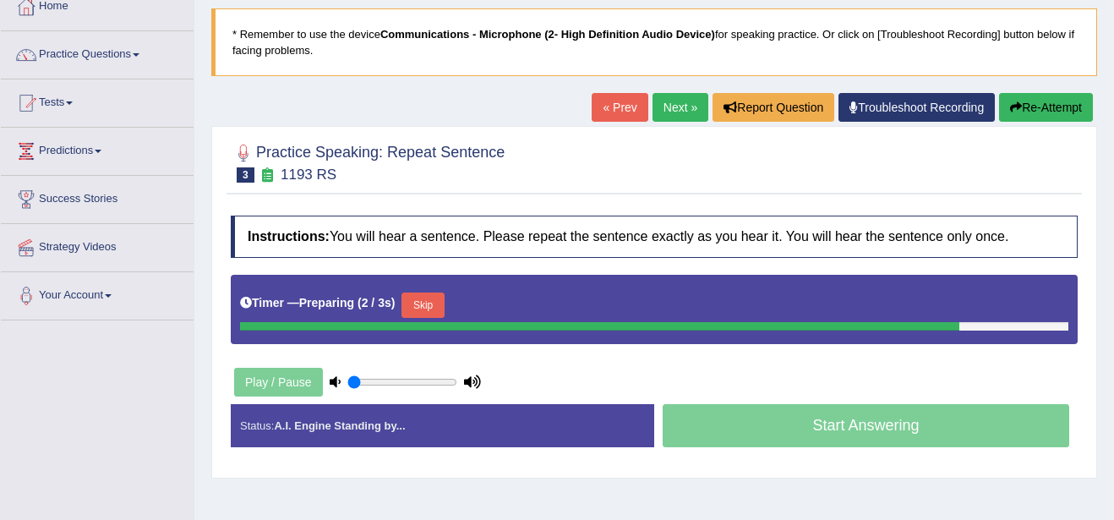
scroll to position [101, 0]
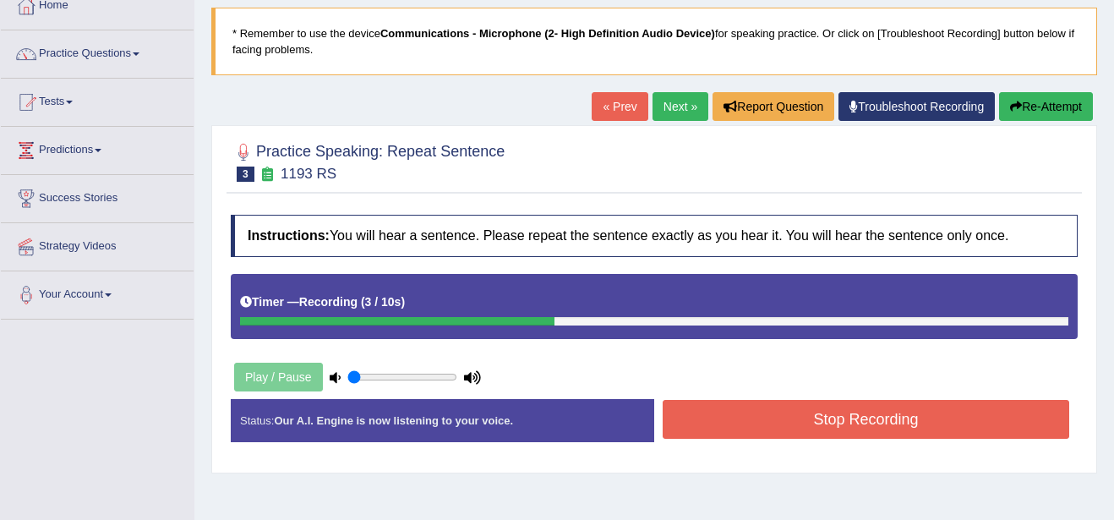
click at [855, 422] on button "Stop Recording" at bounding box center [866, 419] width 407 height 39
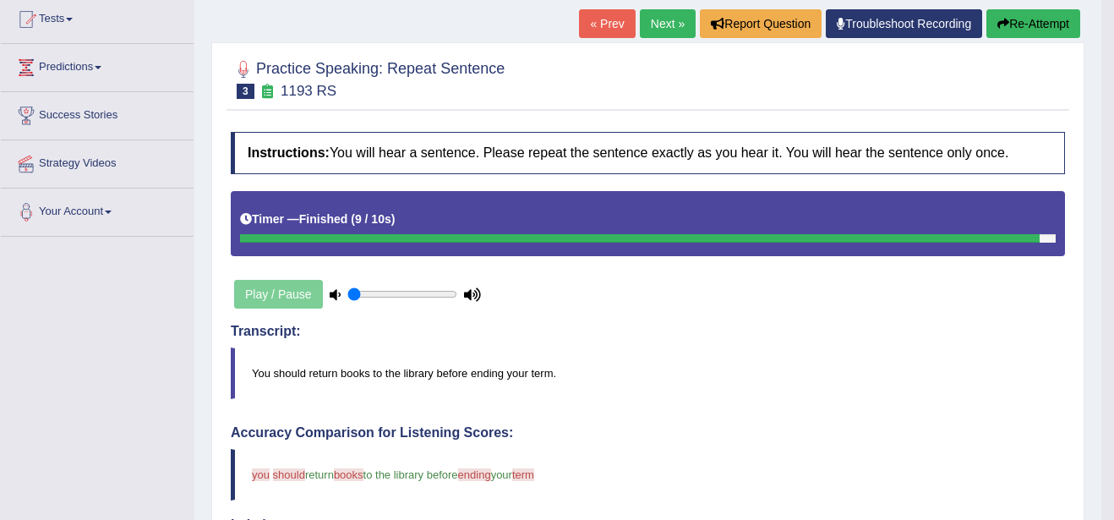
scroll to position [169, 0]
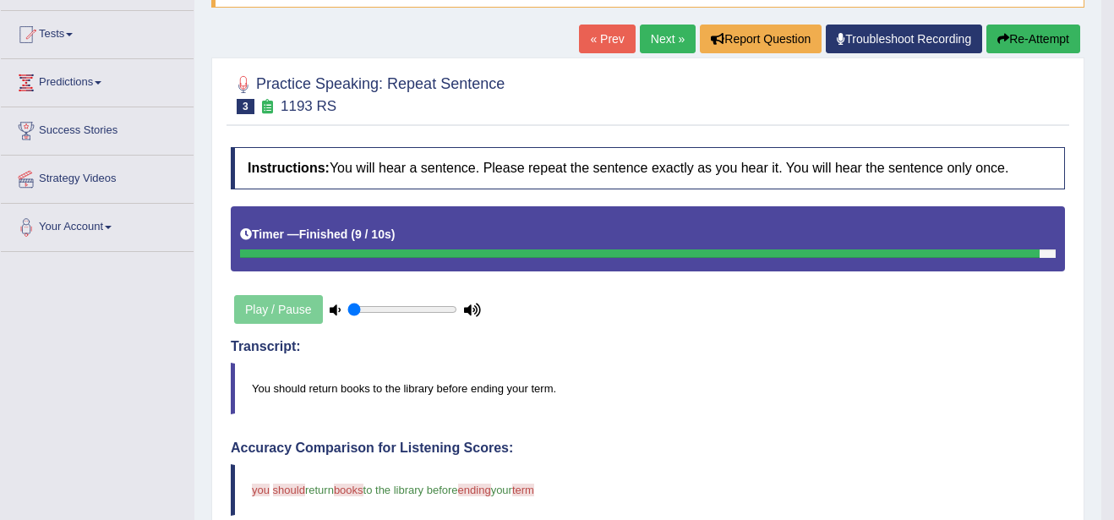
click at [1020, 34] on button "Re-Attempt" at bounding box center [1033, 39] width 94 height 29
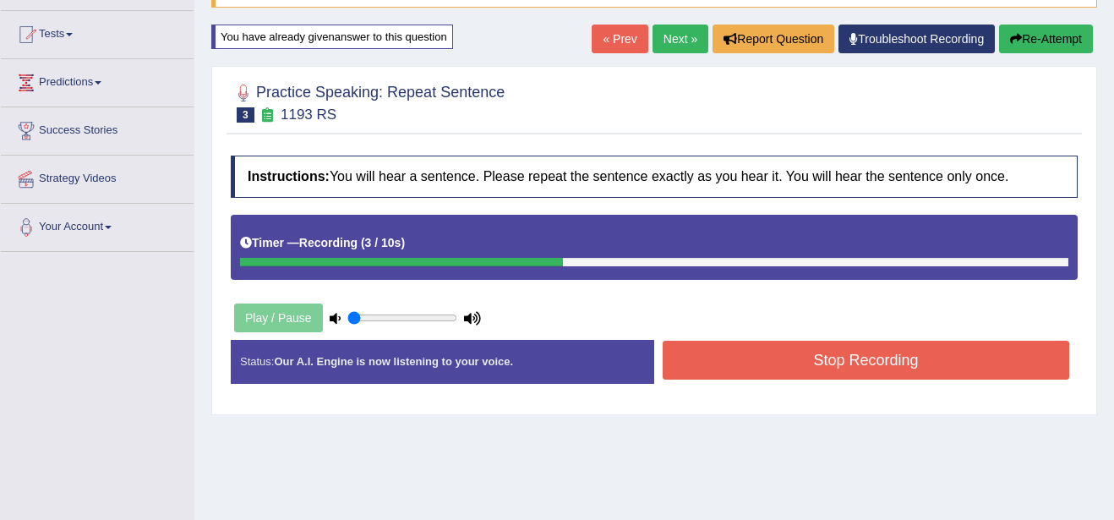
click at [881, 380] on button "Stop Recording" at bounding box center [866, 360] width 407 height 39
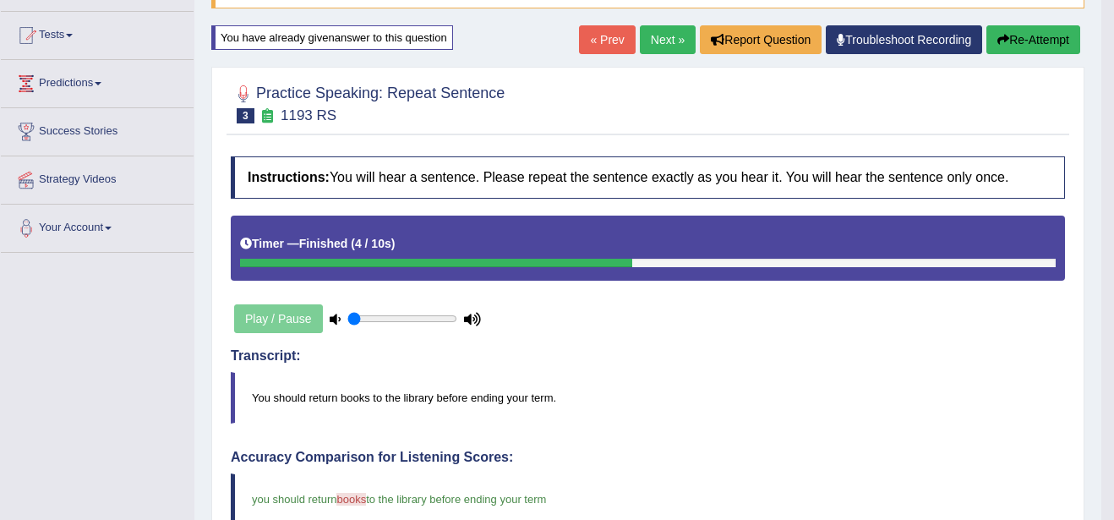
scroll to position [135, 0]
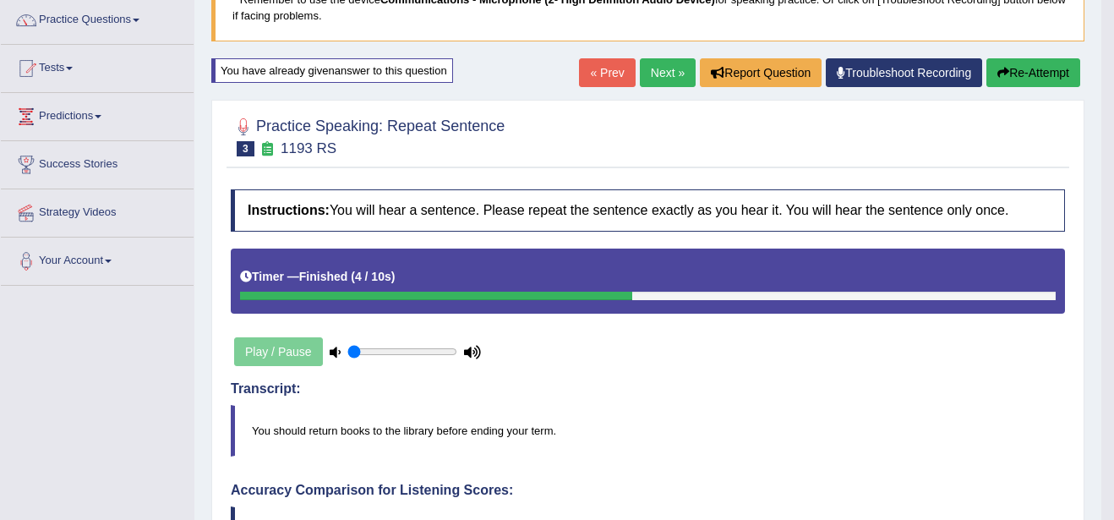
click at [656, 66] on link "Next »" at bounding box center [668, 72] width 56 height 29
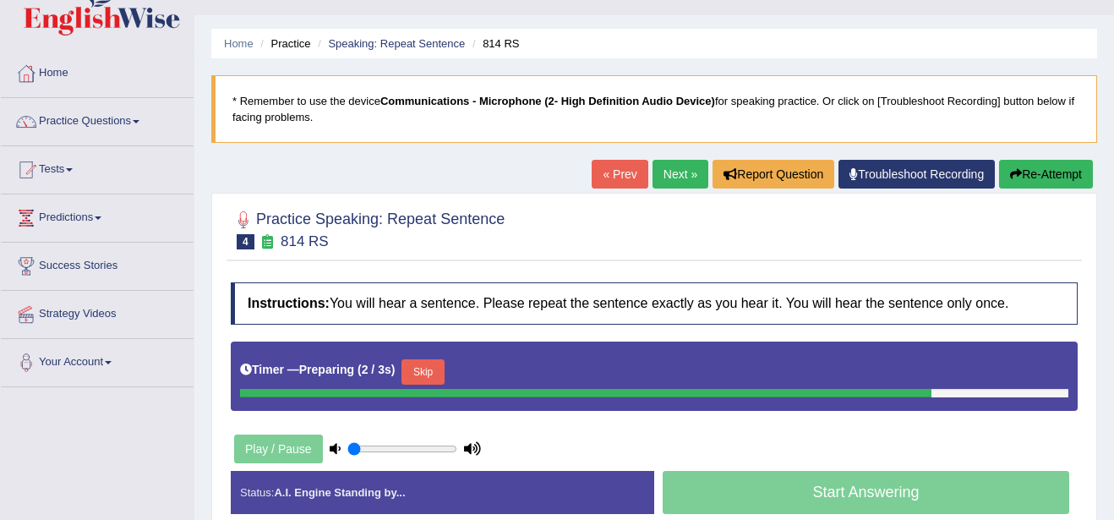
scroll to position [68, 0]
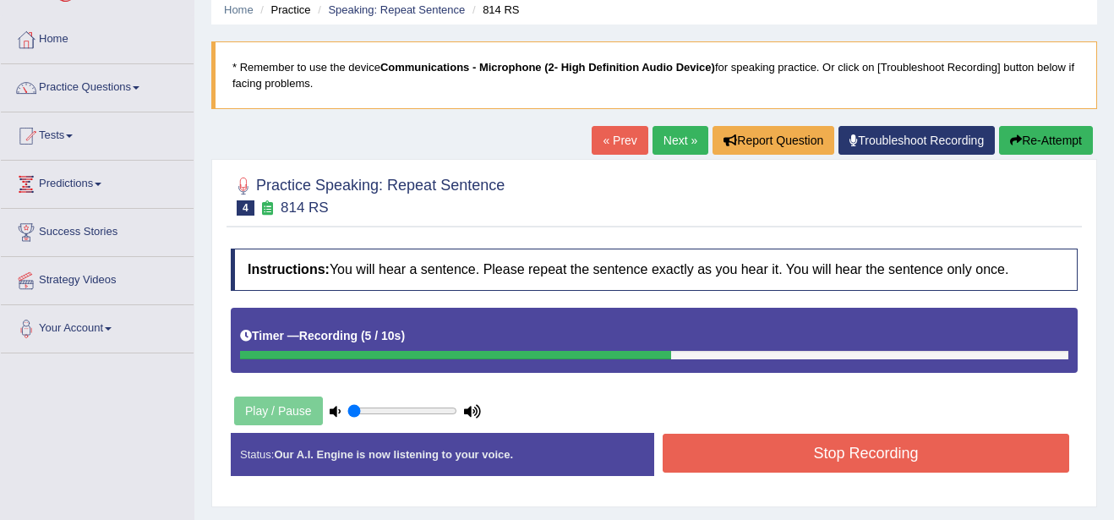
click at [892, 453] on button "Stop Recording" at bounding box center [866, 453] width 407 height 39
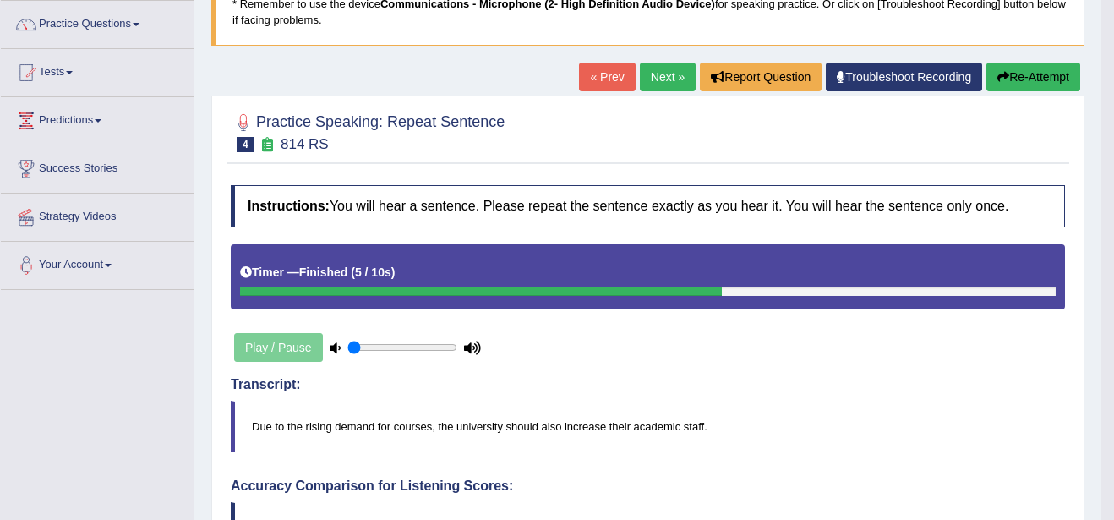
scroll to position [101, 0]
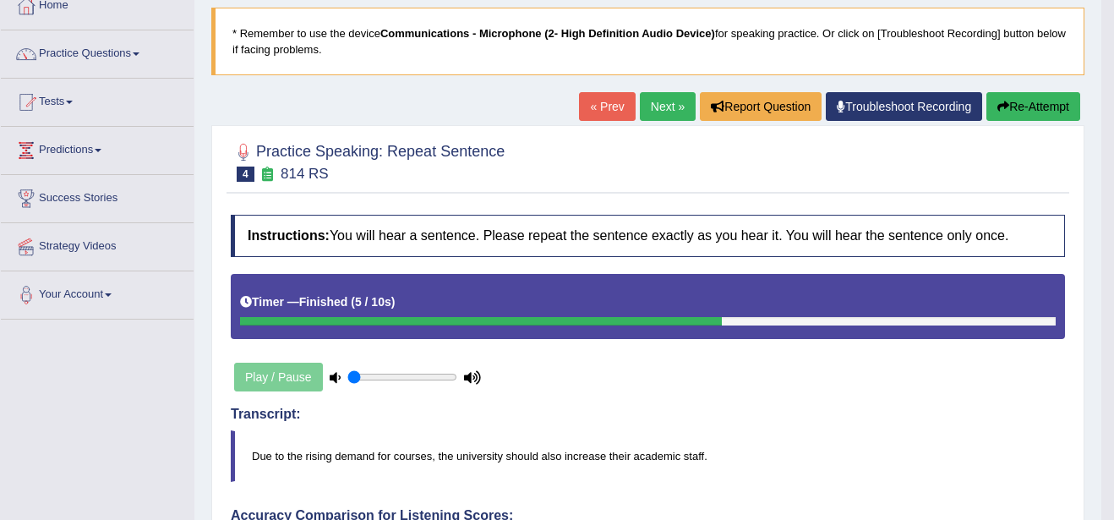
click at [1036, 104] on button "Re-Attempt" at bounding box center [1033, 106] width 94 height 29
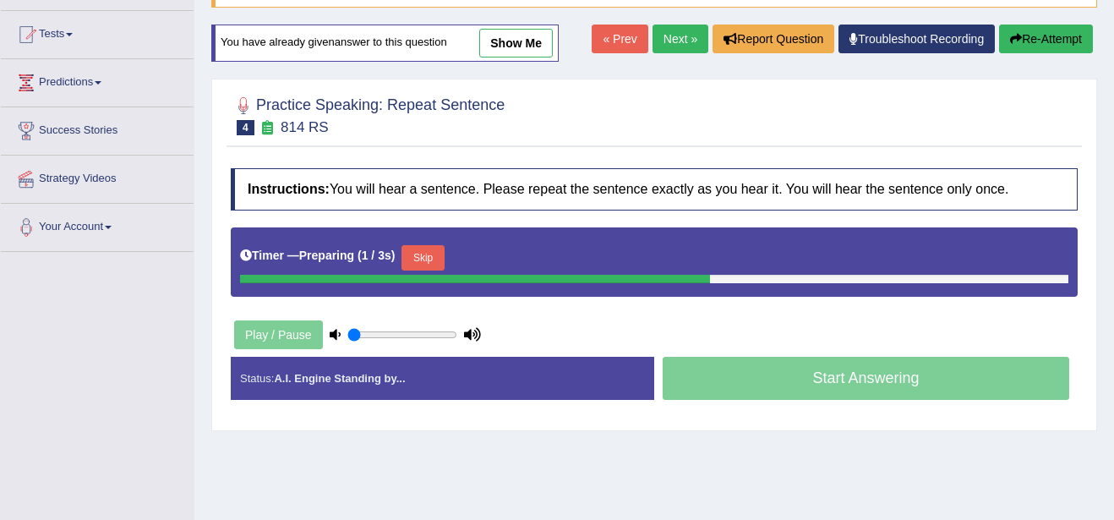
scroll to position [203, 0]
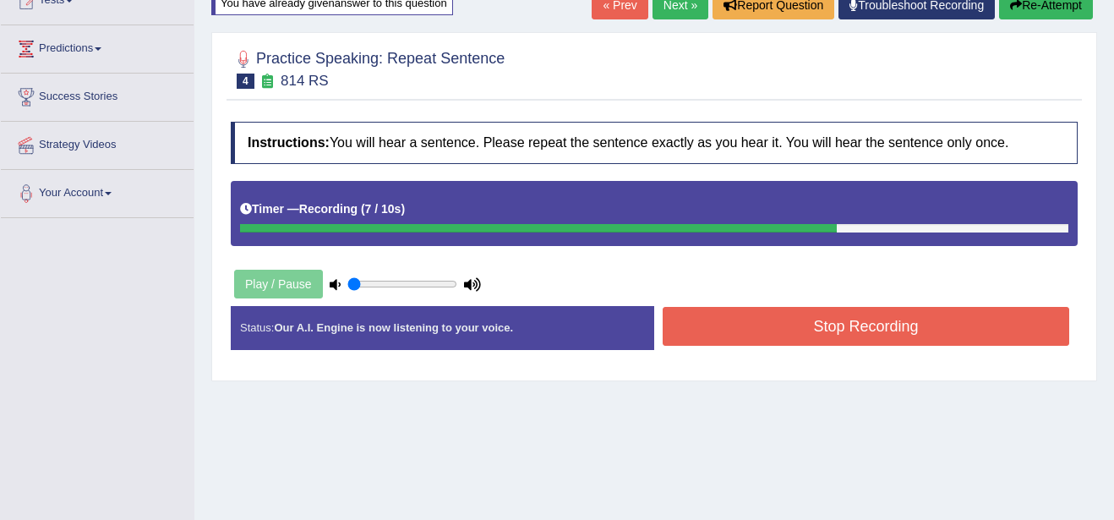
click at [791, 314] on button "Stop Recording" at bounding box center [866, 326] width 407 height 39
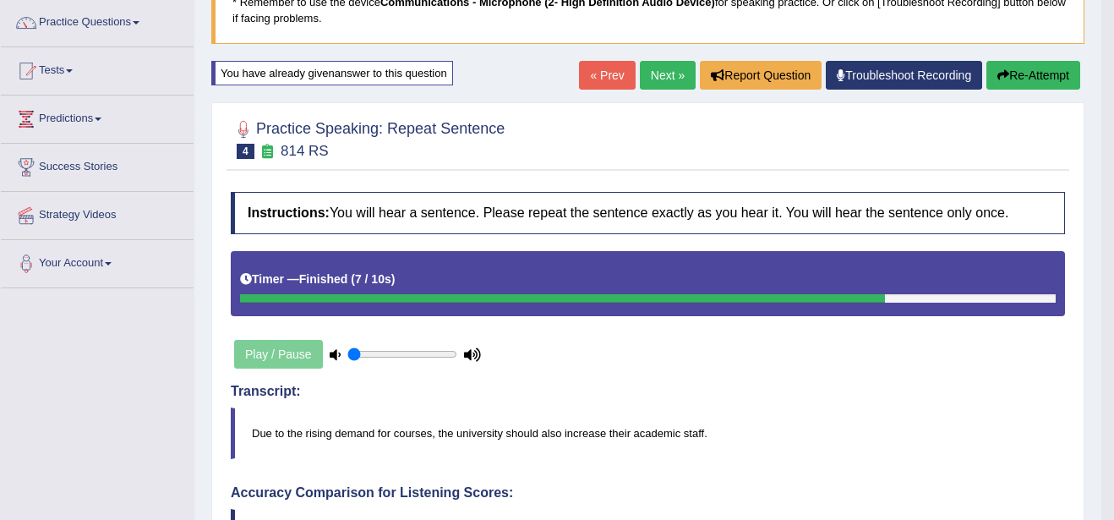
scroll to position [101, 0]
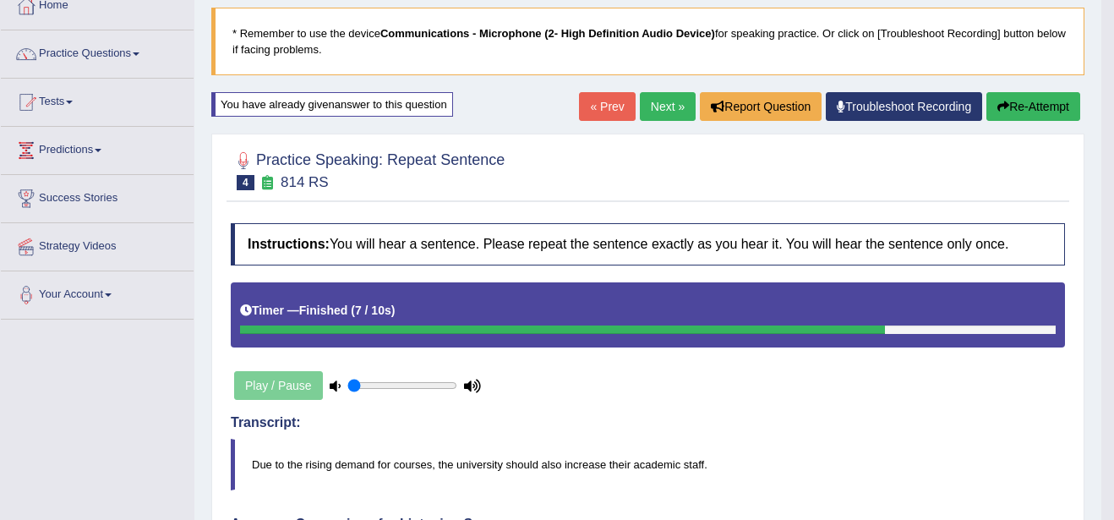
click at [1031, 107] on button "Re-Attempt" at bounding box center [1033, 106] width 94 height 29
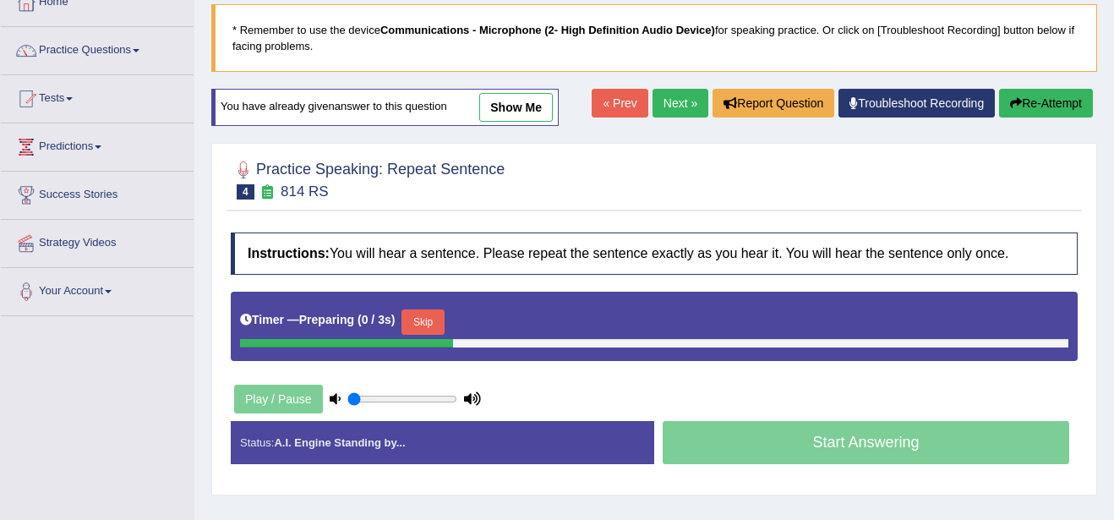
scroll to position [101, 0]
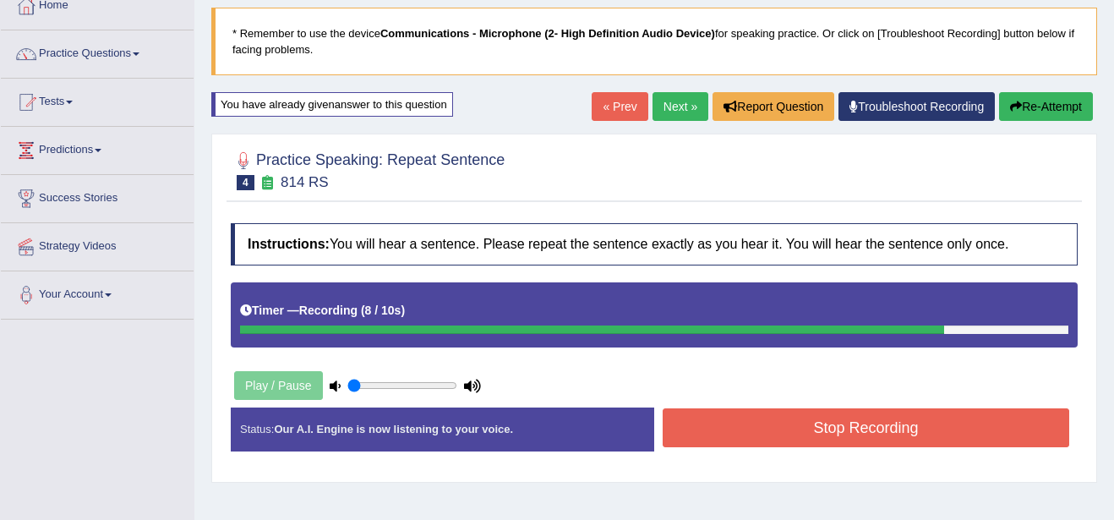
click at [910, 445] on button "Stop Recording" at bounding box center [866, 427] width 407 height 39
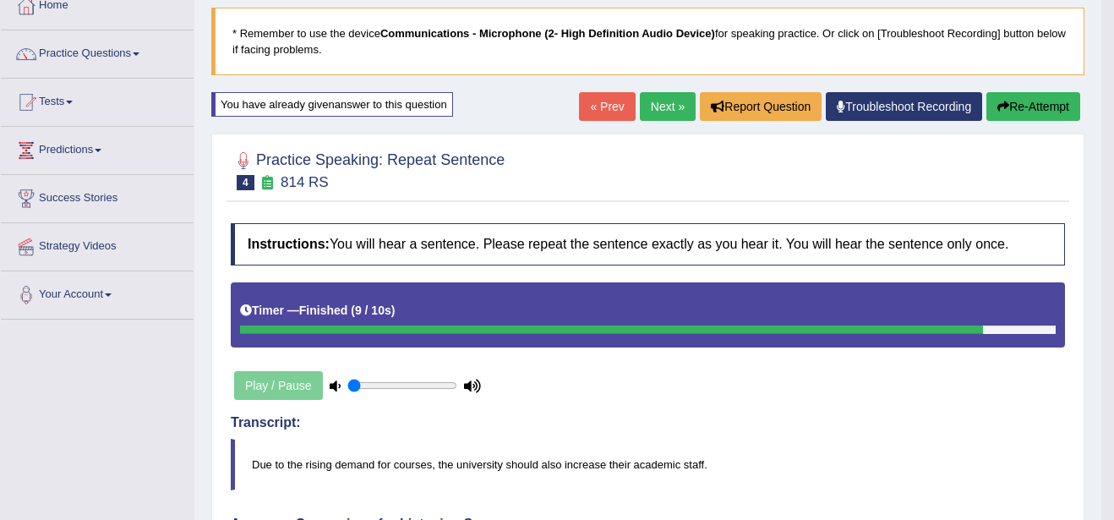
click at [667, 99] on link "Next »" at bounding box center [668, 106] width 56 height 29
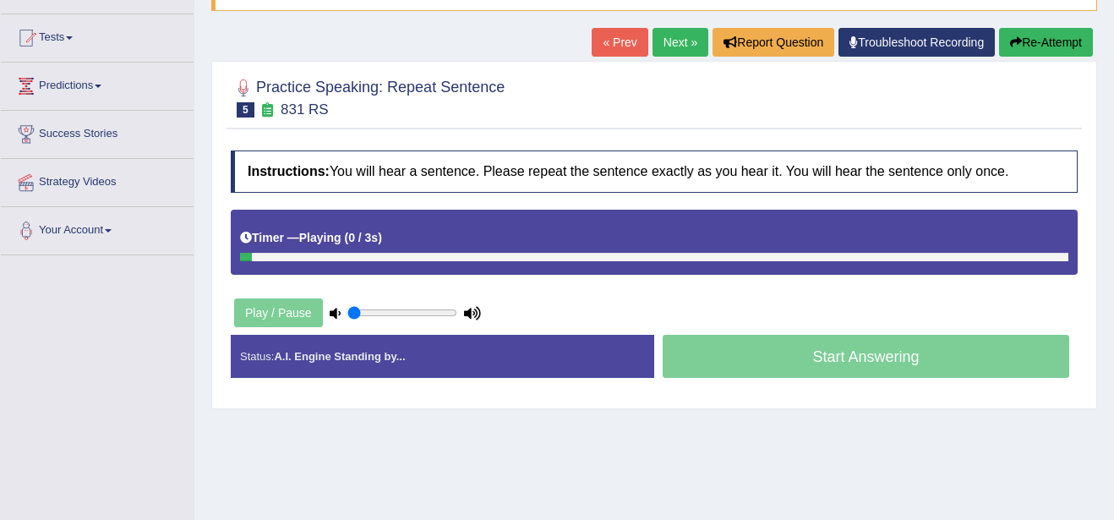
scroll to position [169, 0]
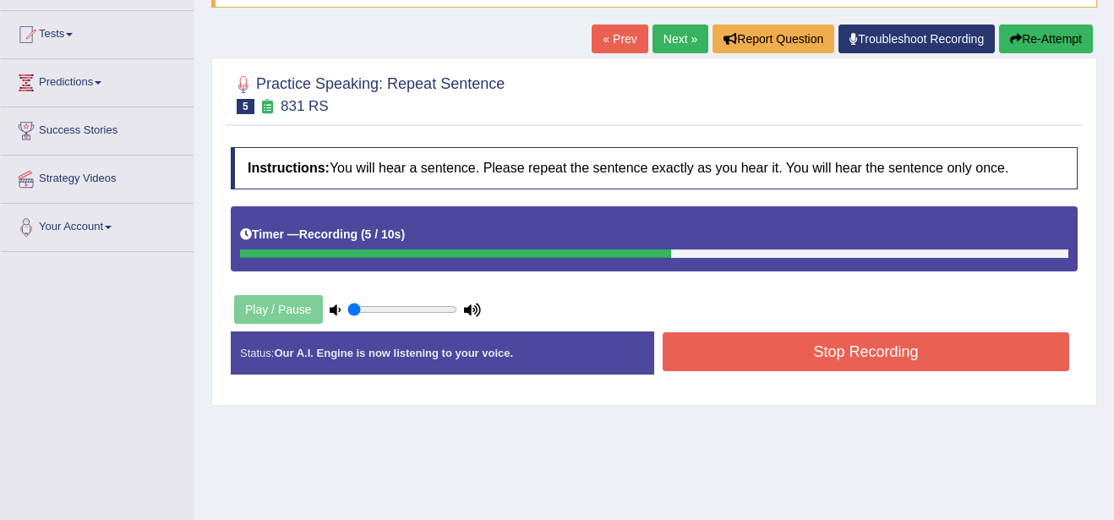
click at [877, 347] on button "Stop Recording" at bounding box center [866, 351] width 407 height 39
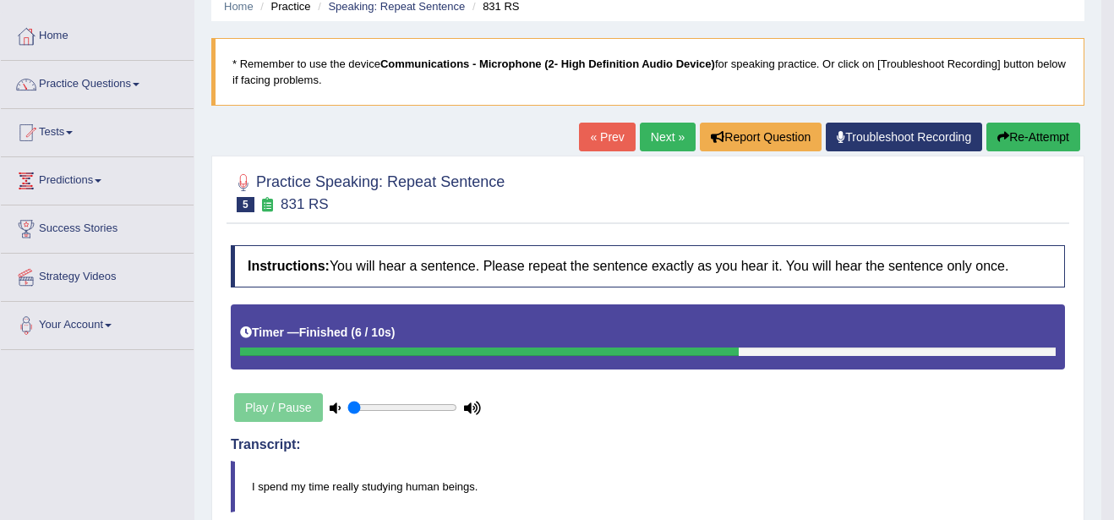
scroll to position [68, 0]
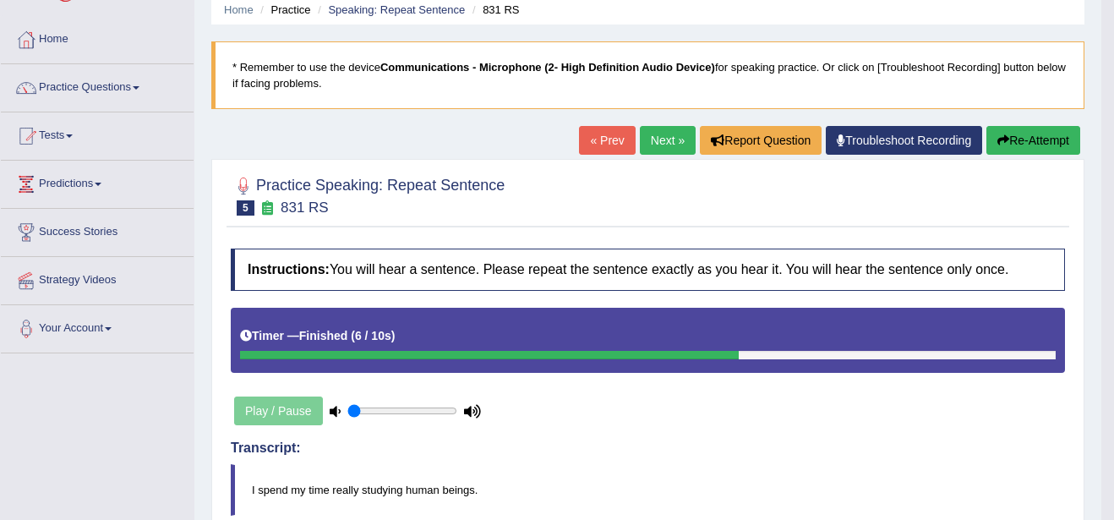
click at [666, 133] on link "Next »" at bounding box center [668, 140] width 56 height 29
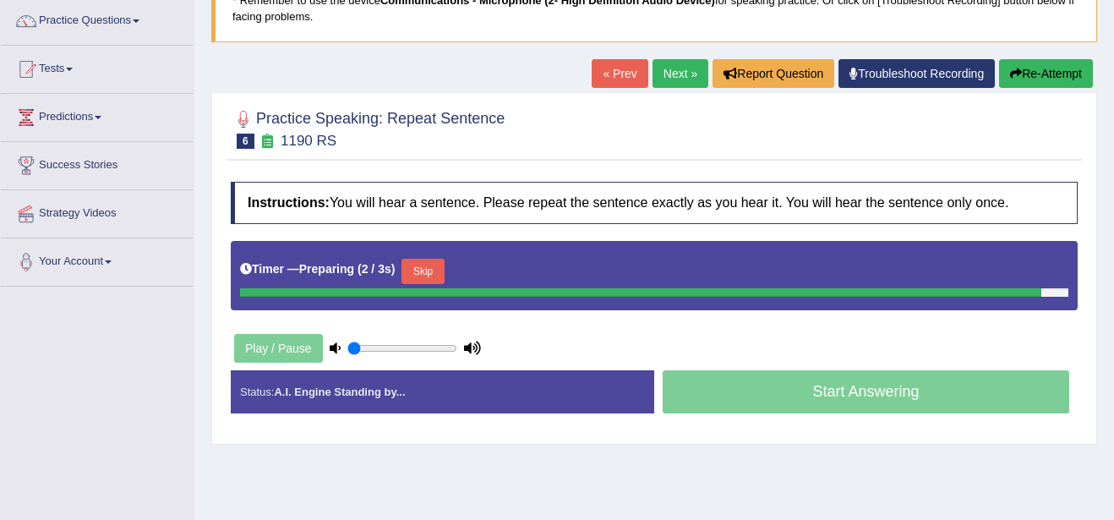
scroll to position [135, 0]
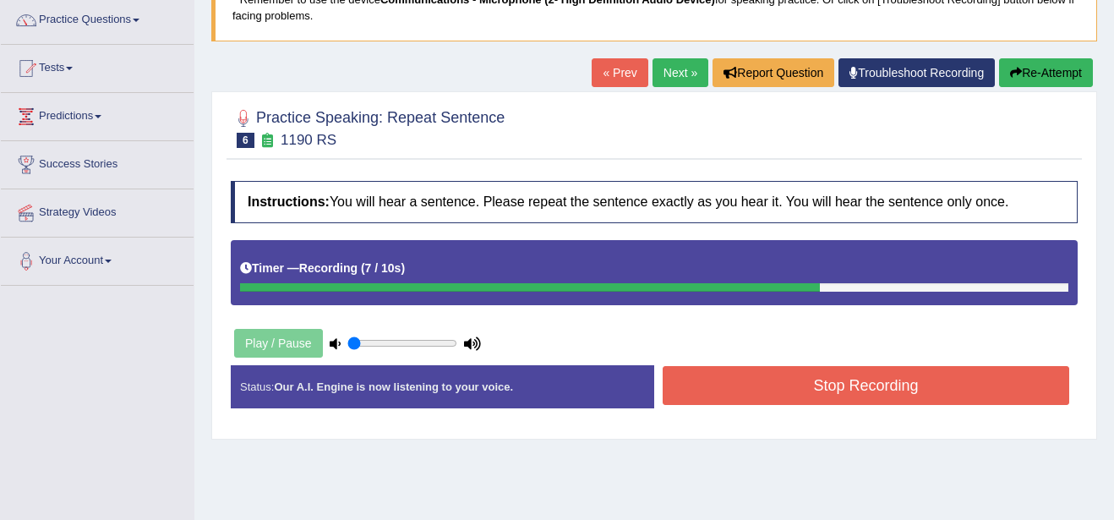
click at [951, 397] on button "Stop Recording" at bounding box center [866, 385] width 407 height 39
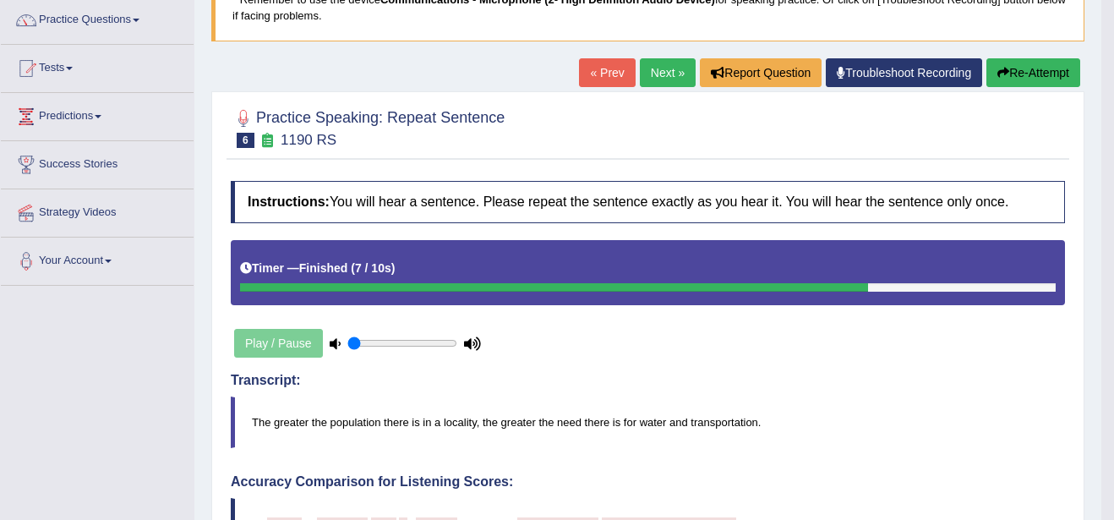
click at [670, 68] on link "Next »" at bounding box center [668, 72] width 56 height 29
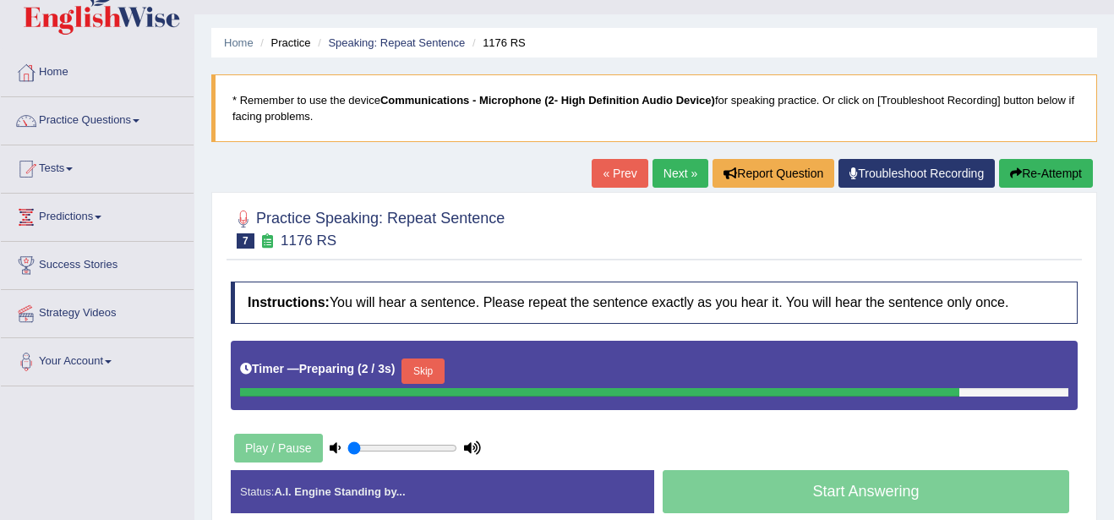
scroll to position [68, 0]
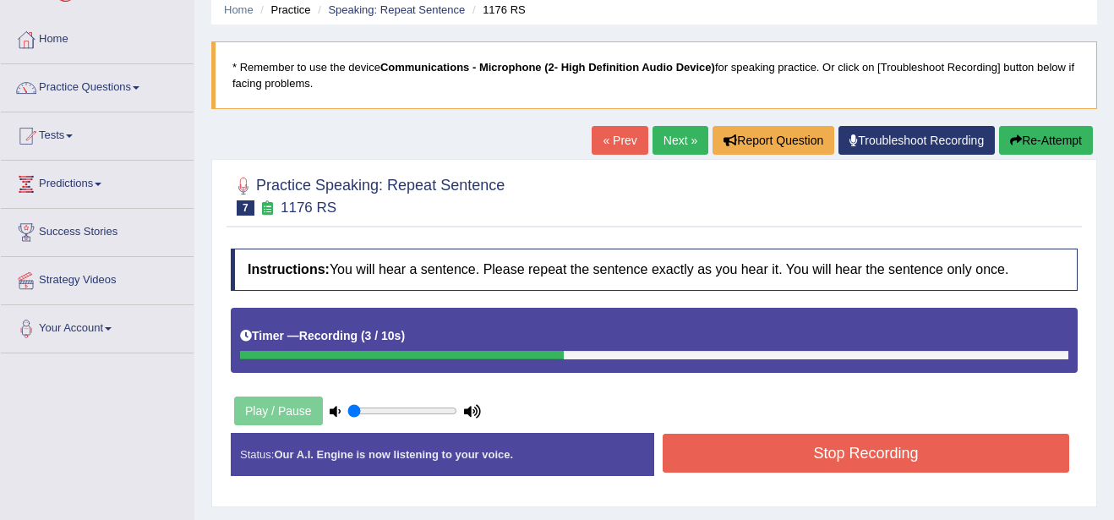
click at [978, 444] on button "Stop Recording" at bounding box center [866, 453] width 407 height 39
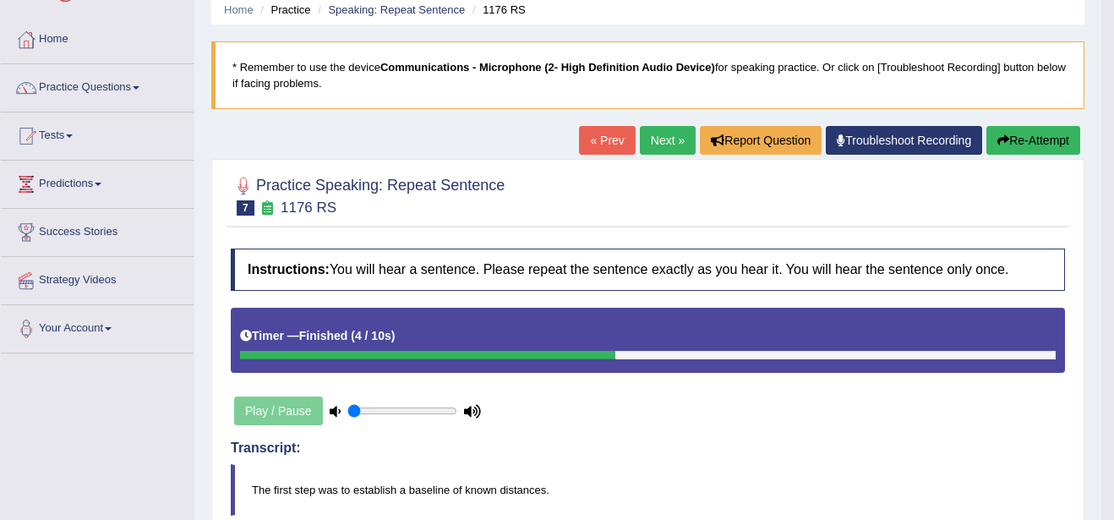
click at [659, 130] on link "Next »" at bounding box center [668, 140] width 56 height 29
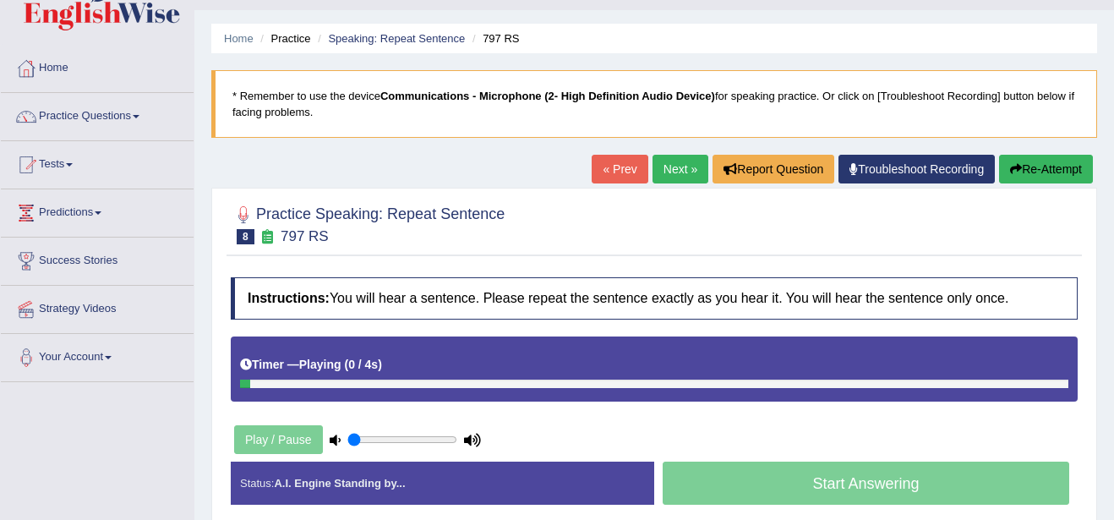
scroll to position [68, 0]
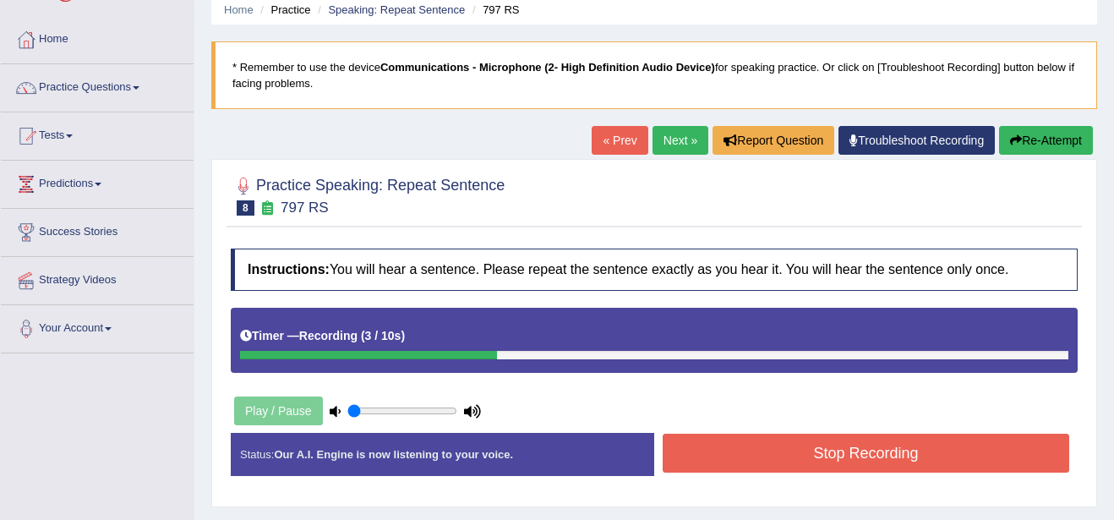
click at [854, 462] on button "Stop Recording" at bounding box center [866, 453] width 407 height 39
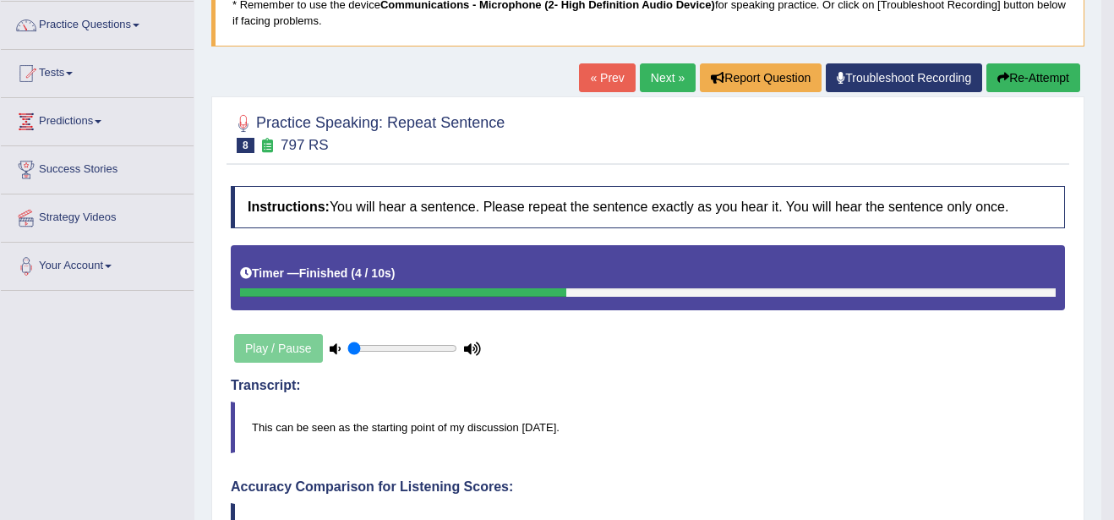
scroll to position [101, 0]
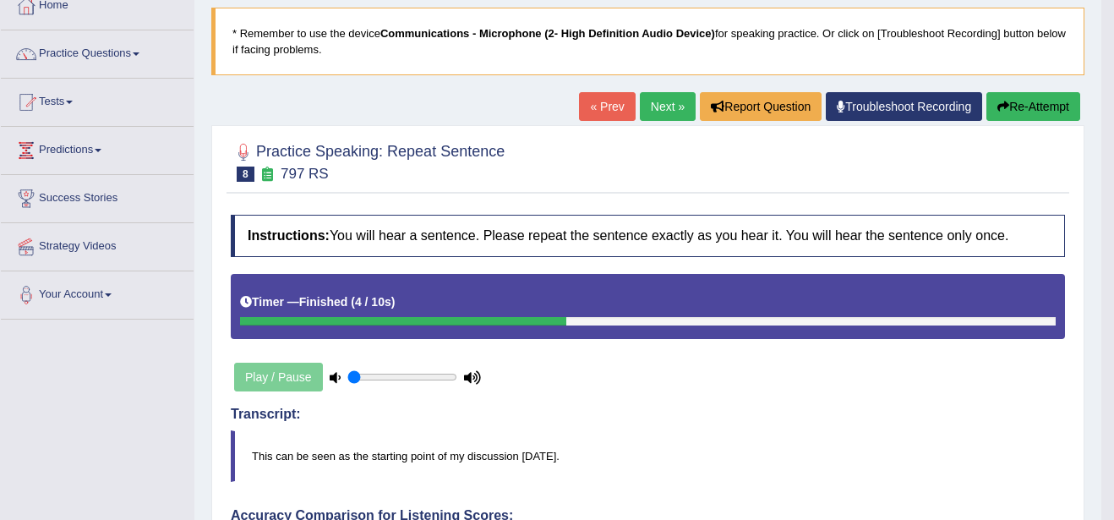
click at [660, 101] on link "Next »" at bounding box center [668, 106] width 56 height 29
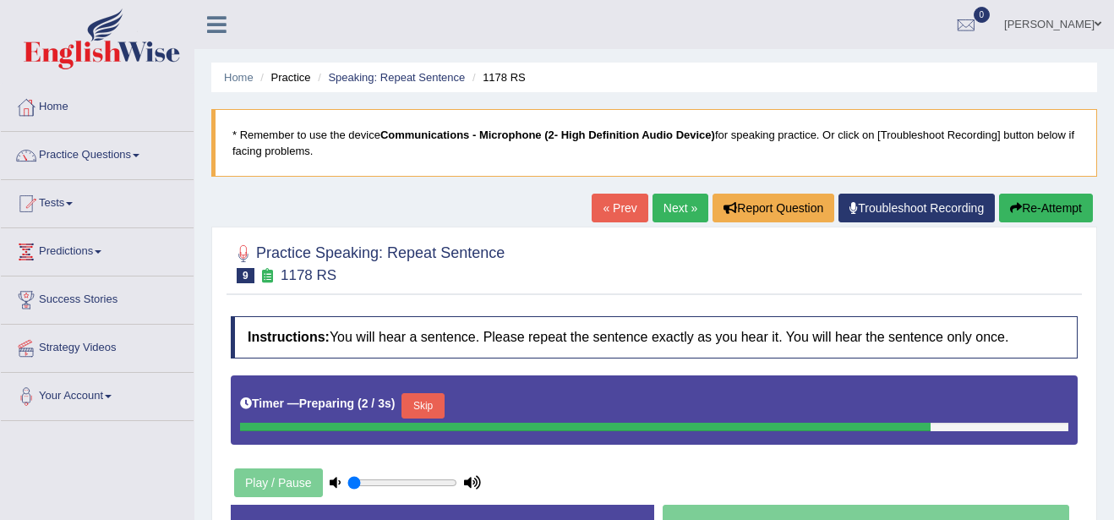
scroll to position [368, 0]
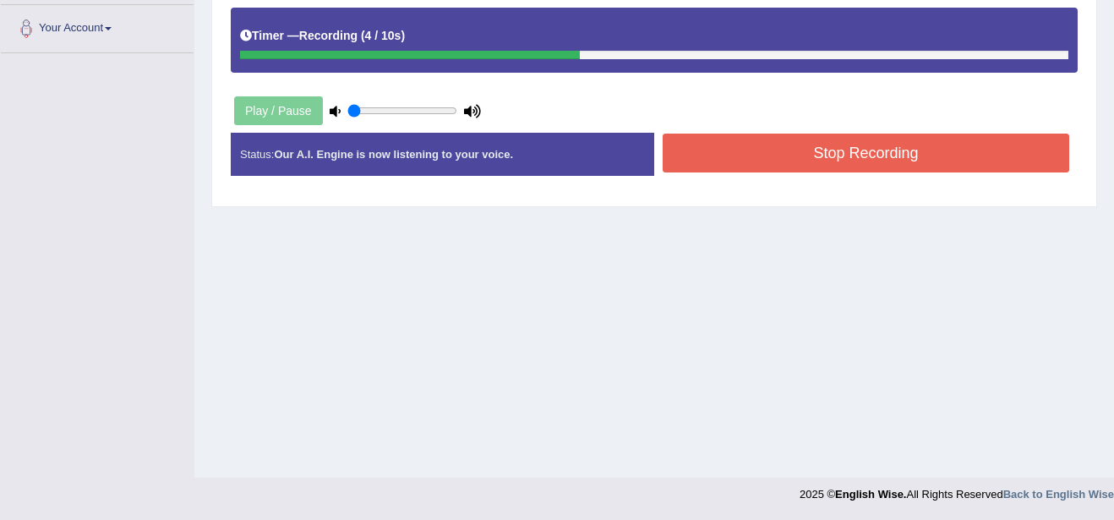
click at [917, 154] on button "Stop Recording" at bounding box center [866, 153] width 407 height 39
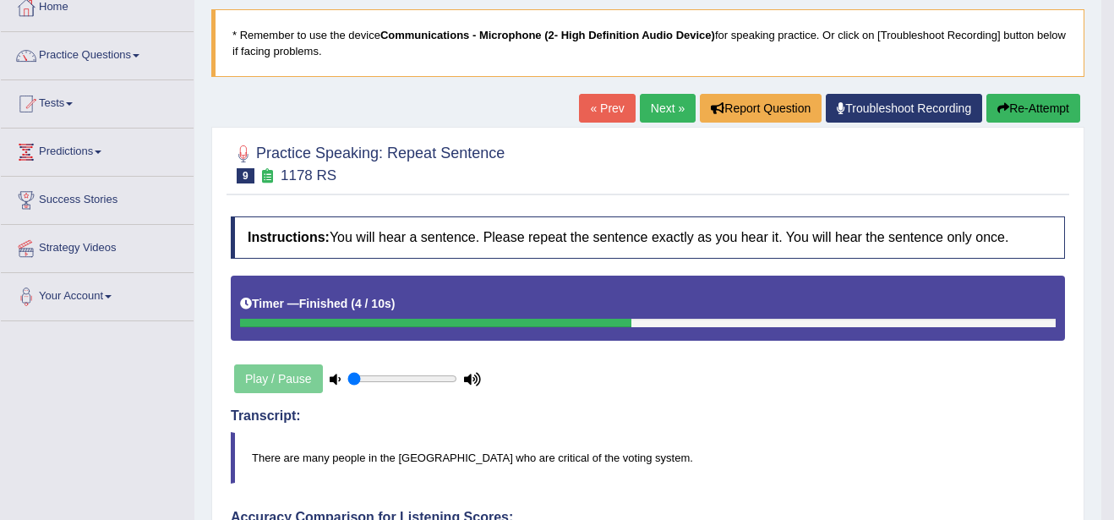
scroll to position [97, 0]
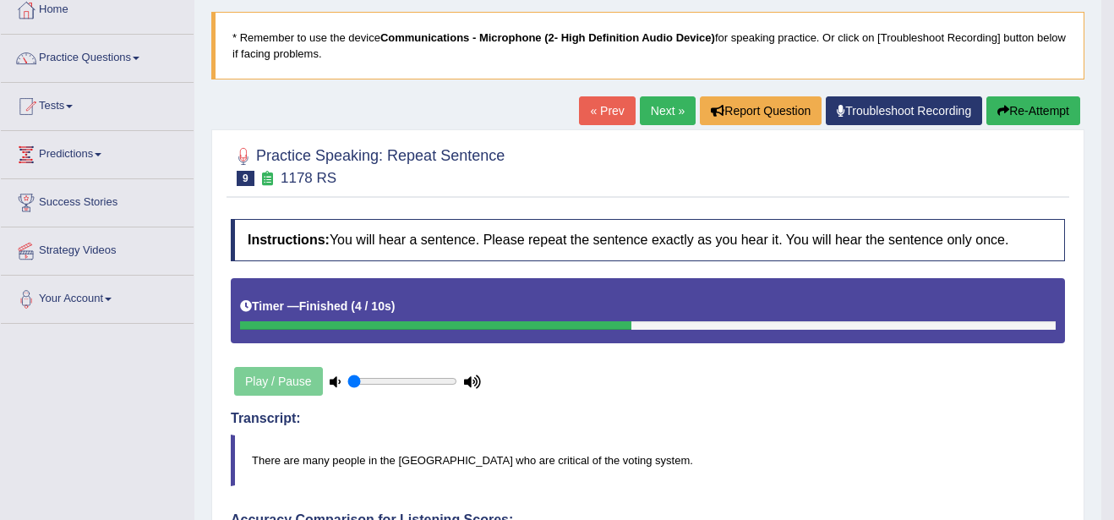
click at [660, 109] on link "Next »" at bounding box center [668, 110] width 56 height 29
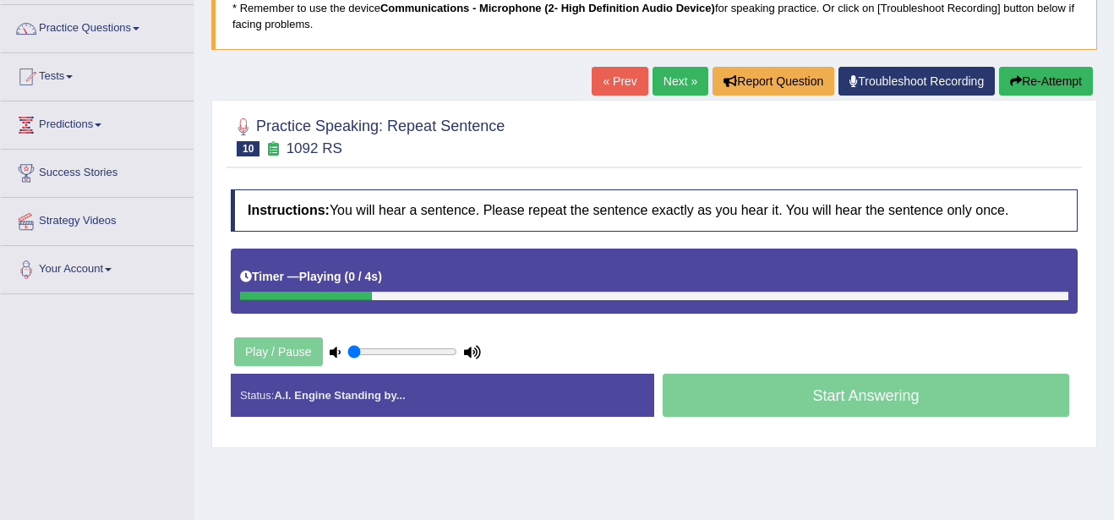
scroll to position [135, 0]
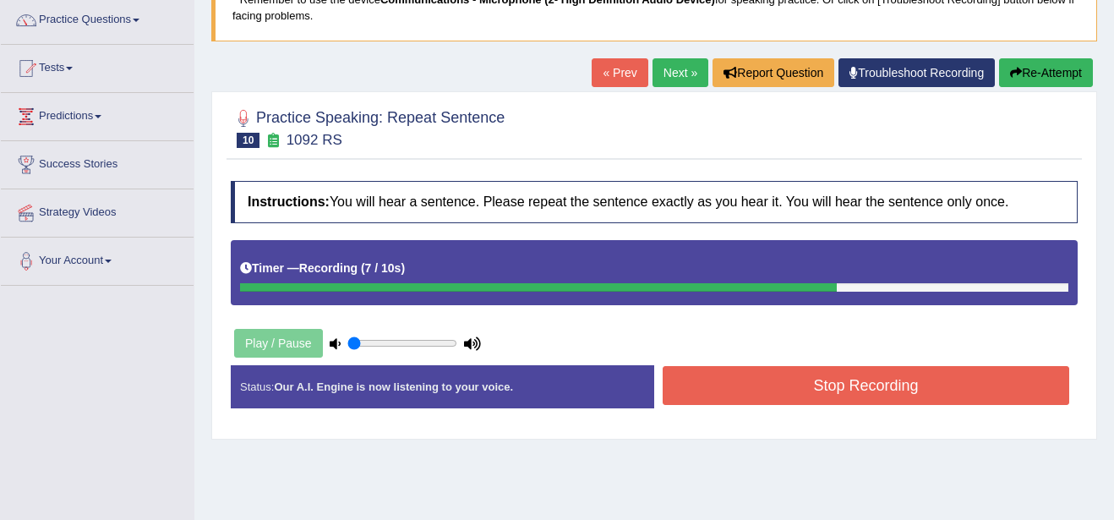
click at [888, 388] on button "Stop Recording" at bounding box center [866, 385] width 407 height 39
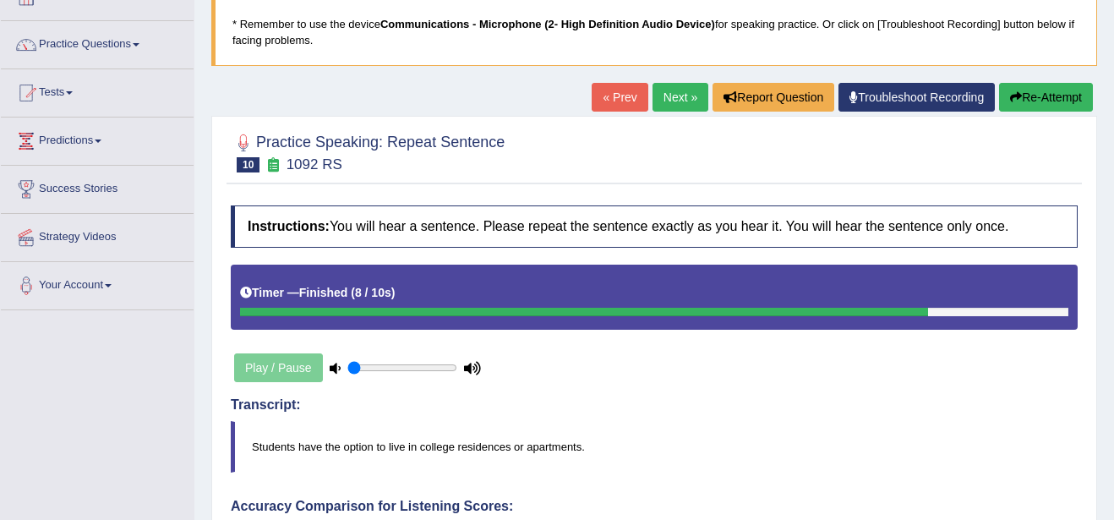
scroll to position [101, 0]
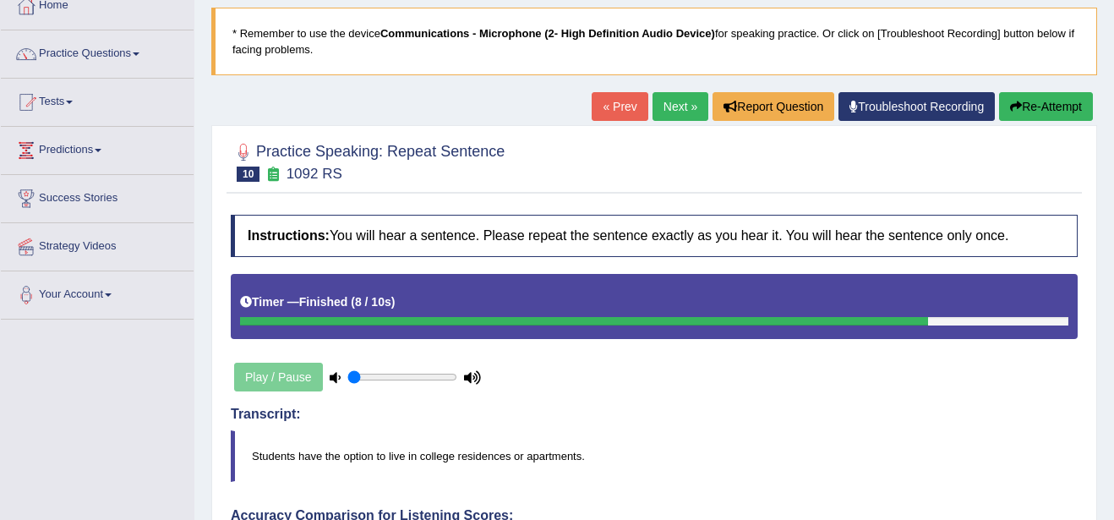
click at [1061, 111] on button "Re-Attempt" at bounding box center [1046, 106] width 94 height 29
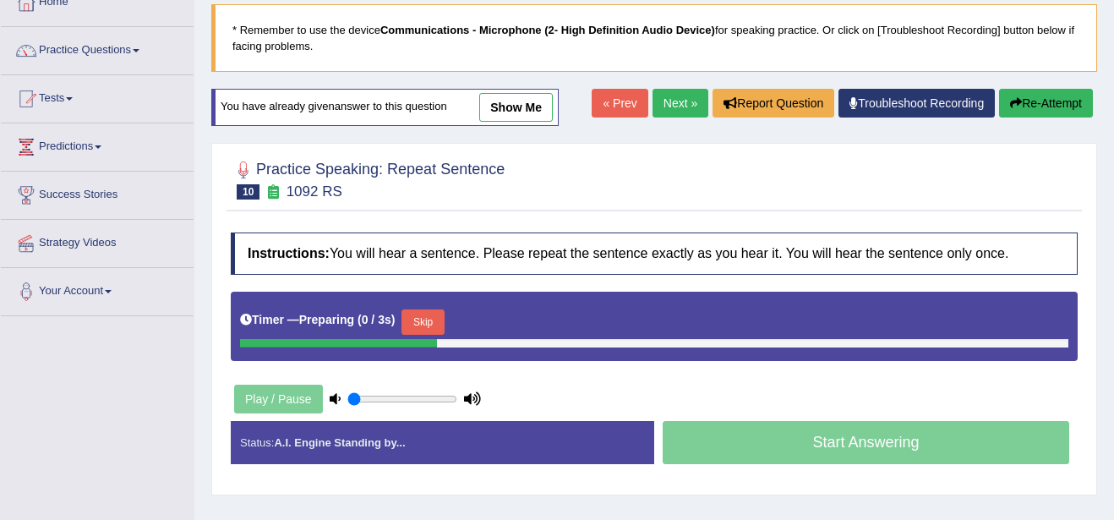
scroll to position [101, 0]
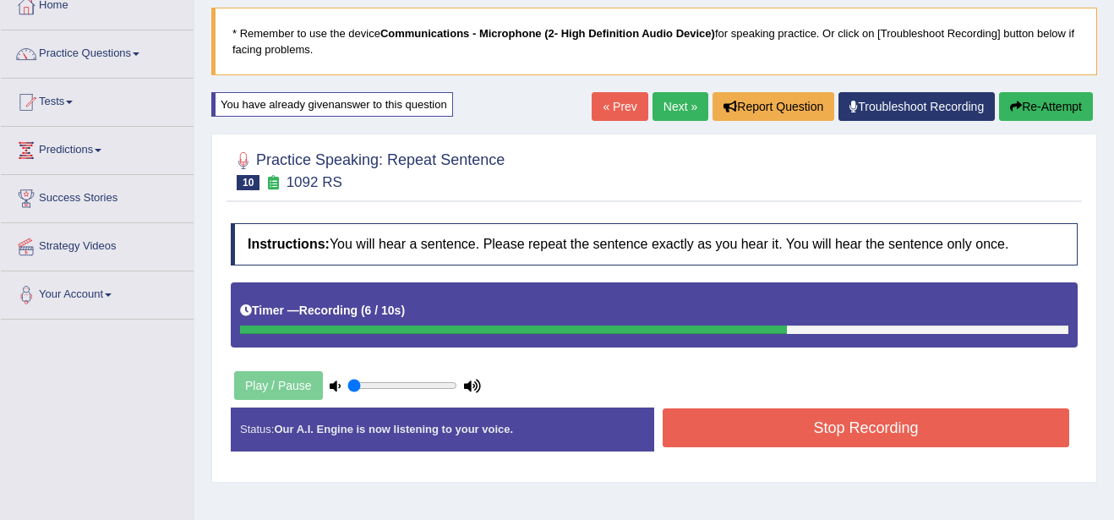
click at [936, 452] on div "Status: Our A.I. Engine is now listening to your voice. Start Answering Stop Re…" at bounding box center [654, 437] width 847 height 60
click at [928, 445] on button "Stop Recording" at bounding box center [866, 427] width 407 height 39
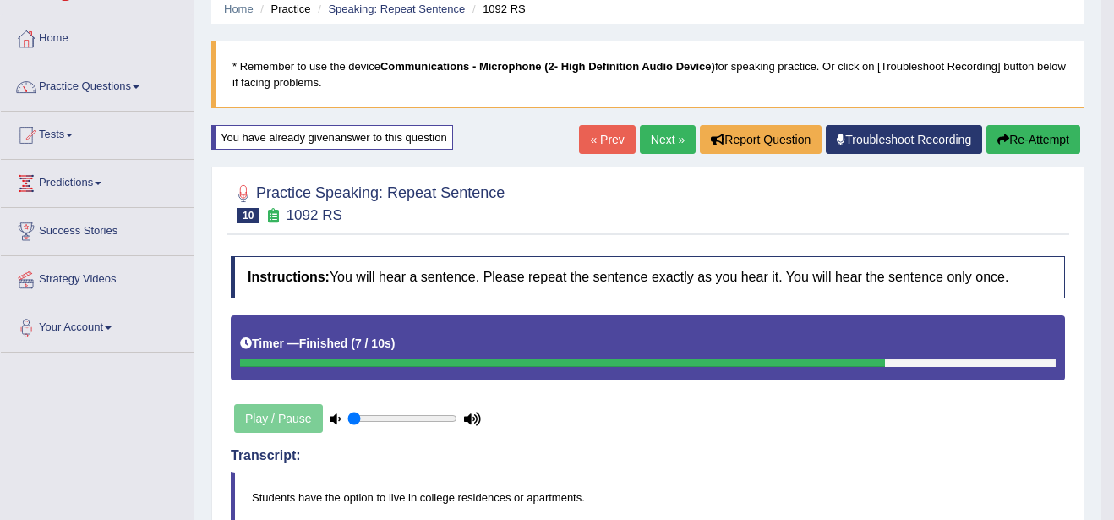
scroll to position [68, 0]
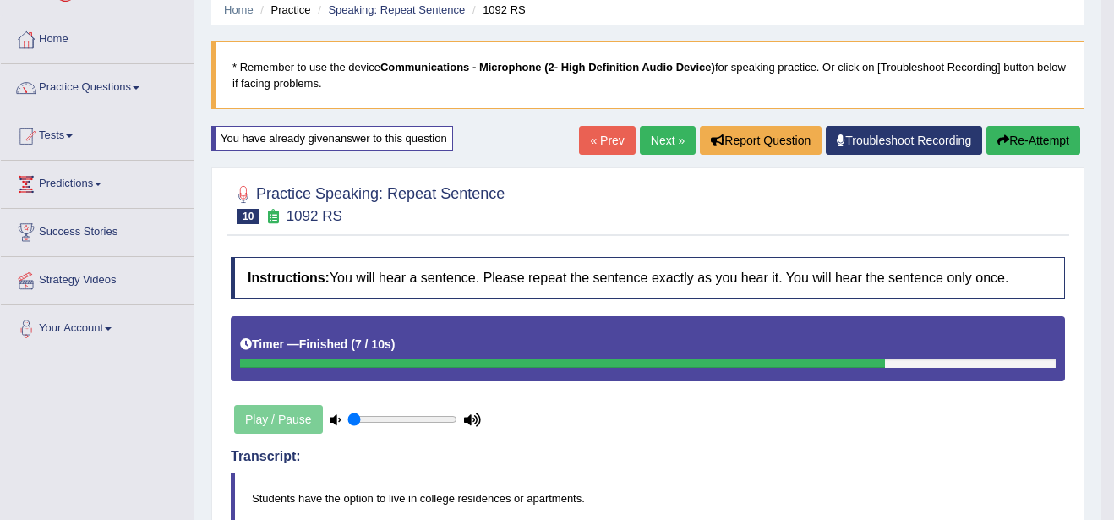
click at [657, 139] on link "Next »" at bounding box center [668, 140] width 56 height 29
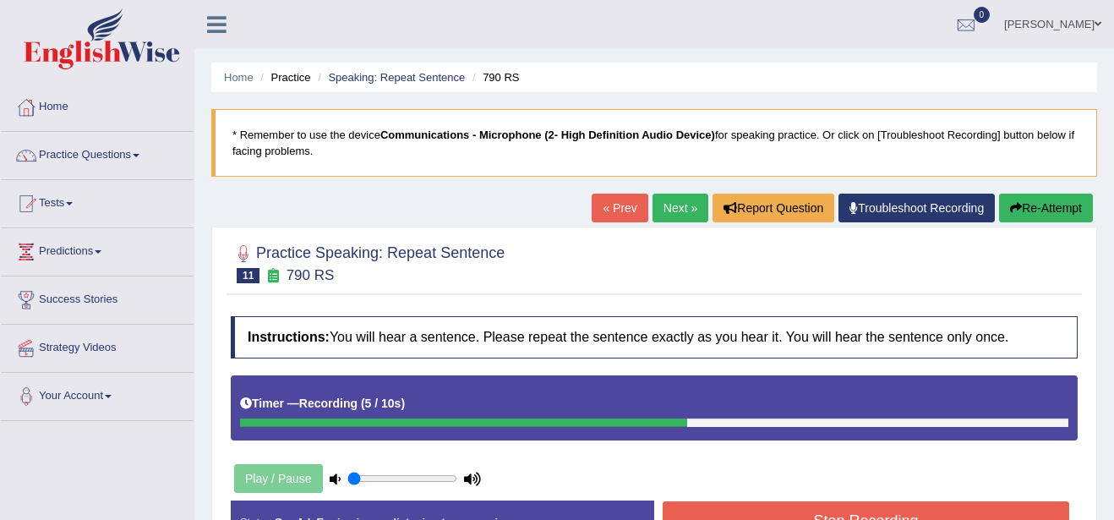
click at [1041, 502] on button "Stop Recording" at bounding box center [866, 520] width 407 height 39
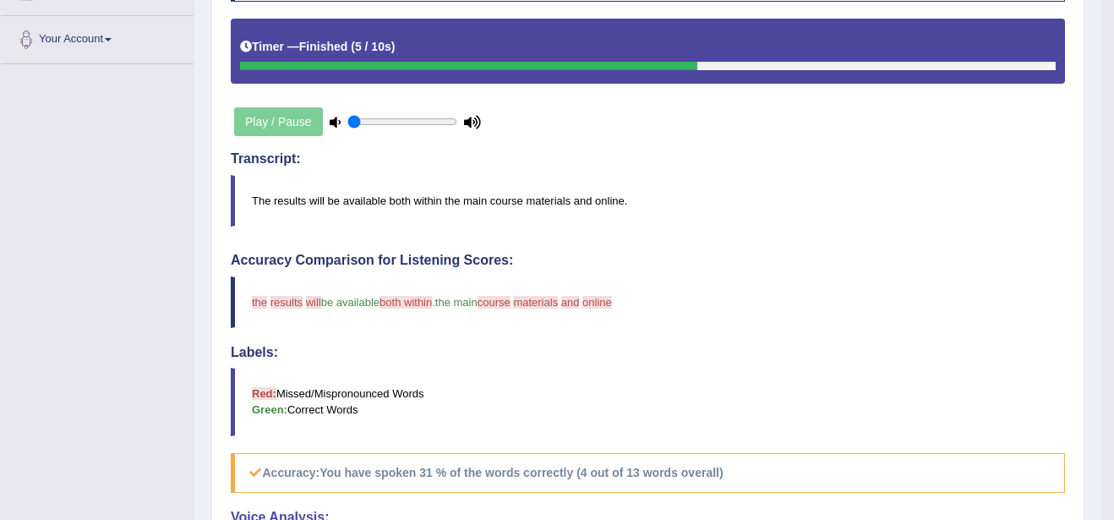
scroll to position [338, 0]
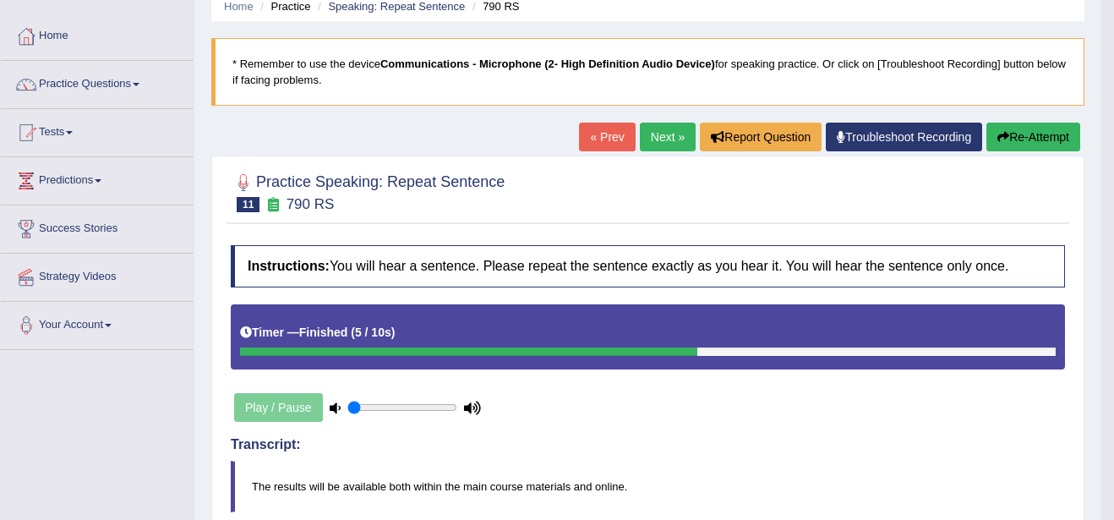
scroll to position [68, 0]
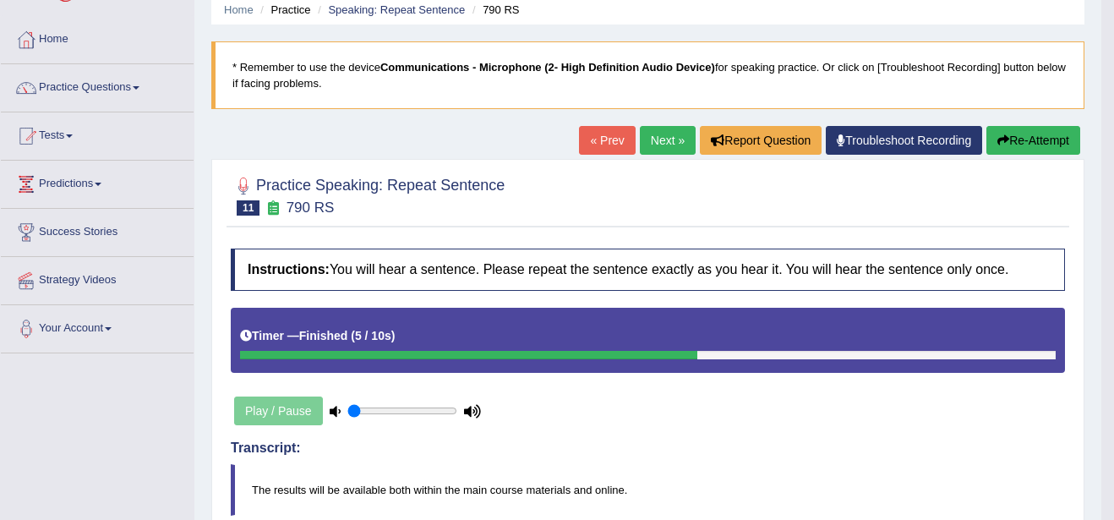
click at [1027, 126] on button "Re-Attempt" at bounding box center [1033, 140] width 94 height 29
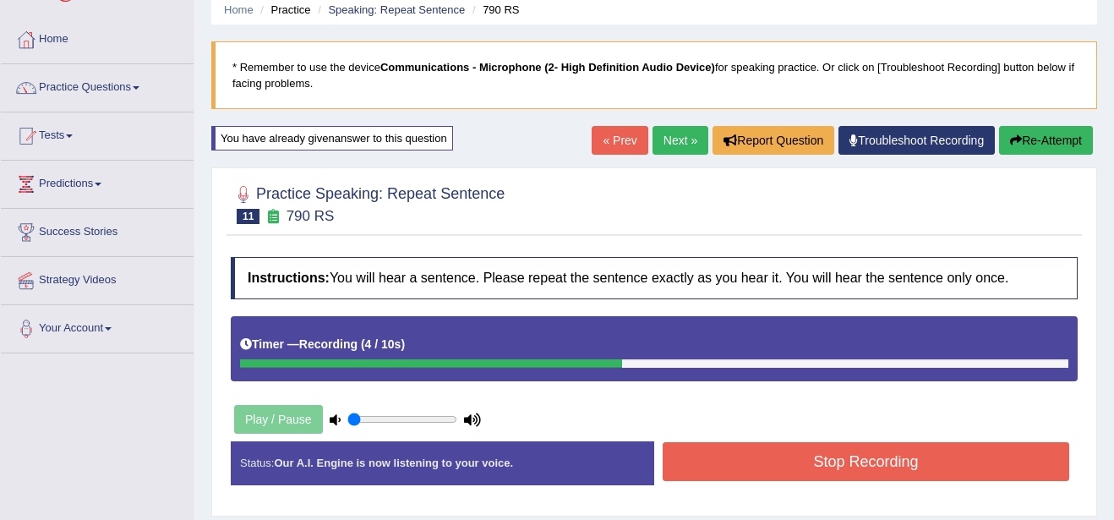
click at [894, 477] on button "Stop Recording" at bounding box center [866, 461] width 407 height 39
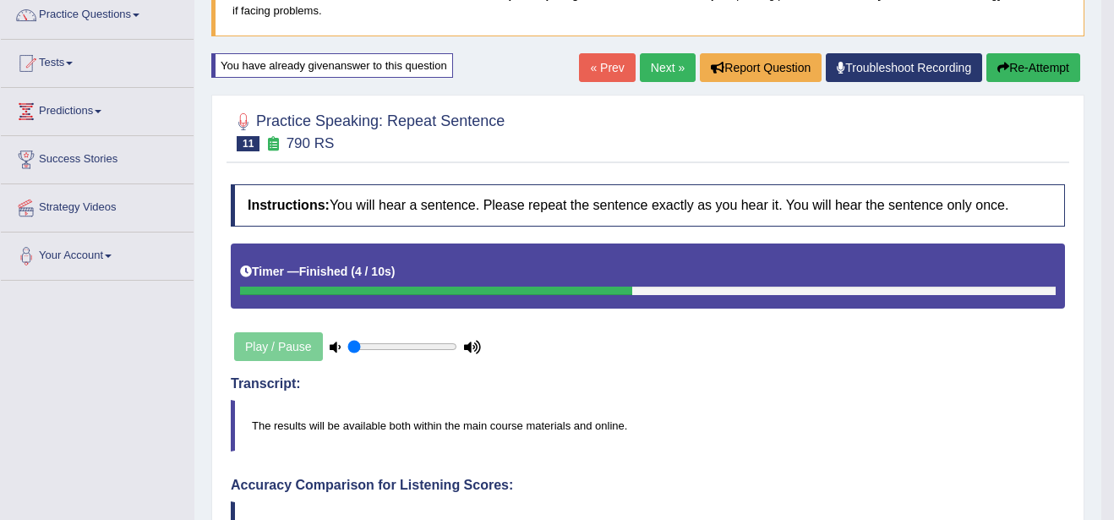
scroll to position [135, 0]
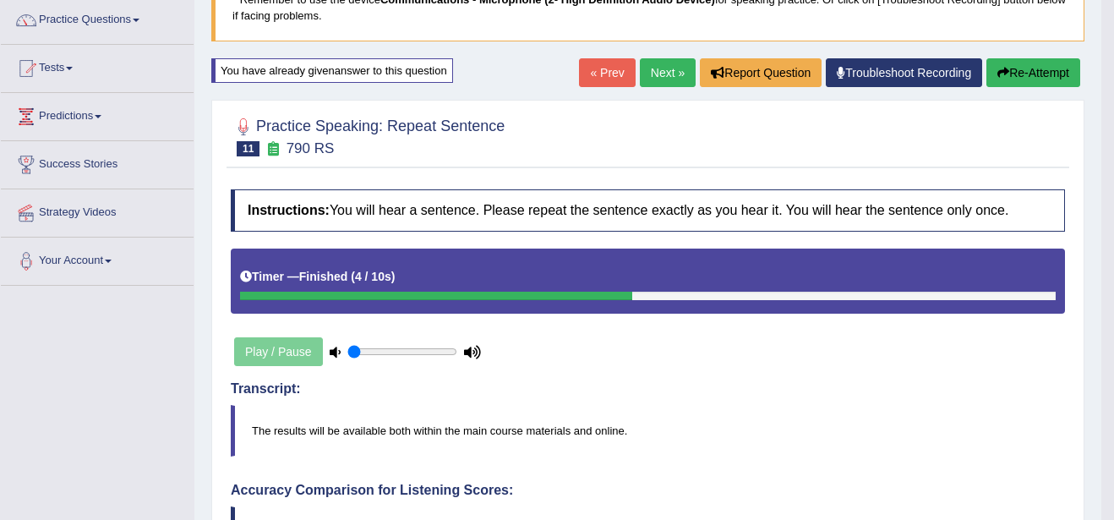
click at [1043, 71] on button "Re-Attempt" at bounding box center [1033, 72] width 94 height 29
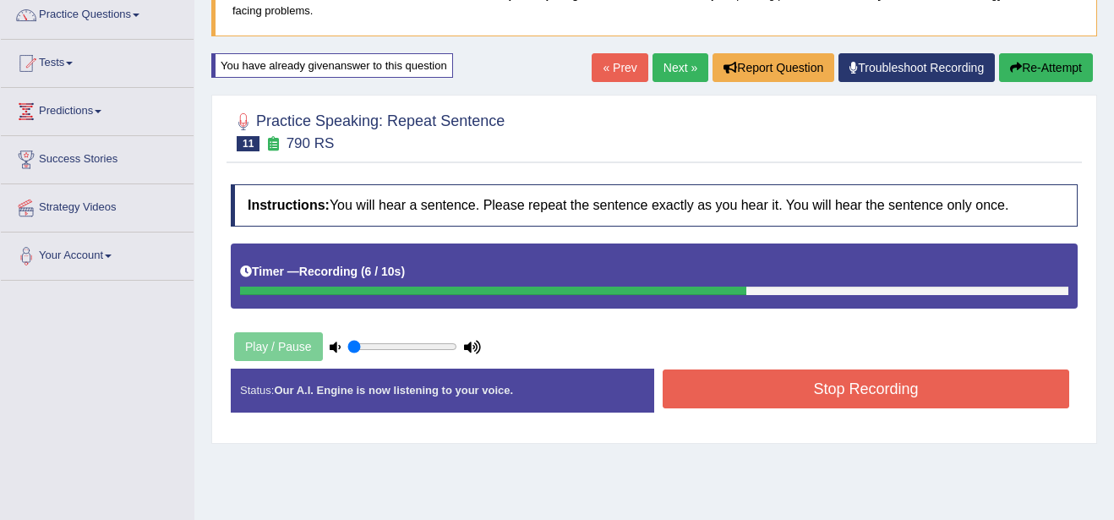
click at [816, 407] on button "Stop Recording" at bounding box center [866, 388] width 407 height 39
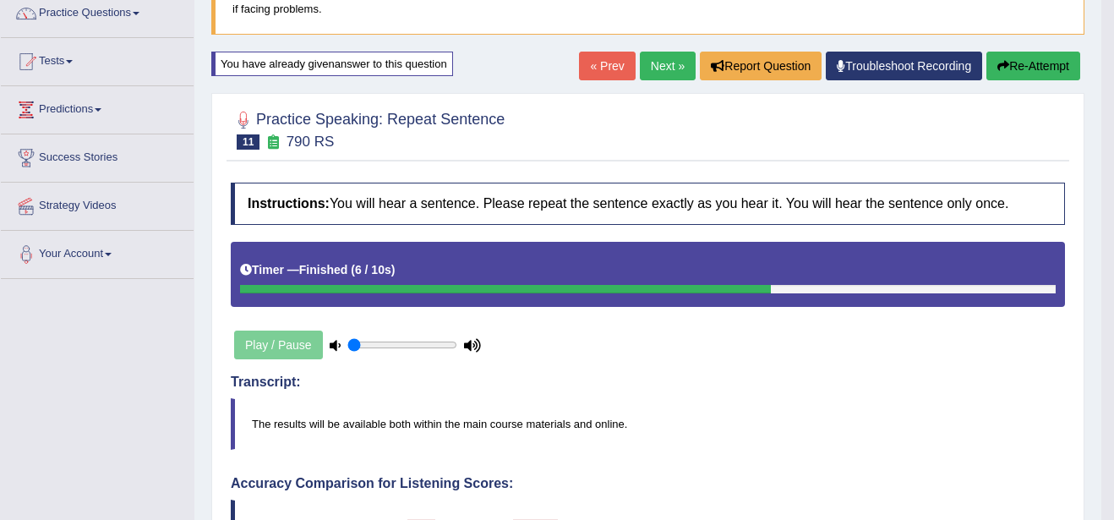
scroll to position [140, 0]
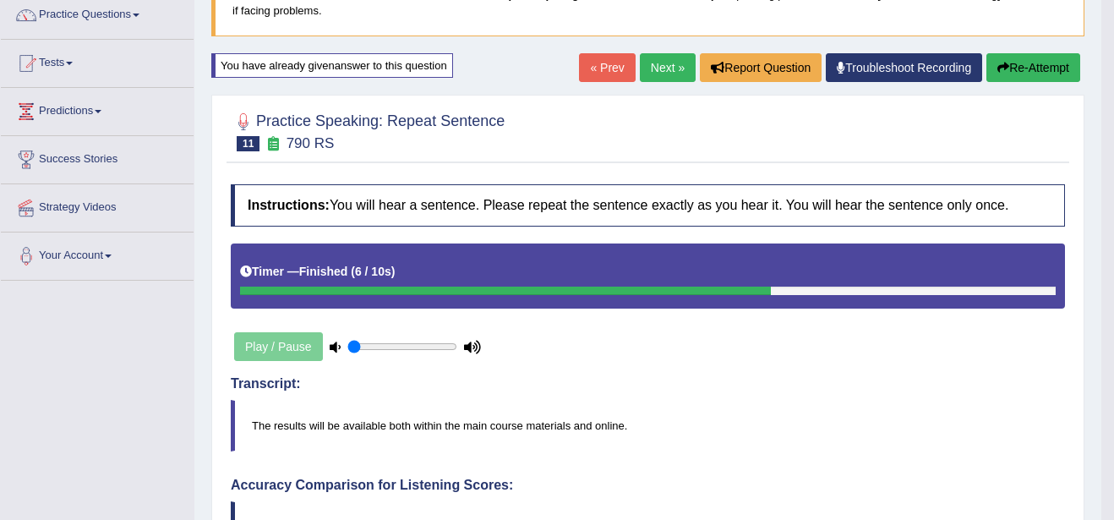
click at [668, 62] on link "Next »" at bounding box center [668, 67] width 56 height 29
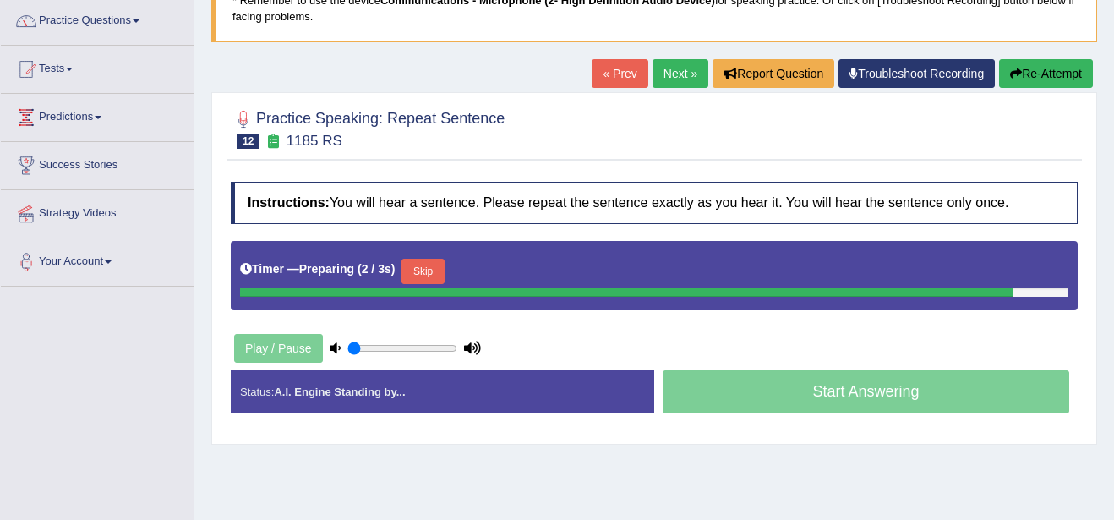
scroll to position [135, 0]
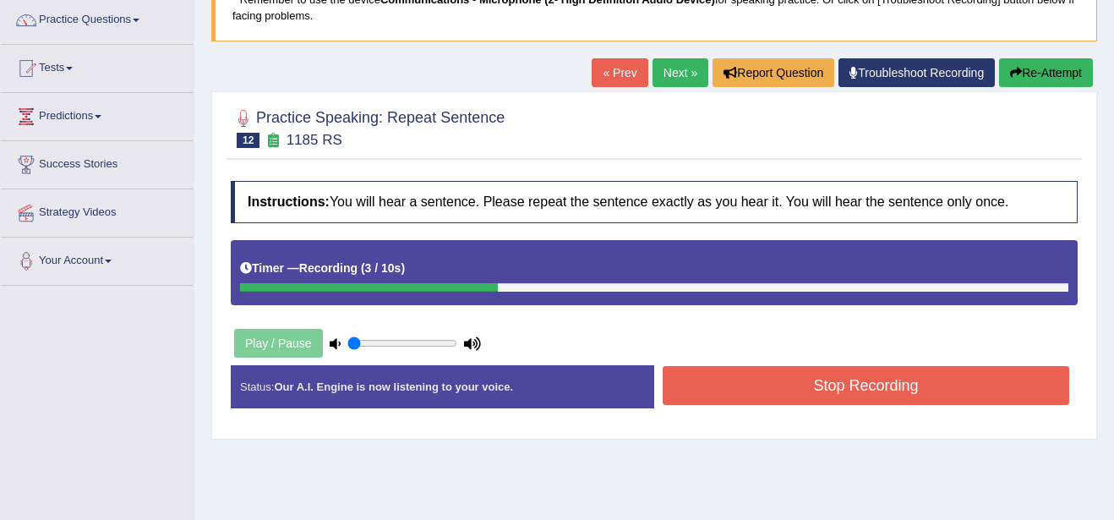
click at [917, 399] on button "Stop Recording" at bounding box center [866, 385] width 407 height 39
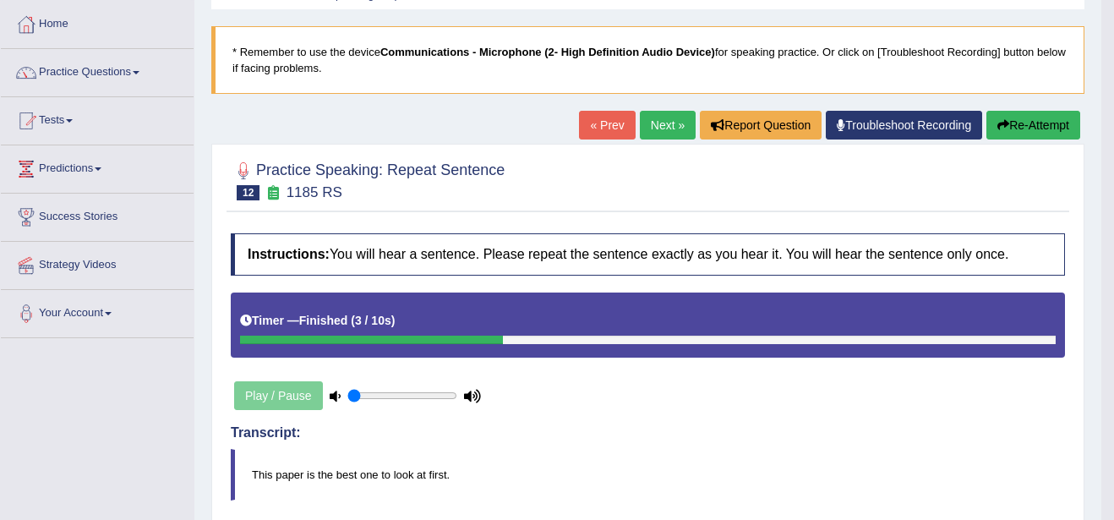
scroll to position [68, 0]
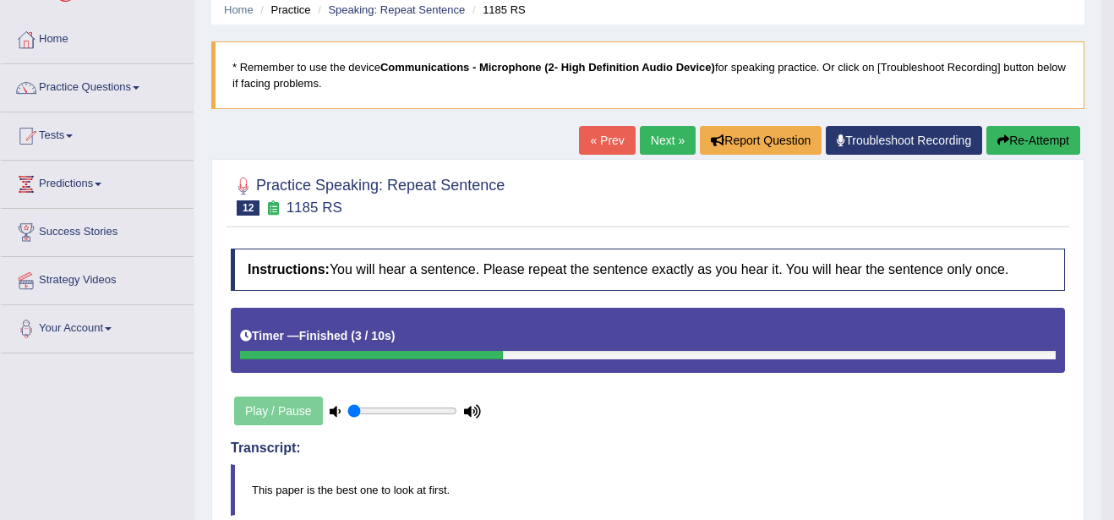
click at [672, 136] on link "Next »" at bounding box center [668, 140] width 56 height 29
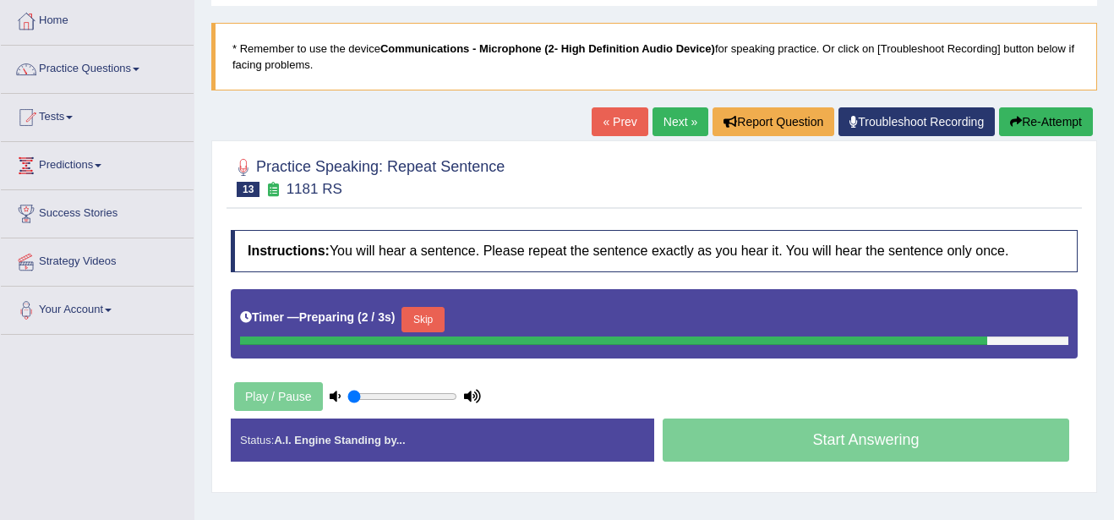
scroll to position [101, 0]
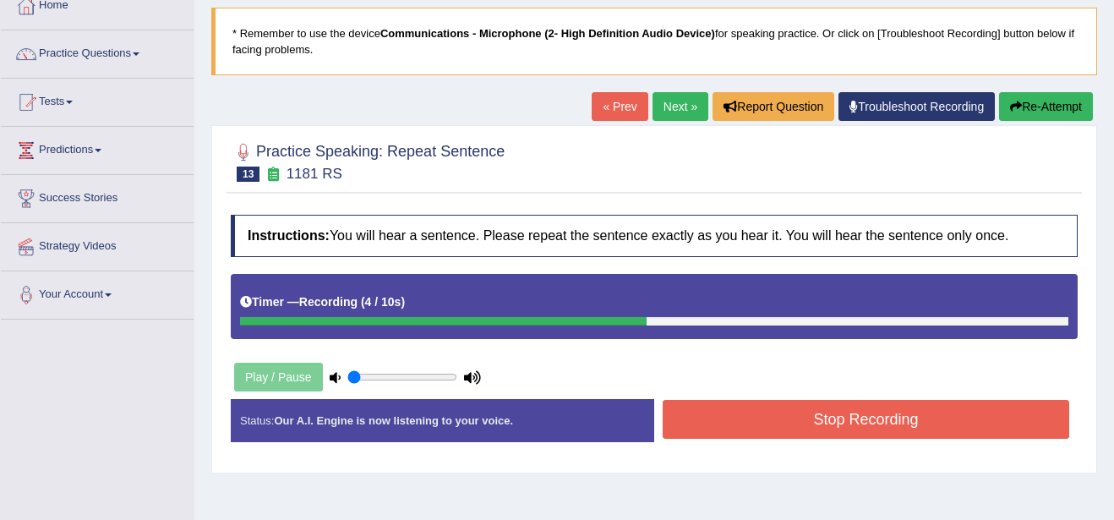
click at [899, 418] on button "Stop Recording" at bounding box center [866, 419] width 407 height 39
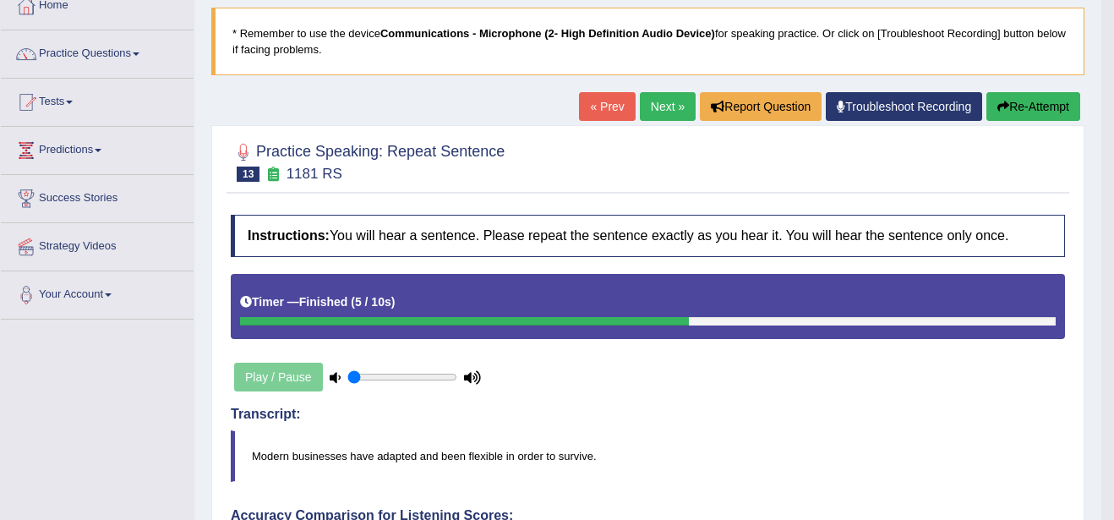
click at [669, 110] on link "Next »" at bounding box center [668, 106] width 56 height 29
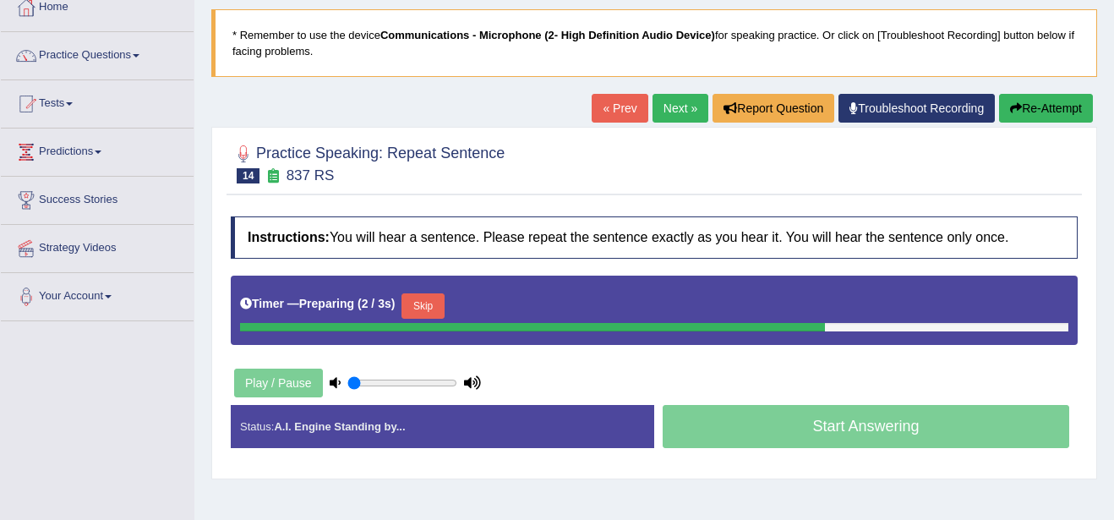
scroll to position [101, 0]
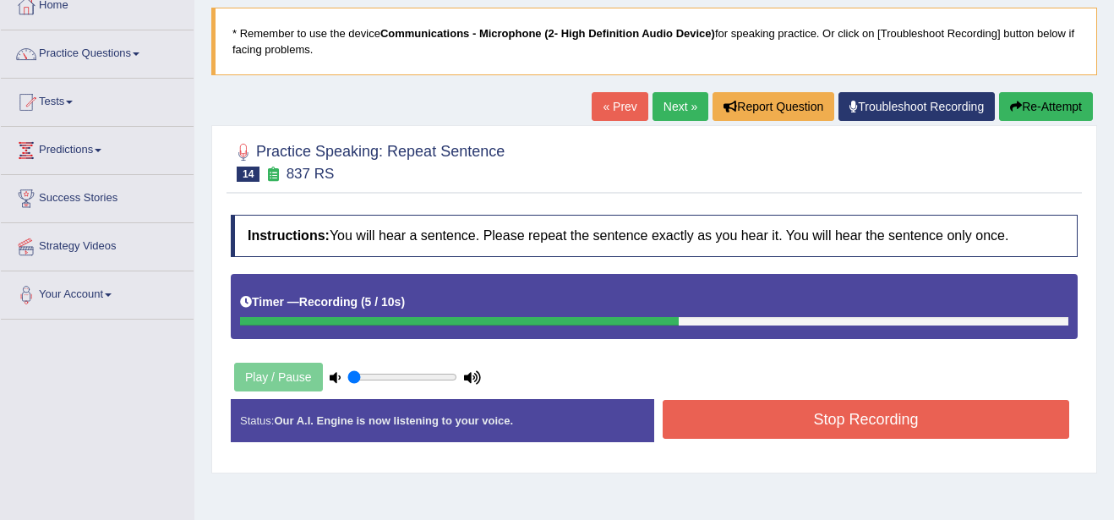
click at [948, 426] on button "Stop Recording" at bounding box center [866, 419] width 407 height 39
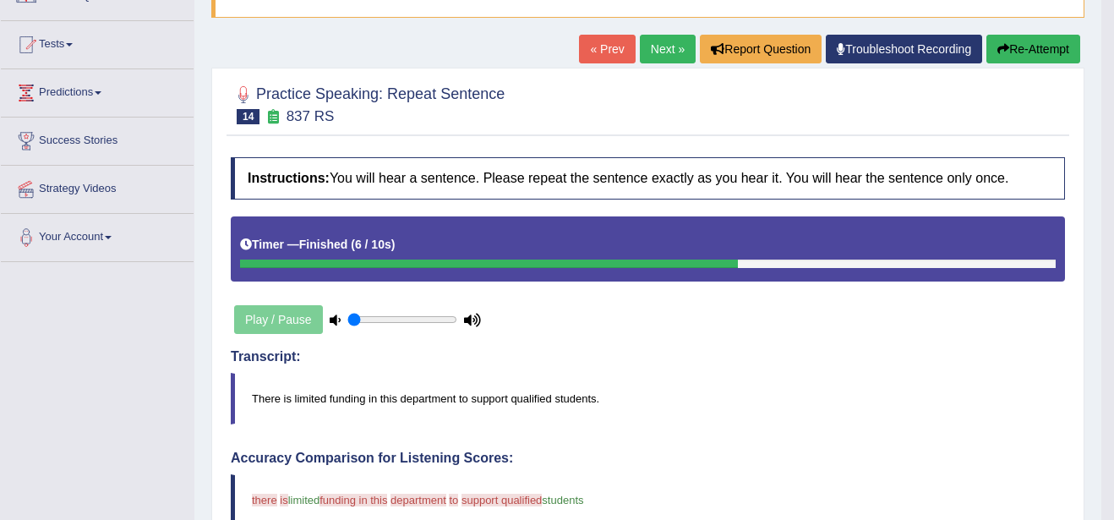
scroll to position [135, 0]
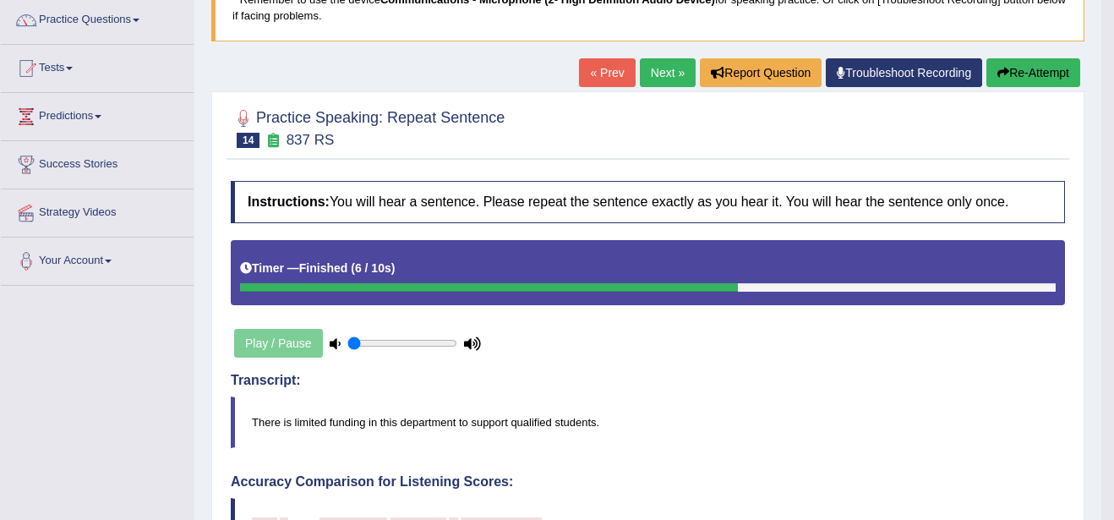
click at [1014, 72] on button "Re-Attempt" at bounding box center [1033, 72] width 94 height 29
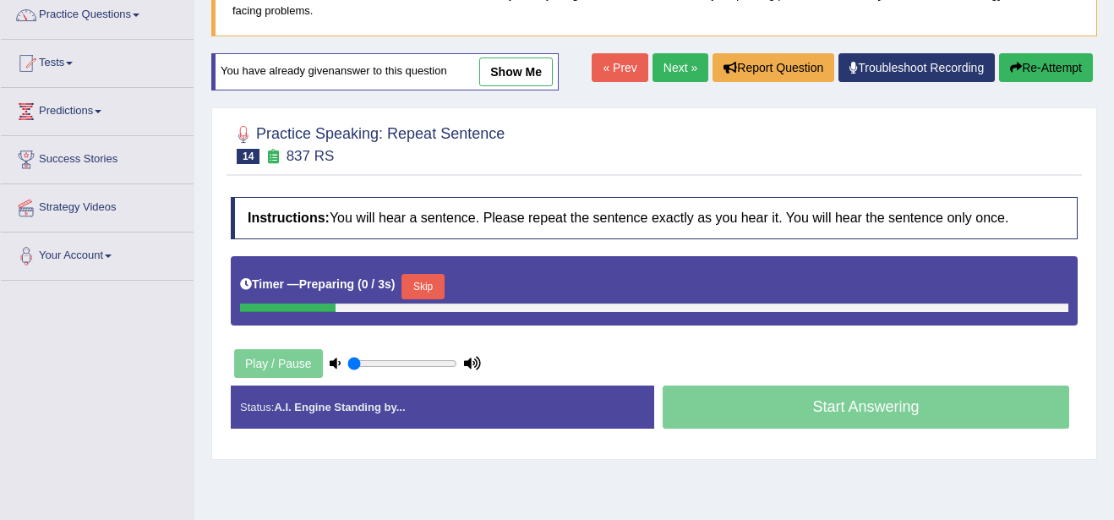
scroll to position [140, 0]
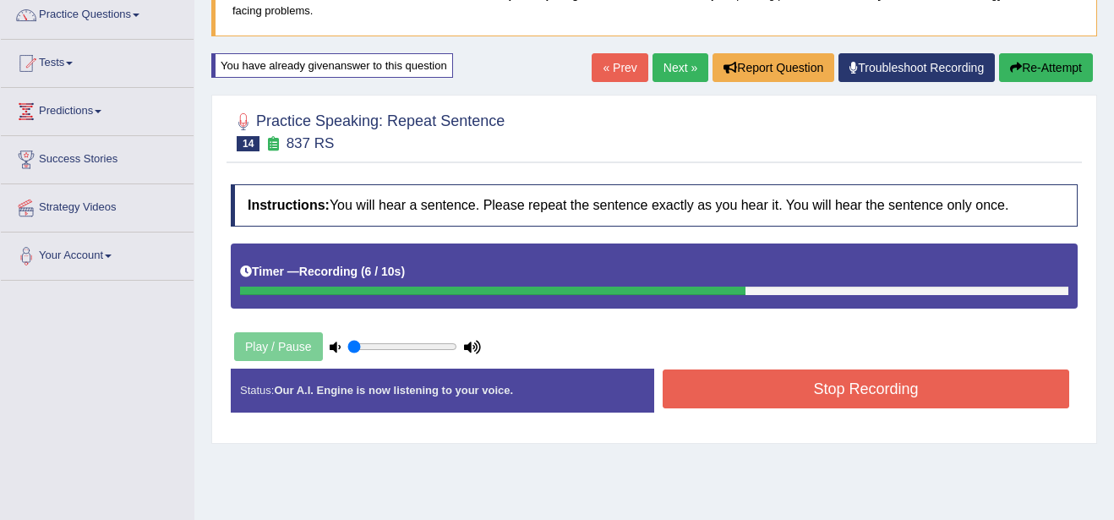
click at [814, 407] on button "Stop Recording" at bounding box center [866, 388] width 407 height 39
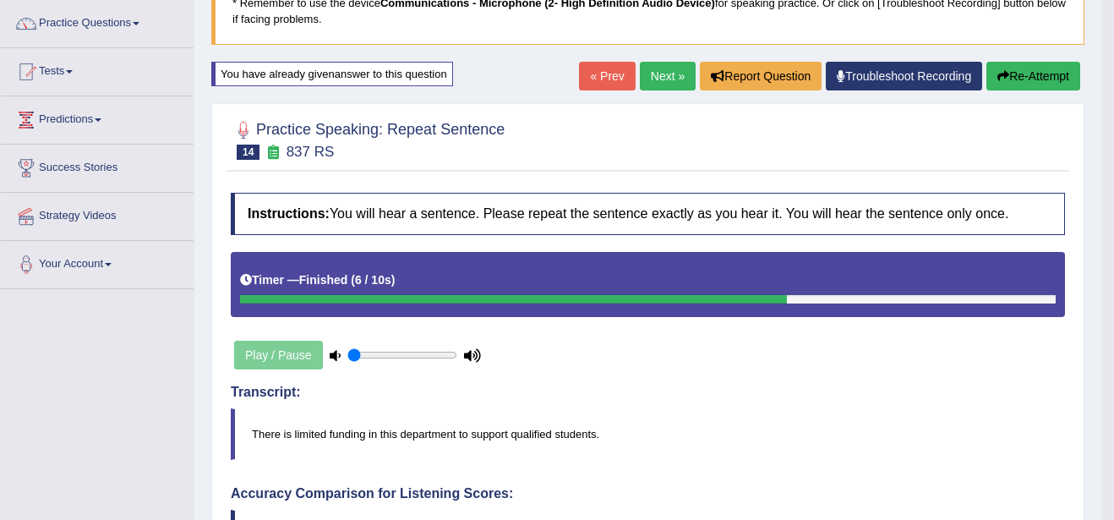
scroll to position [107, 0]
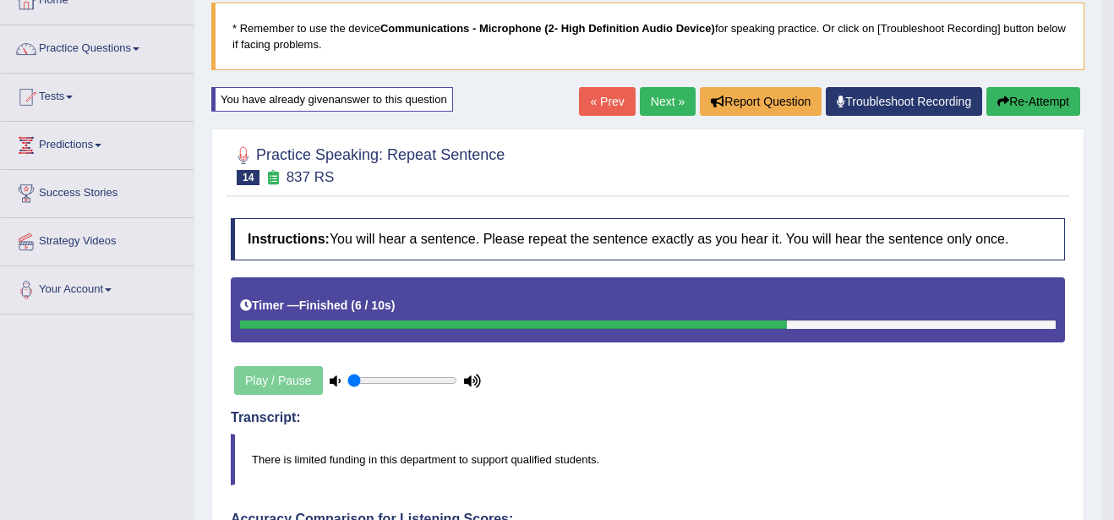
click at [659, 96] on link "Next »" at bounding box center [668, 101] width 56 height 29
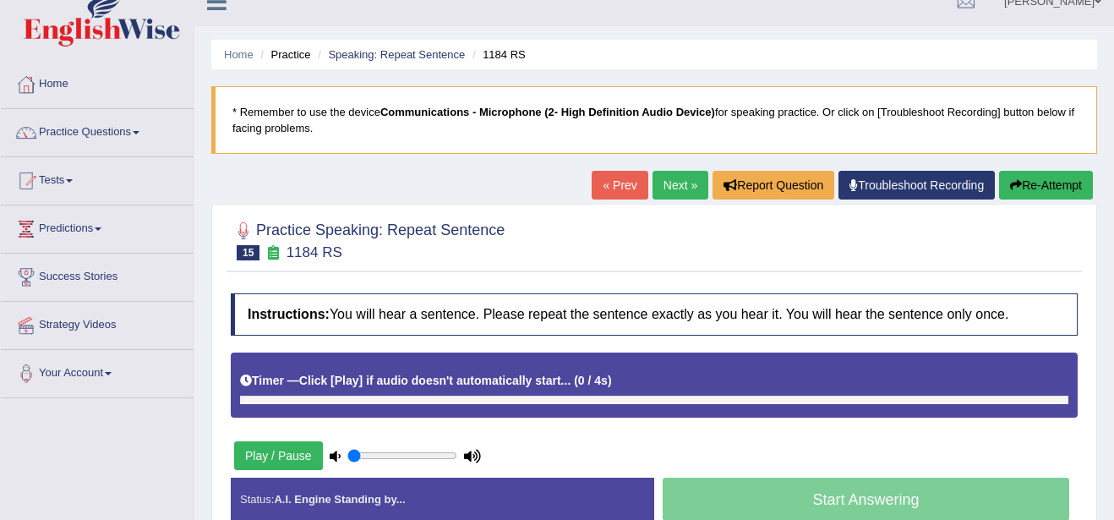
scroll to position [34, 0]
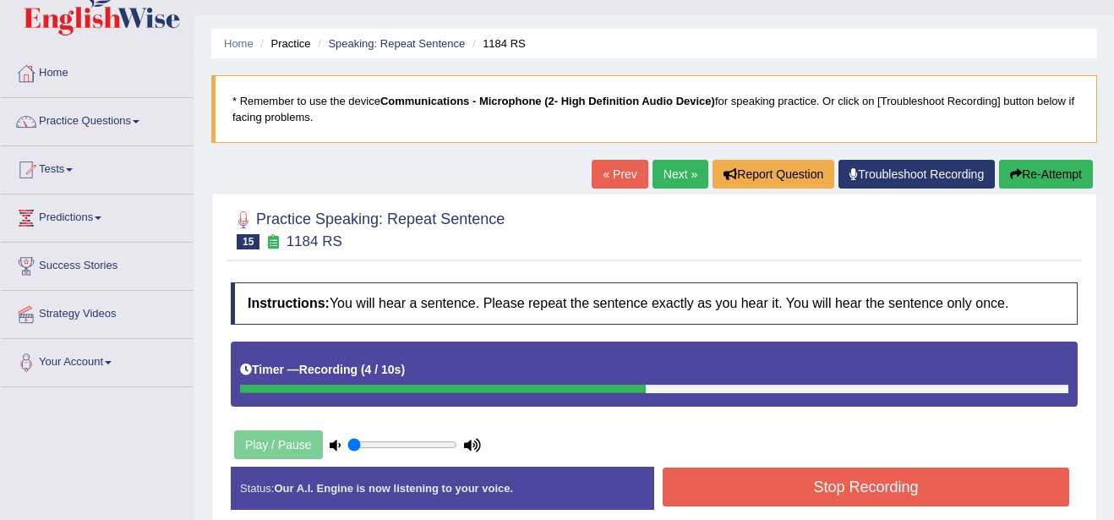
click at [1023, 477] on button "Stop Recording" at bounding box center [866, 486] width 407 height 39
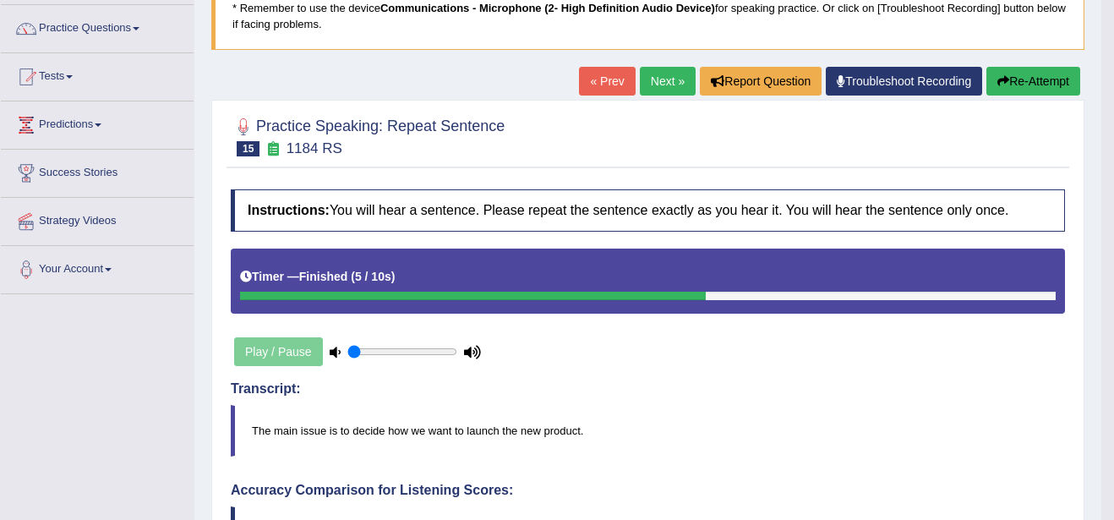
scroll to position [101, 0]
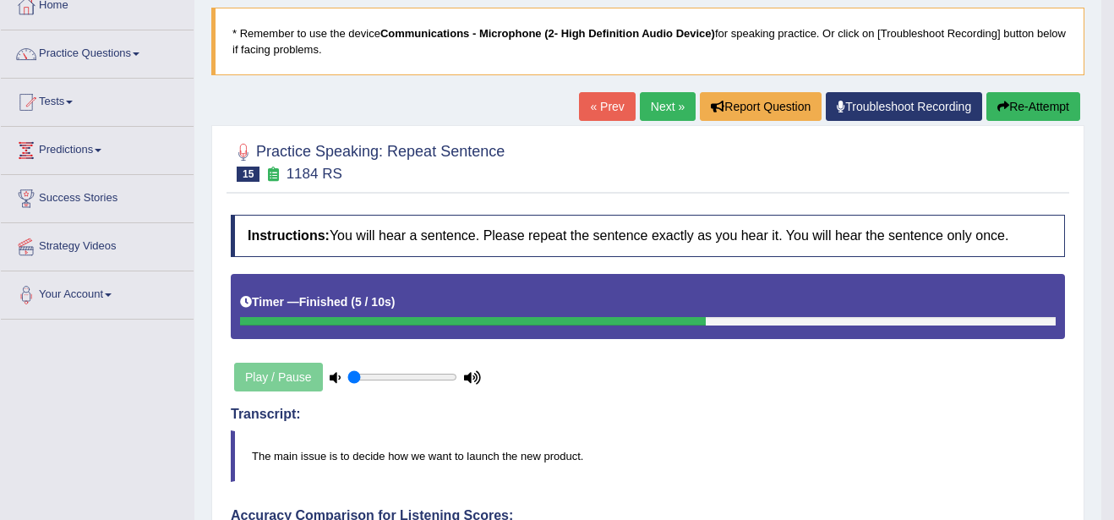
click at [659, 100] on link "Next »" at bounding box center [668, 106] width 56 height 29
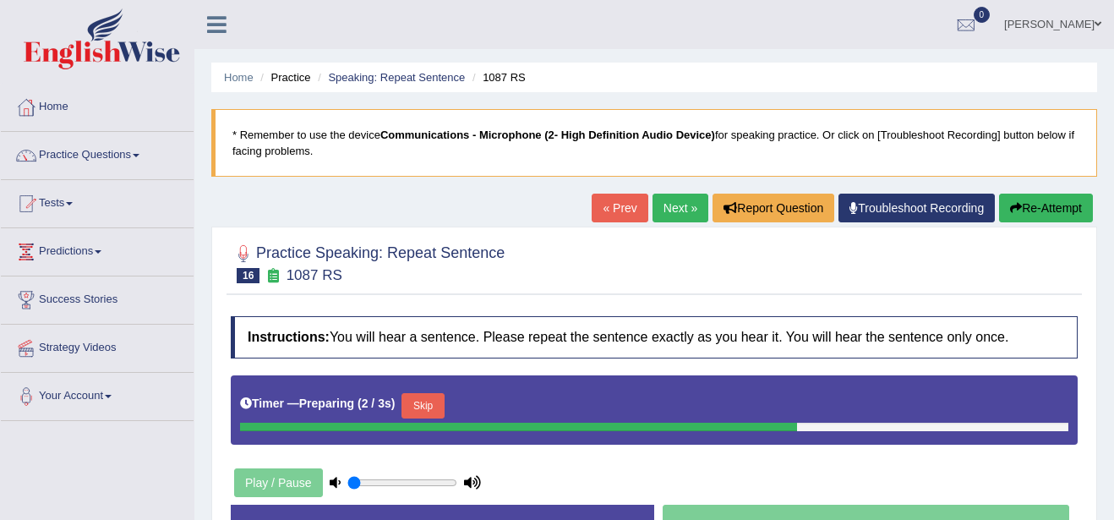
scroll to position [34, 0]
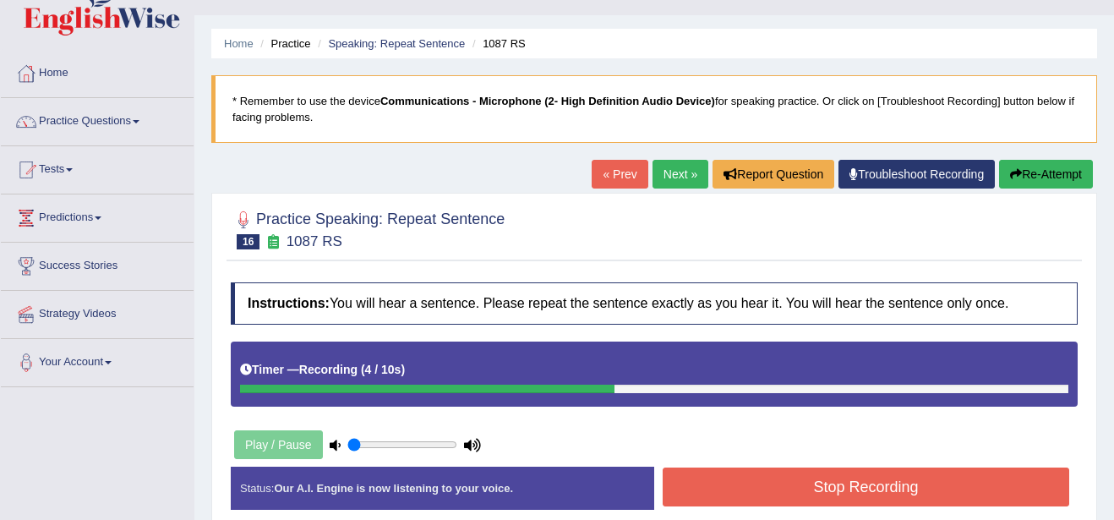
click at [1003, 488] on button "Stop Recording" at bounding box center [866, 486] width 407 height 39
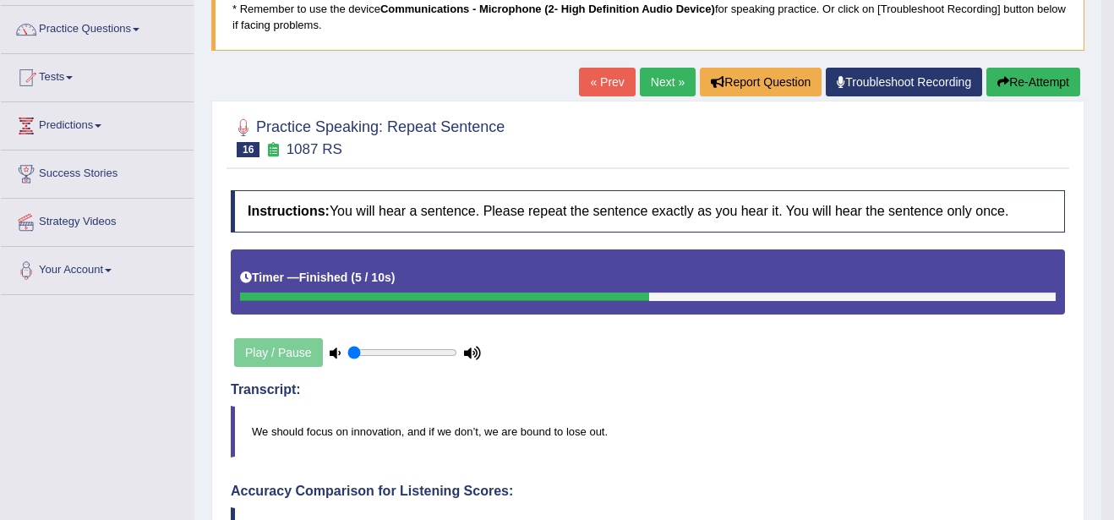
scroll to position [101, 0]
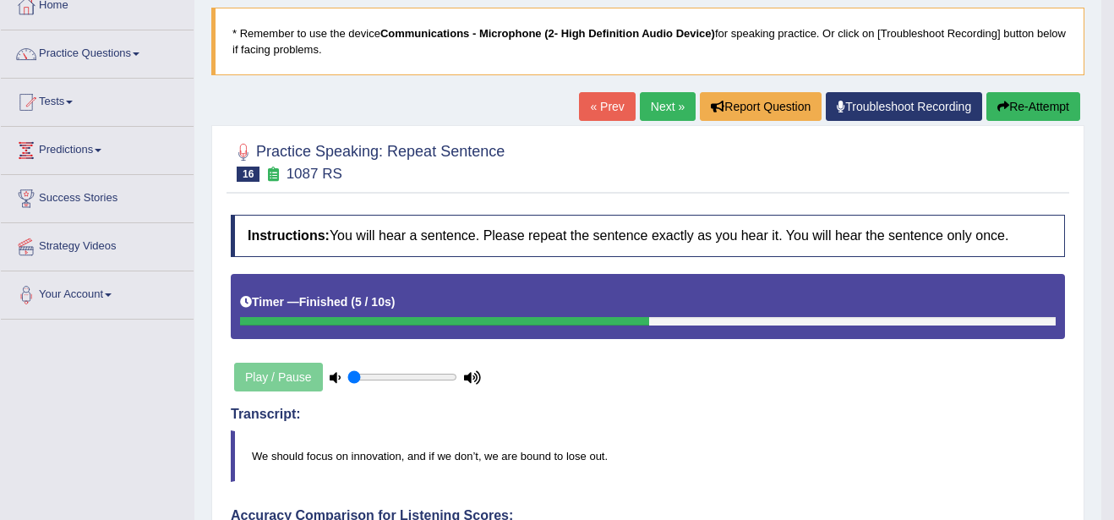
click at [659, 101] on link "Next »" at bounding box center [668, 106] width 56 height 29
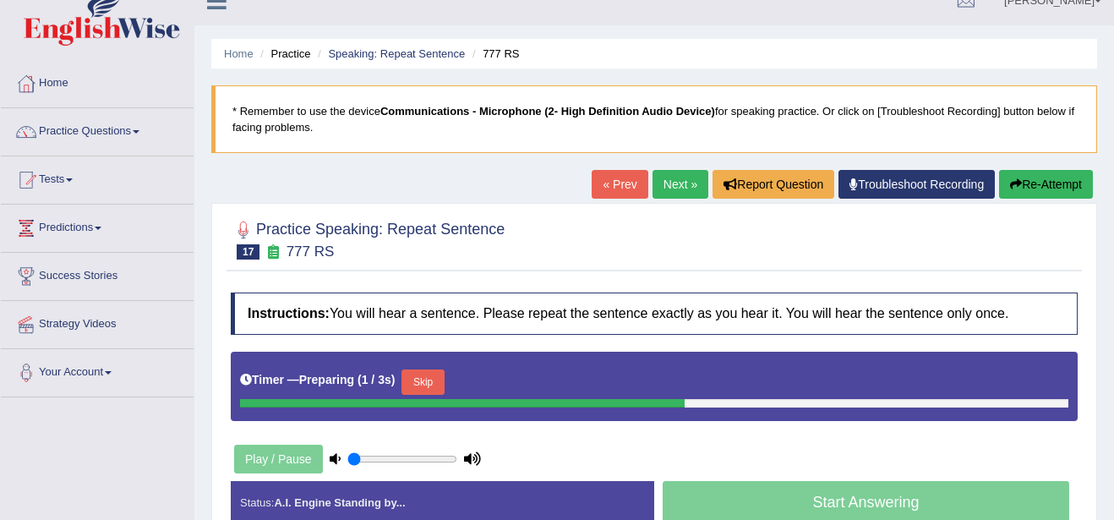
scroll to position [34, 0]
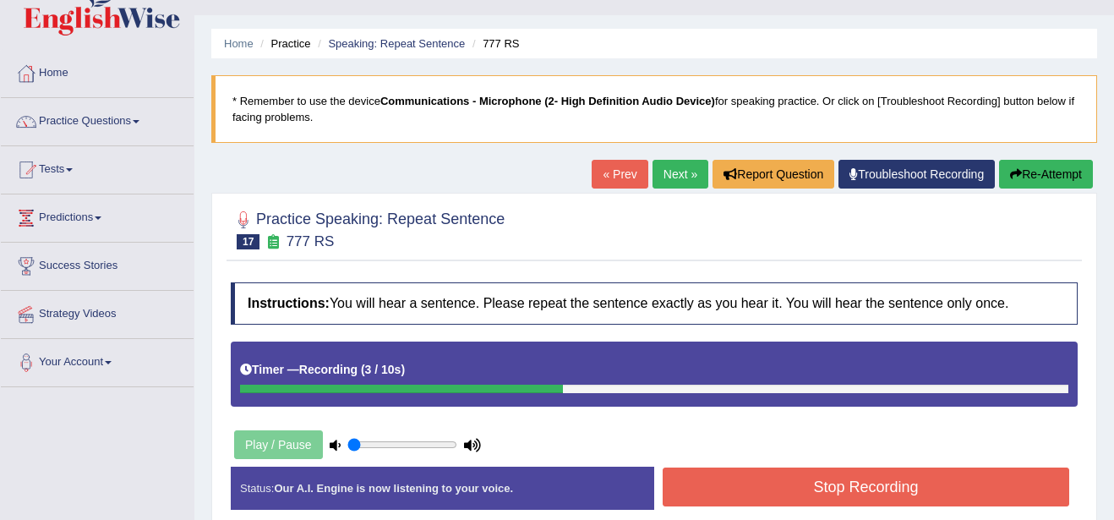
click at [973, 481] on button "Stop Recording" at bounding box center [866, 486] width 407 height 39
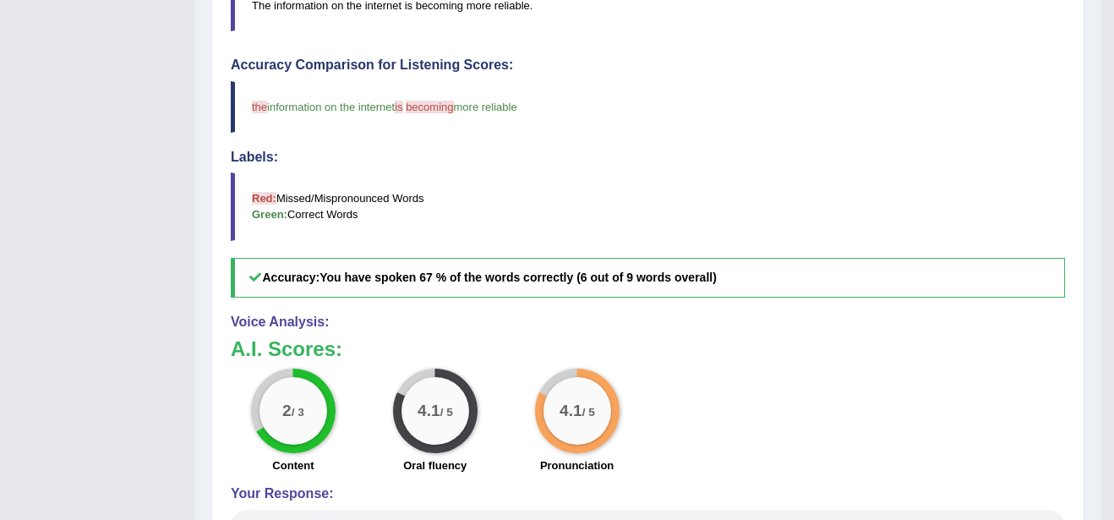
scroll to position [575, 0]
